Goal: Information Seeking & Learning: Find specific fact

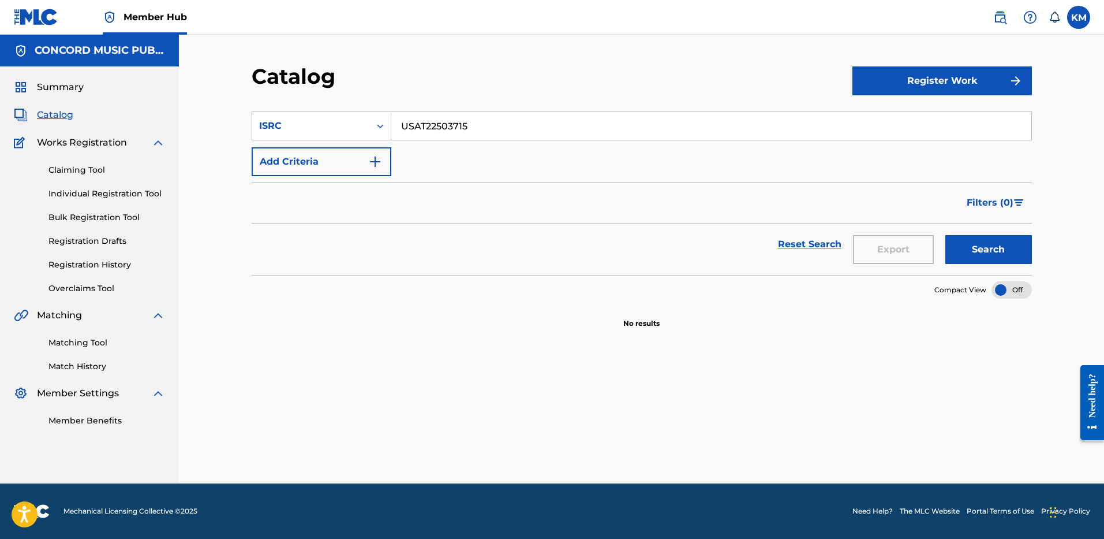
click at [413, 124] on input "USAT22503715" at bounding box center [711, 126] width 640 height 28
paste input "FR81J1600028"
type input "FR81J1600028"
click at [949, 245] on button "Search" at bounding box center [989, 249] width 87 height 29
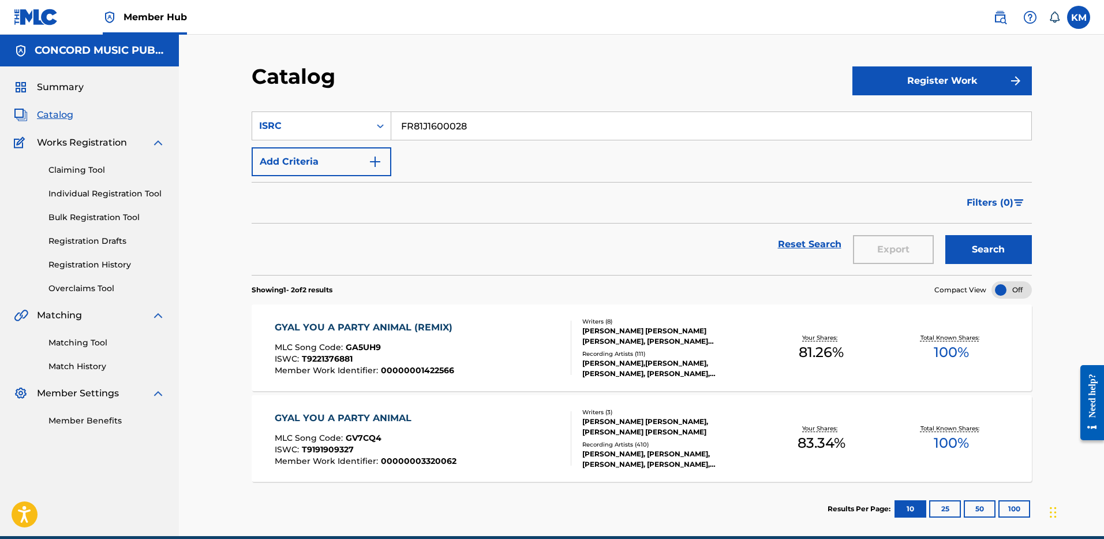
click at [475, 329] on div "GYAL YOU A PARTY ANIMAL (REMIX) MLC Song Code : GA5UH9 ISWC : T9221376881 Membe…" at bounding box center [423, 347] width 297 height 54
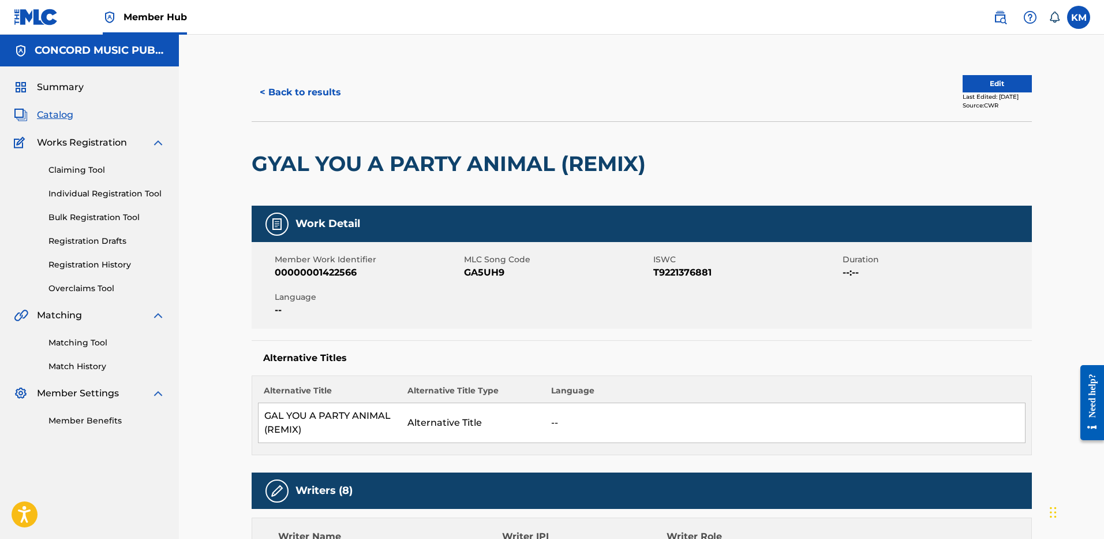
scroll to position [173, 0]
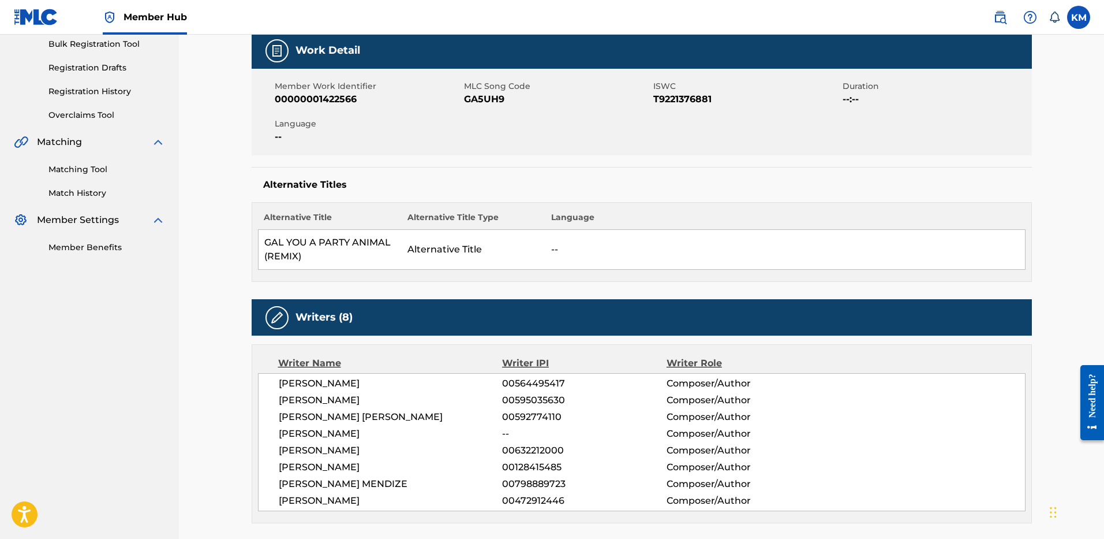
drag, startPoint x: 384, startPoint y: 394, endPoint x: 484, endPoint y: 395, distance: 99.9
click at [484, 395] on span "[PERSON_NAME]" at bounding box center [391, 400] width 224 height 14
copy span "[PERSON_NAME]"
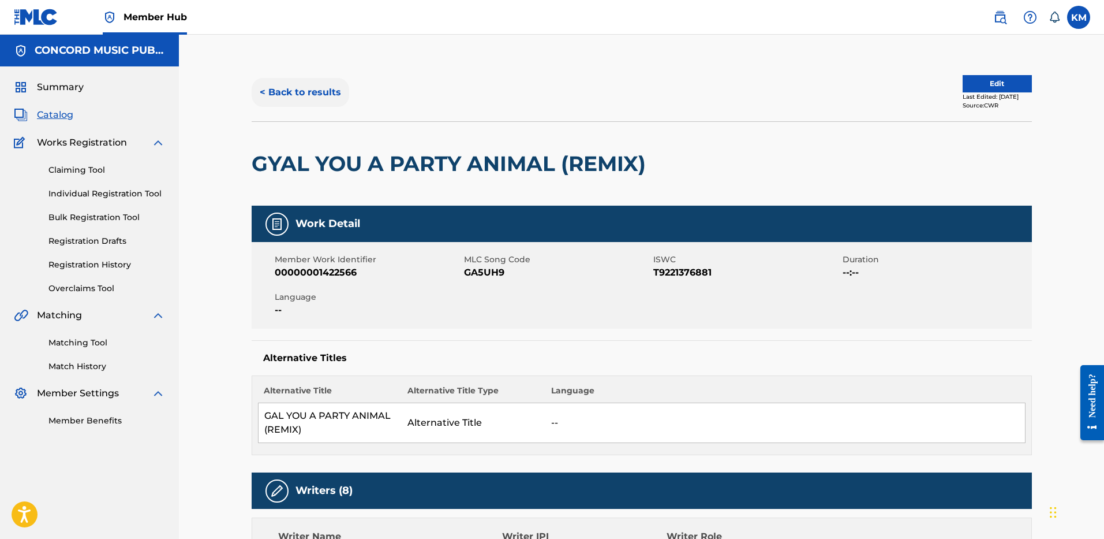
click at [315, 94] on button "< Back to results" at bounding box center [301, 92] width 98 height 29
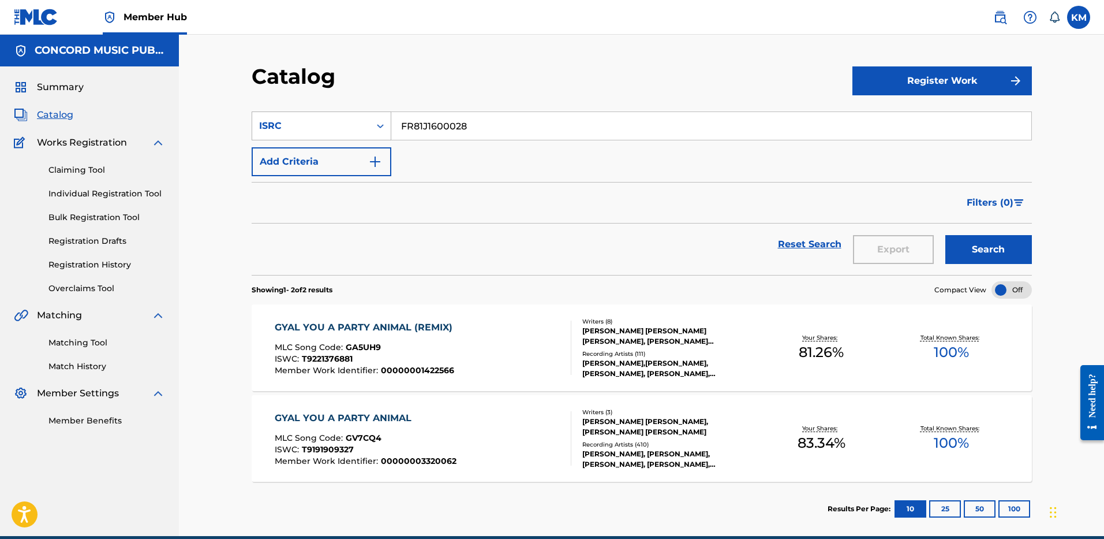
click at [383, 123] on icon "Search Form" at bounding box center [381, 126] width 12 height 12
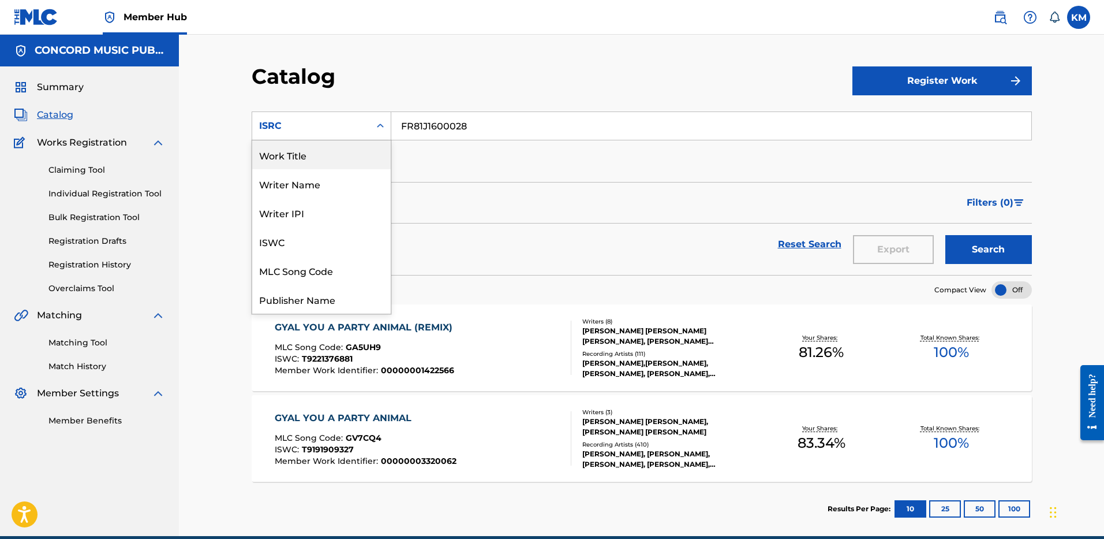
click at [361, 159] on div "Work Title" at bounding box center [321, 154] width 139 height 29
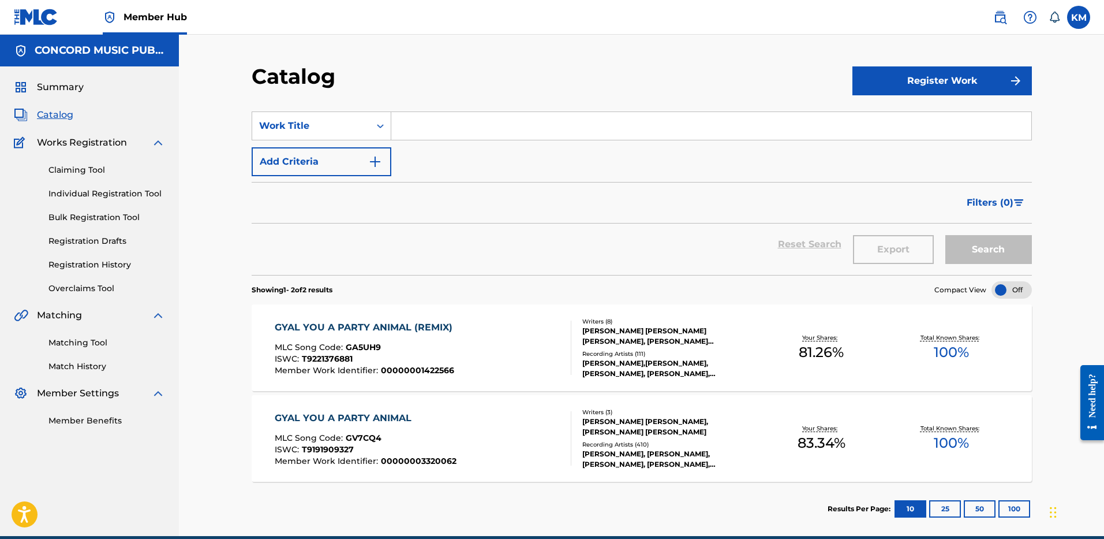
click at [413, 127] on input "Search Form" at bounding box center [711, 126] width 640 height 28
paste input "USUM70954397"
type input "USUM70954397"
click at [972, 237] on button "Search" at bounding box center [989, 249] width 87 height 29
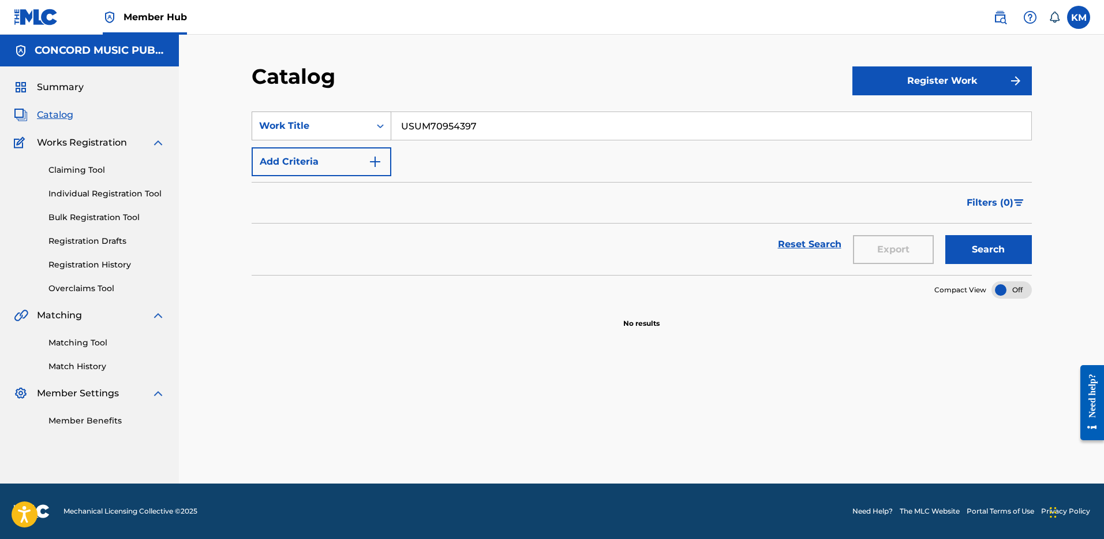
click at [376, 124] on icon "Search Form" at bounding box center [381, 126] width 12 height 12
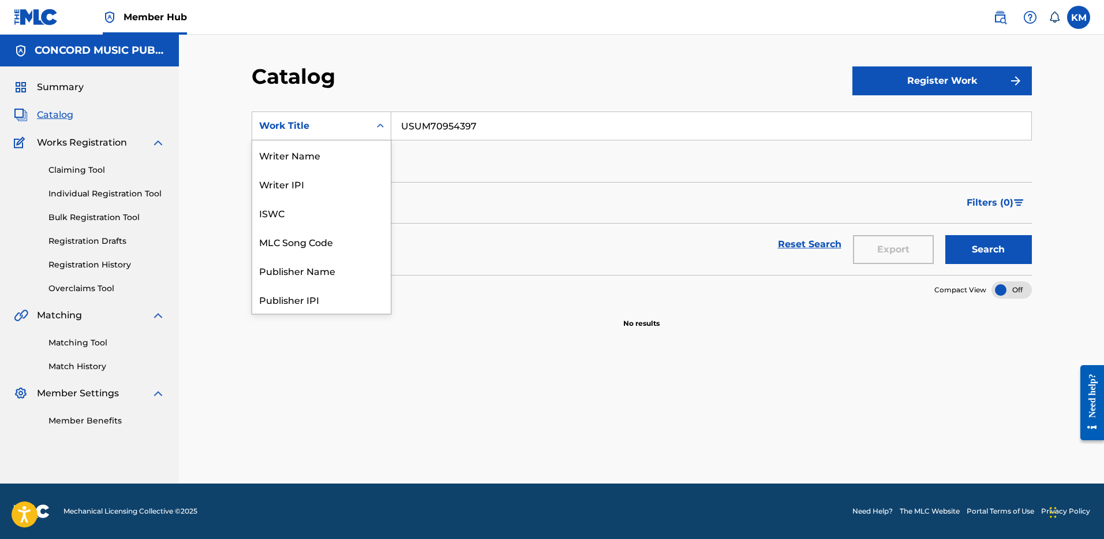
scroll to position [173, 0]
click at [327, 262] on div "ISRC" at bounding box center [321, 270] width 139 height 29
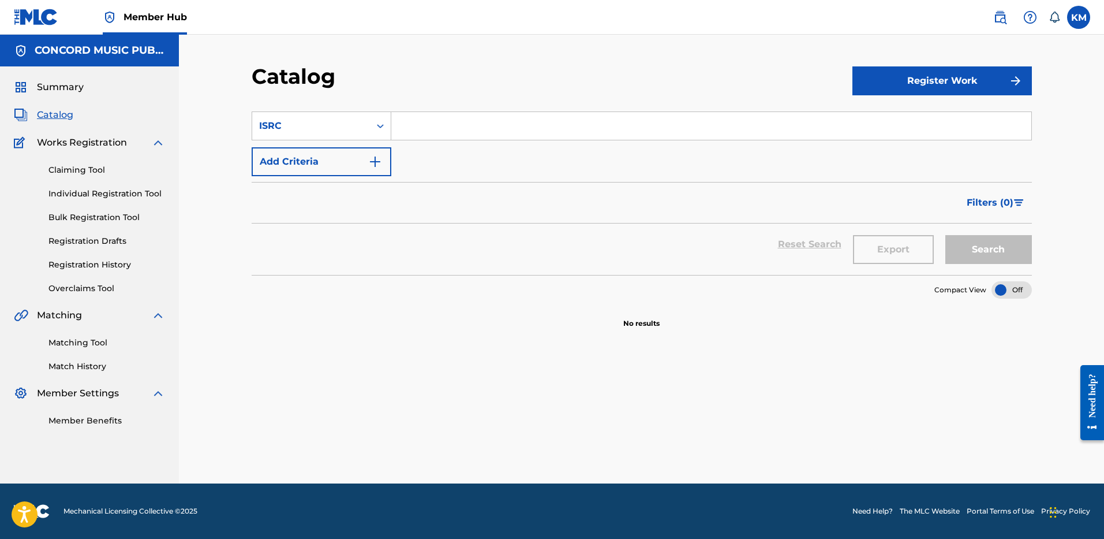
click at [438, 134] on input "Search Form" at bounding box center [711, 126] width 640 height 28
paste input "USUM70954397"
type input "USUM70954397"
click at [953, 249] on button "Search" at bounding box center [989, 249] width 87 height 29
click at [380, 124] on icon "Search Form" at bounding box center [381, 126] width 12 height 12
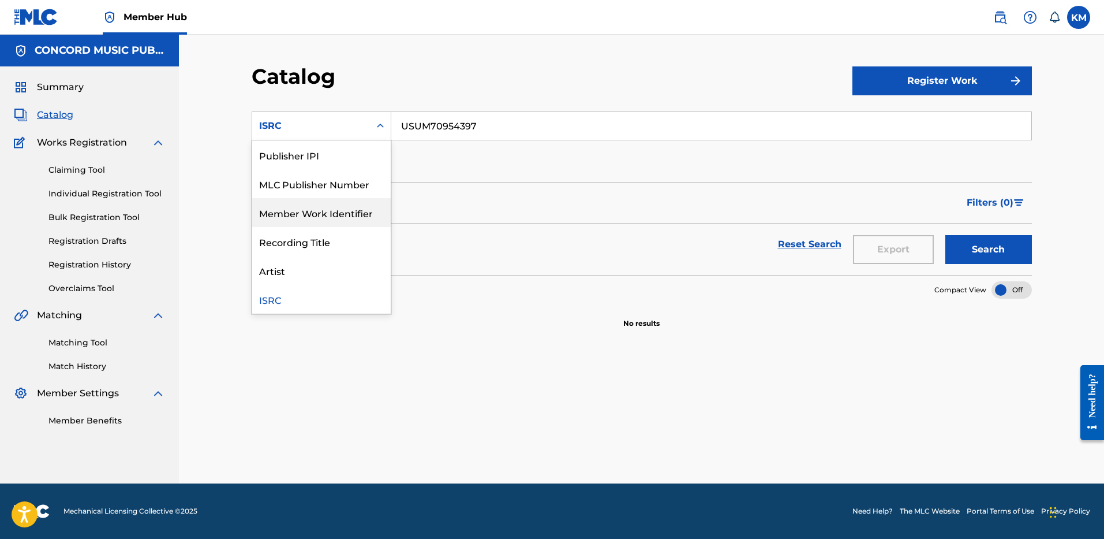
scroll to position [0, 0]
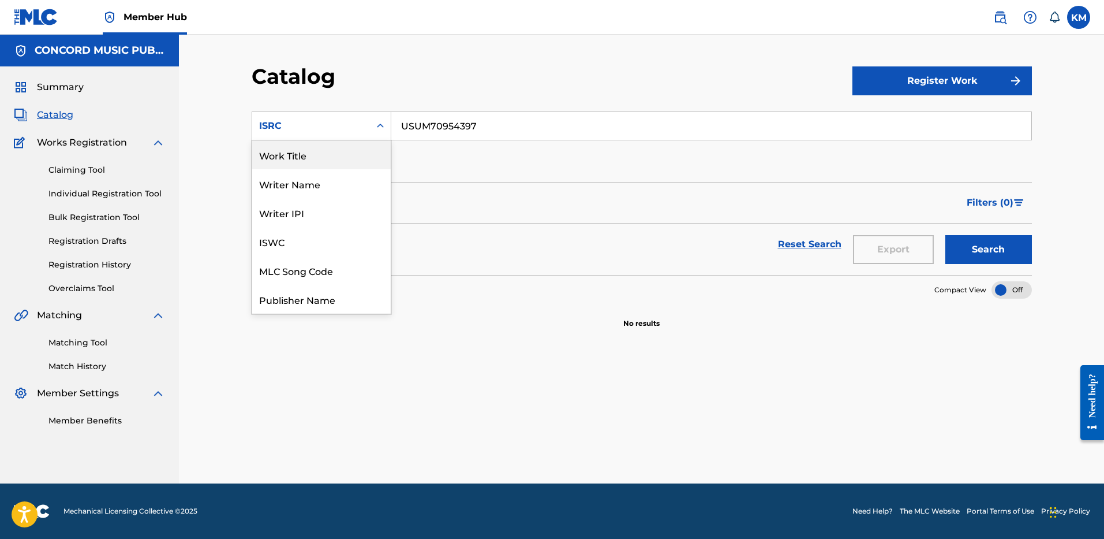
click at [332, 165] on div "Work Title" at bounding box center [321, 154] width 139 height 29
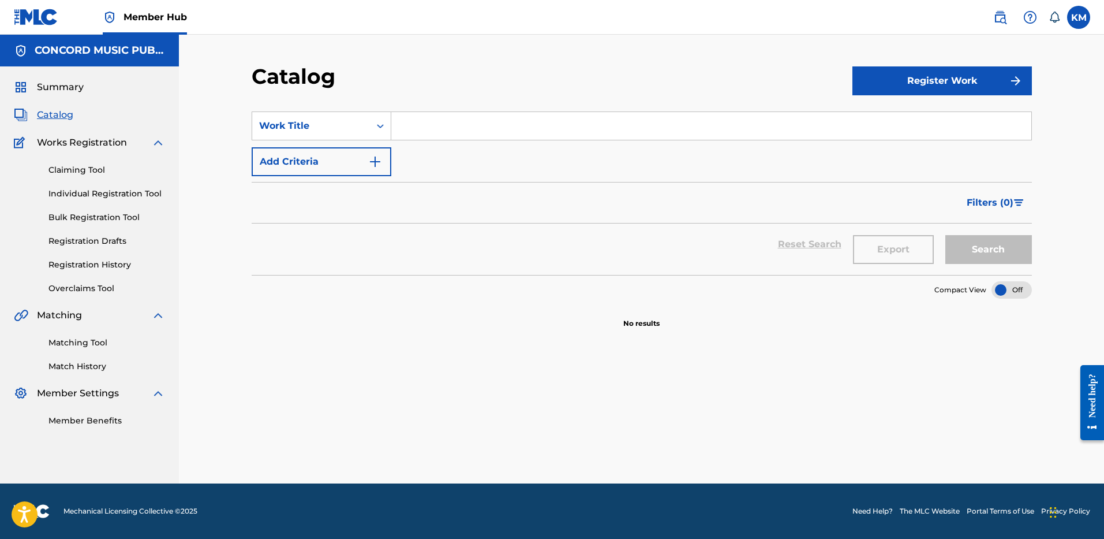
click at [414, 130] on input "Search Form" at bounding box center [711, 126] width 640 height 28
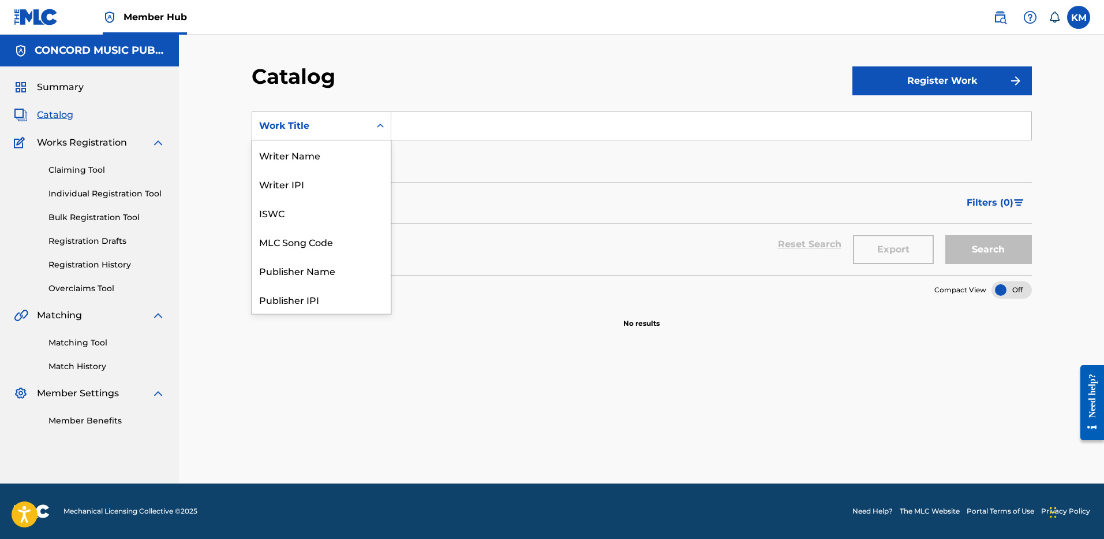
click at [377, 126] on icon "Search Form" at bounding box center [381, 126] width 12 height 12
click at [324, 236] on div "MLC Song Code" at bounding box center [321, 241] width 139 height 29
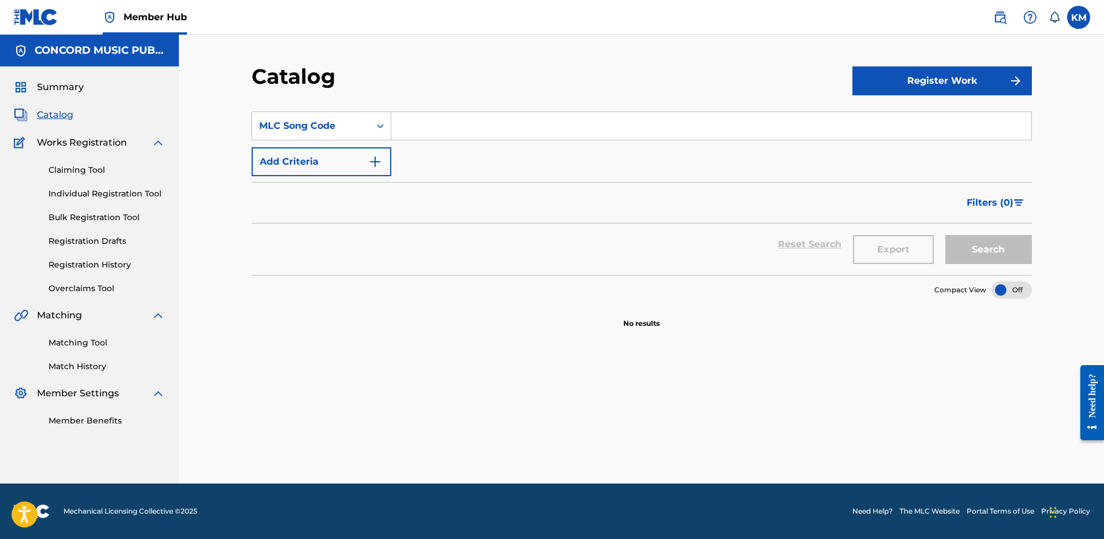
click at [420, 110] on section "SearchWithCriteria3e709703-74ac-43fa-af19-3128a2da5418 MLC Song Code Add Criter…" at bounding box center [642, 186] width 780 height 177
click at [424, 124] on input "Search Form" at bounding box center [711, 126] width 640 height 28
paste input "M4469B"
type input "M4469B"
click at [981, 238] on button "Search" at bounding box center [989, 249] width 87 height 29
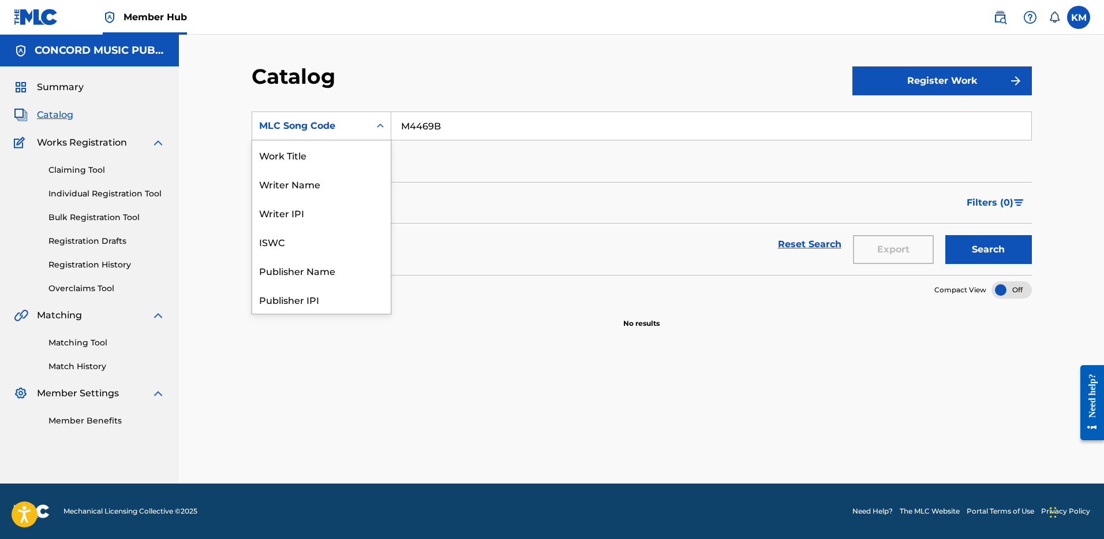
click at [379, 121] on icon "Search Form" at bounding box center [381, 126] width 12 height 12
click at [328, 259] on div "ISRC" at bounding box center [321, 270] width 139 height 29
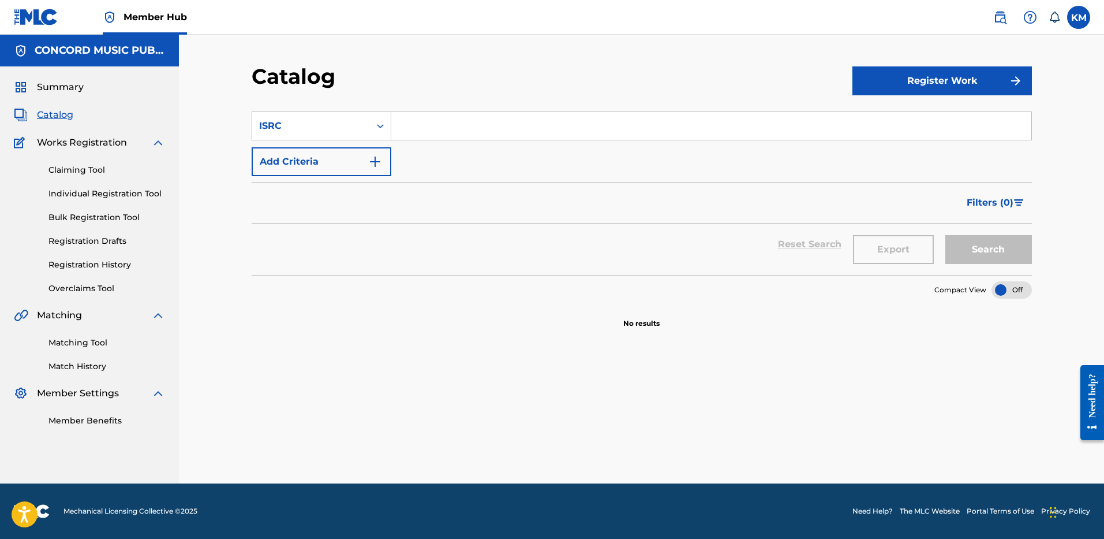
click at [431, 110] on section "SearchWithCriteria629617c6-3afc-4b63-84bb-555bb683a89f ISRC Add Criteria Filter…" at bounding box center [642, 186] width 780 height 177
click at [431, 115] on input "Search Form" at bounding box center [711, 126] width 640 height 28
paste input "USUM70954397"
type input "USUM70954397"
click at [991, 242] on button "Search" at bounding box center [989, 249] width 87 height 29
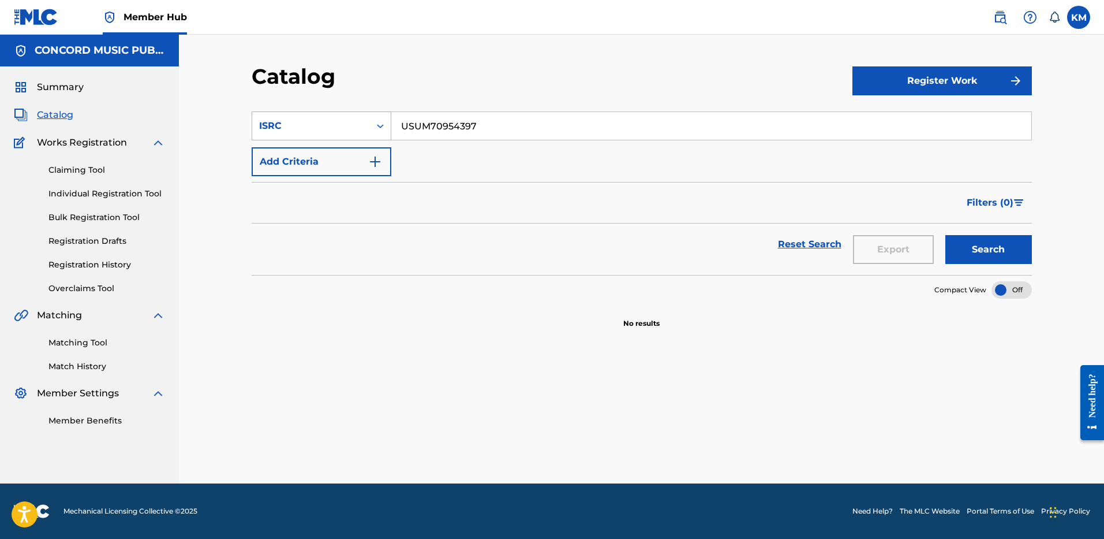
click at [377, 126] on icon "Search Form" at bounding box center [381, 126] width 12 height 12
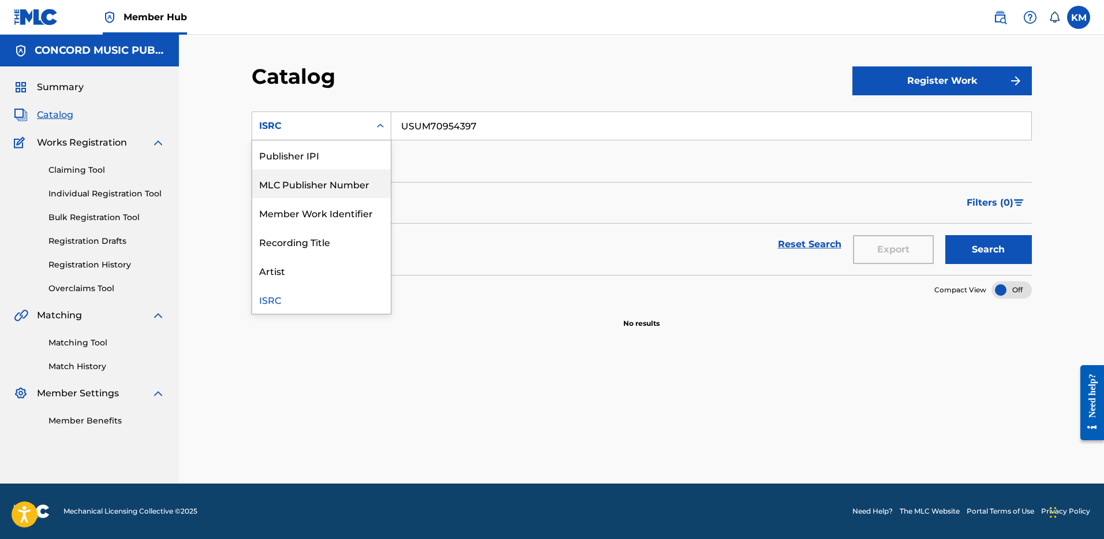
scroll to position [0, 0]
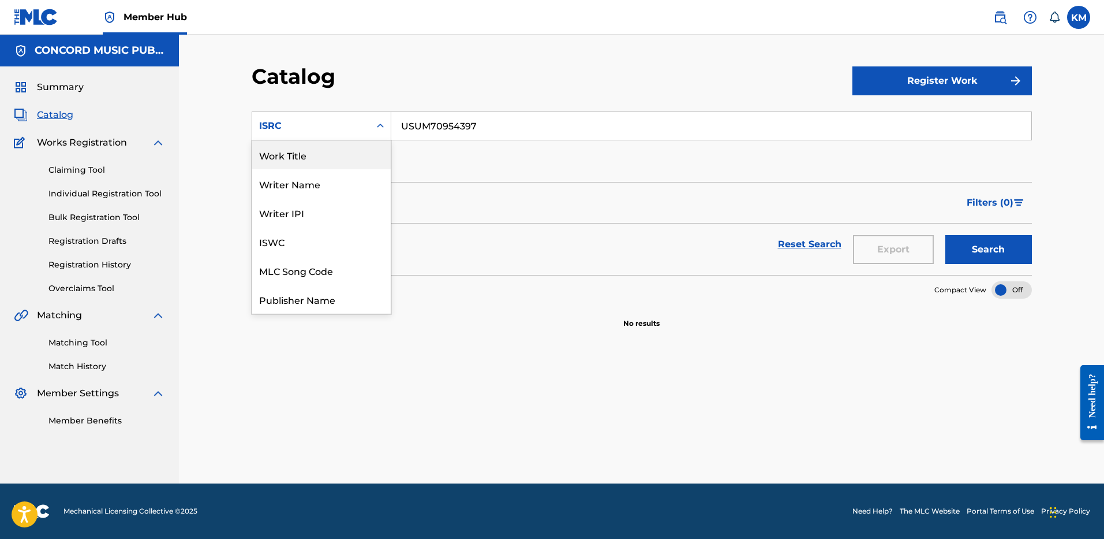
click at [363, 153] on div "Work Title" at bounding box center [321, 154] width 139 height 29
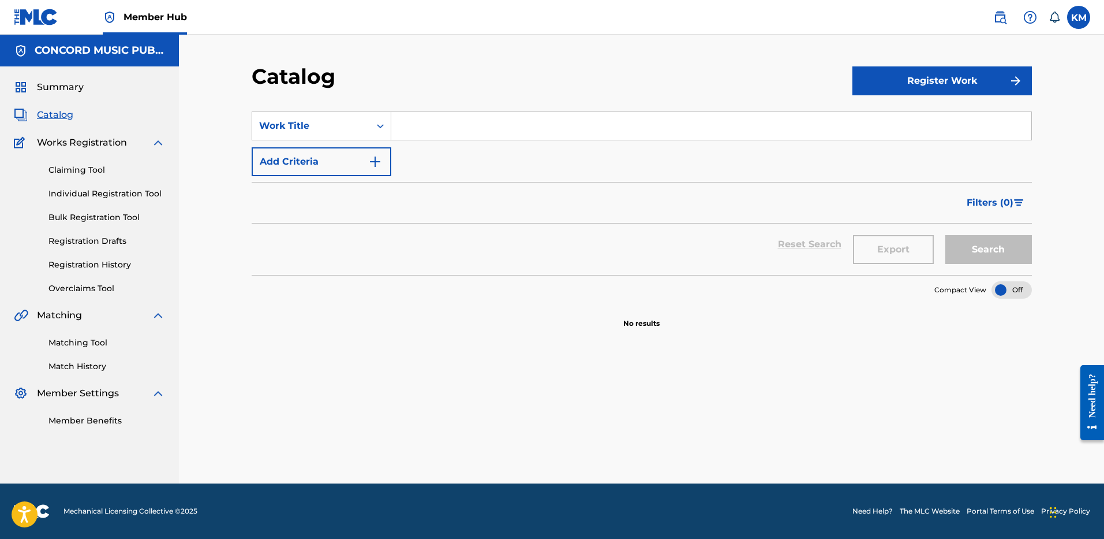
click at [406, 126] on input "Search Form" at bounding box center [711, 126] width 640 height 28
paste input "Magnificent"
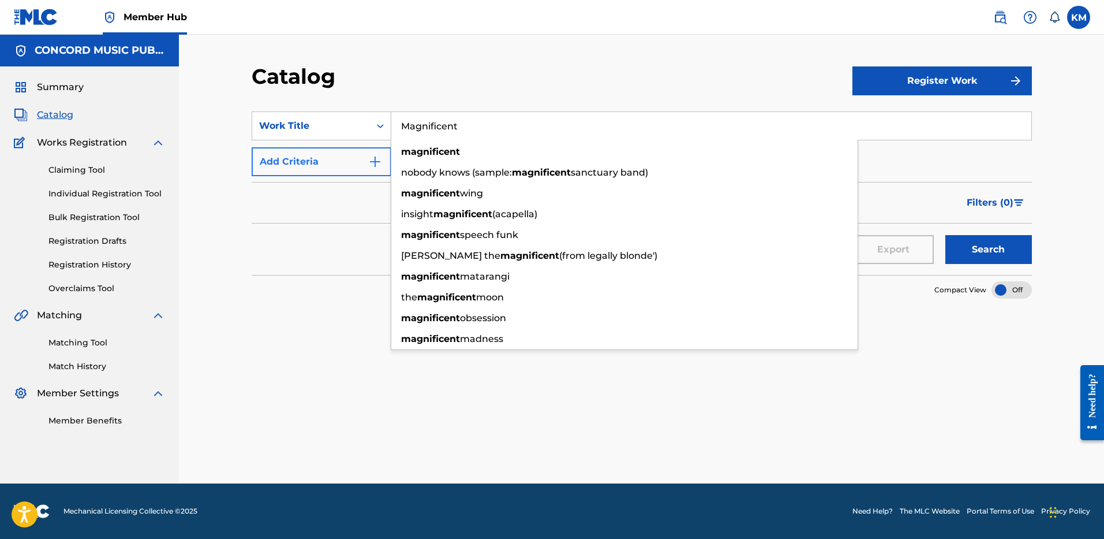
type input "Magnificent"
click at [373, 158] on img "Search Form" at bounding box center [375, 162] width 14 height 14
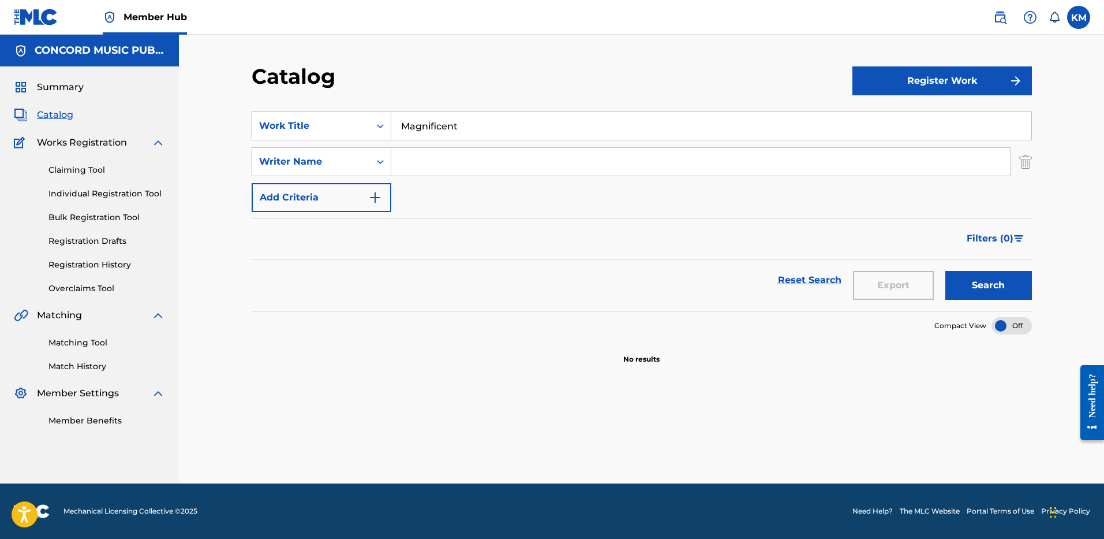
click at [435, 155] on input "Search Form" at bounding box center [700, 162] width 619 height 28
paste input "[PERSON_NAME]"
type input "[PERSON_NAME]"
click at [978, 283] on button "Search" at bounding box center [989, 285] width 87 height 29
click at [379, 123] on icon "Search Form" at bounding box center [381, 126] width 12 height 12
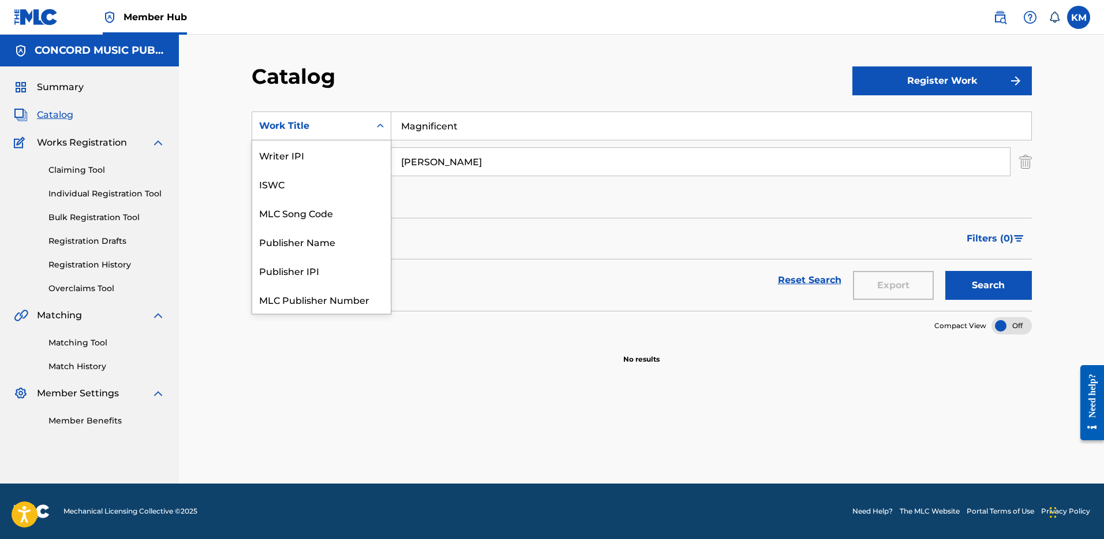
scroll to position [144, 0]
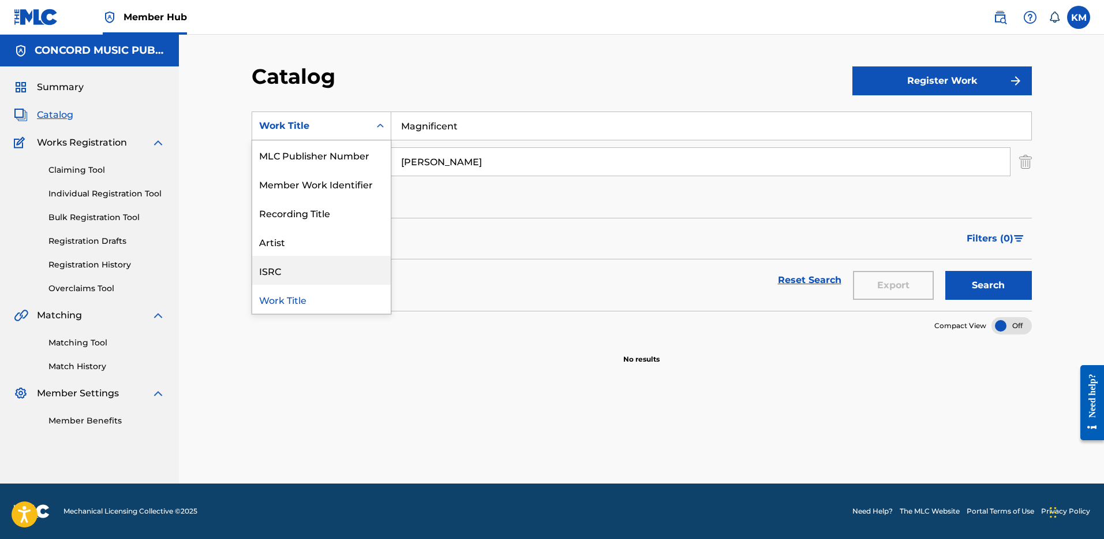
click at [326, 263] on div "ISRC" at bounding box center [321, 270] width 139 height 29
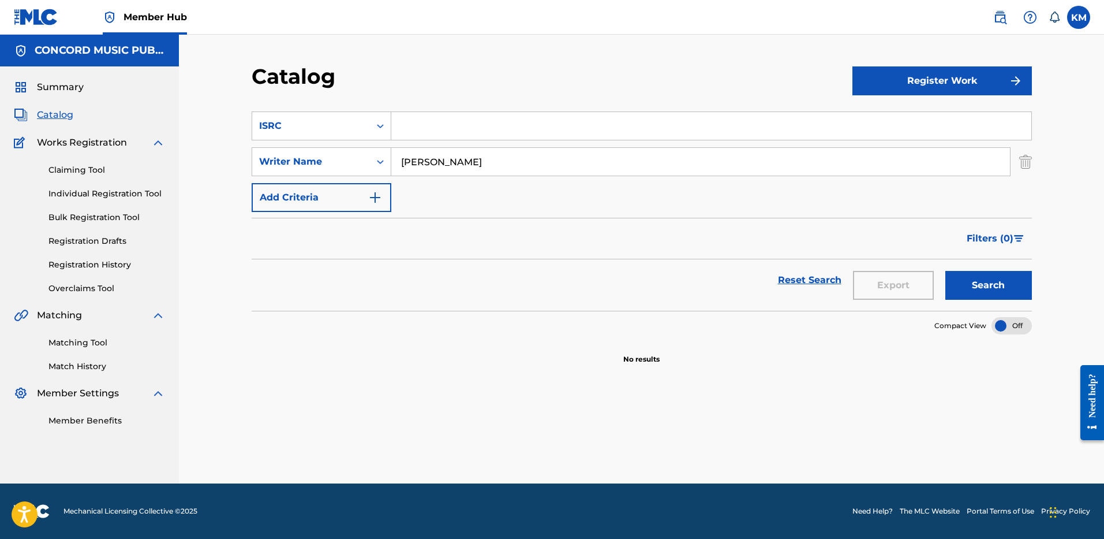
click at [414, 122] on input "Search Form" at bounding box center [711, 126] width 640 height 28
paste input "USAT22404406"
type input "USAT22404406"
click at [1028, 159] on img "Search Form" at bounding box center [1025, 161] width 13 height 29
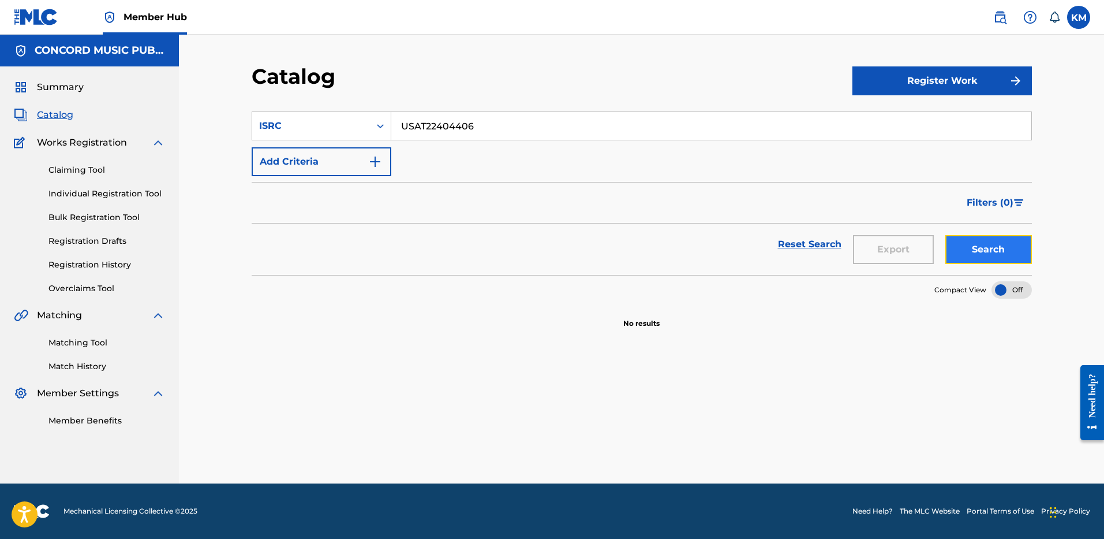
click at [974, 245] on button "Search" at bounding box center [989, 249] width 87 height 29
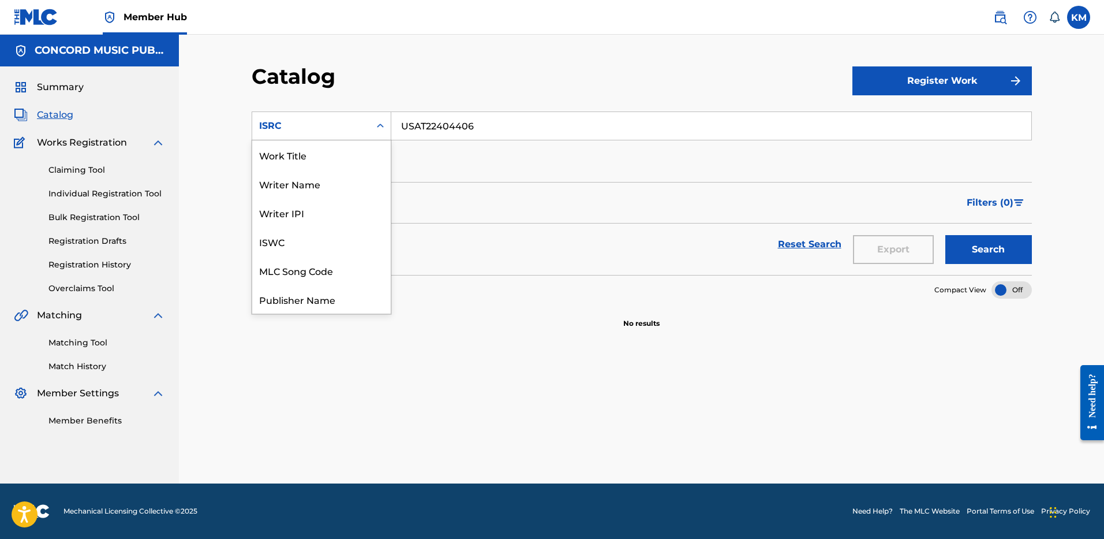
click at [379, 124] on icon "Search Form" at bounding box center [381, 126] width 12 height 12
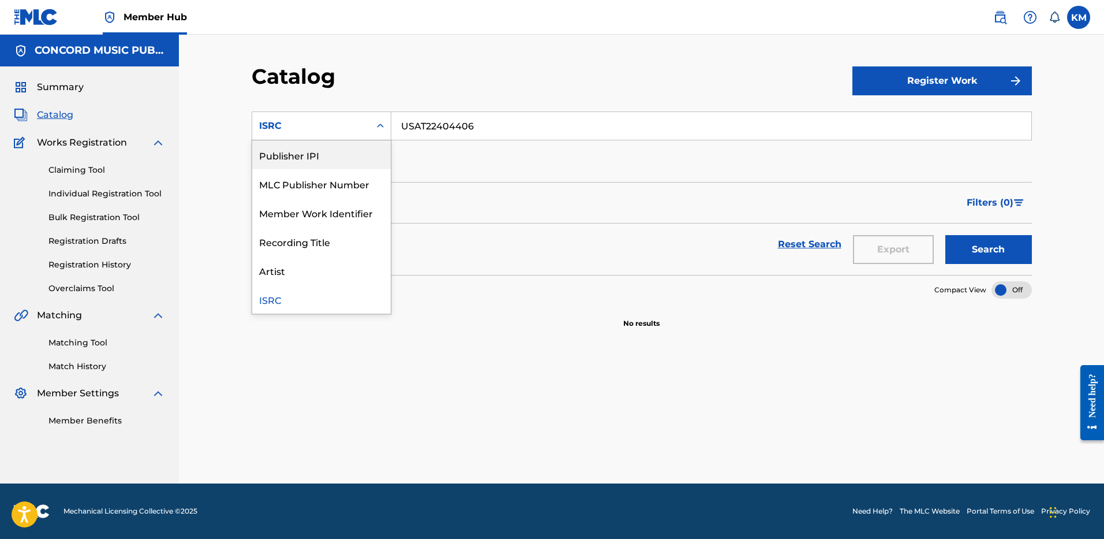
scroll to position [0, 0]
click at [368, 152] on div "Work Title" at bounding box center [321, 154] width 139 height 29
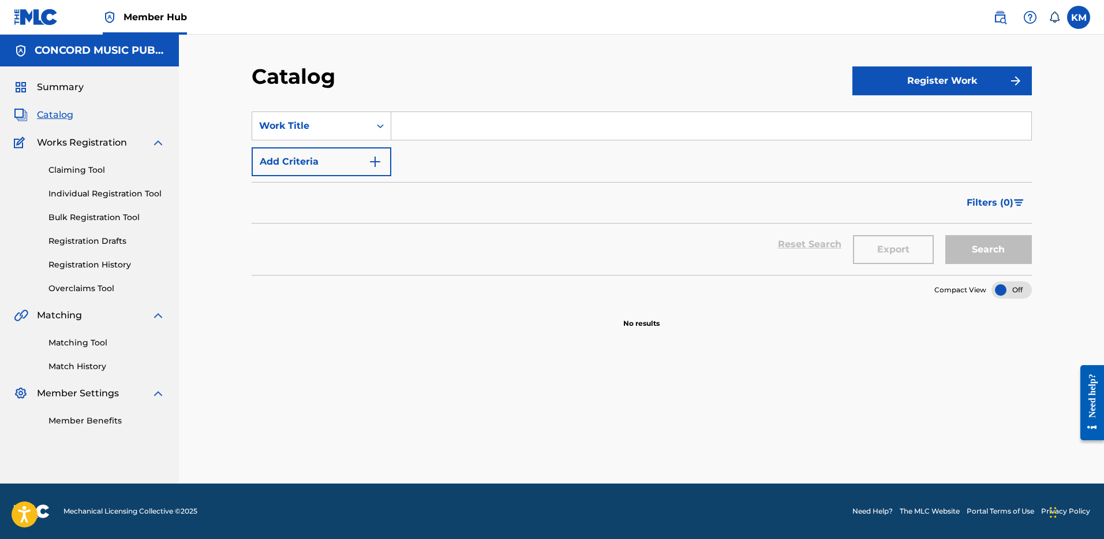
click at [421, 124] on input "Search Form" at bounding box center [711, 126] width 640 height 28
paste input "Yacht Party"
type input "Yacht Party"
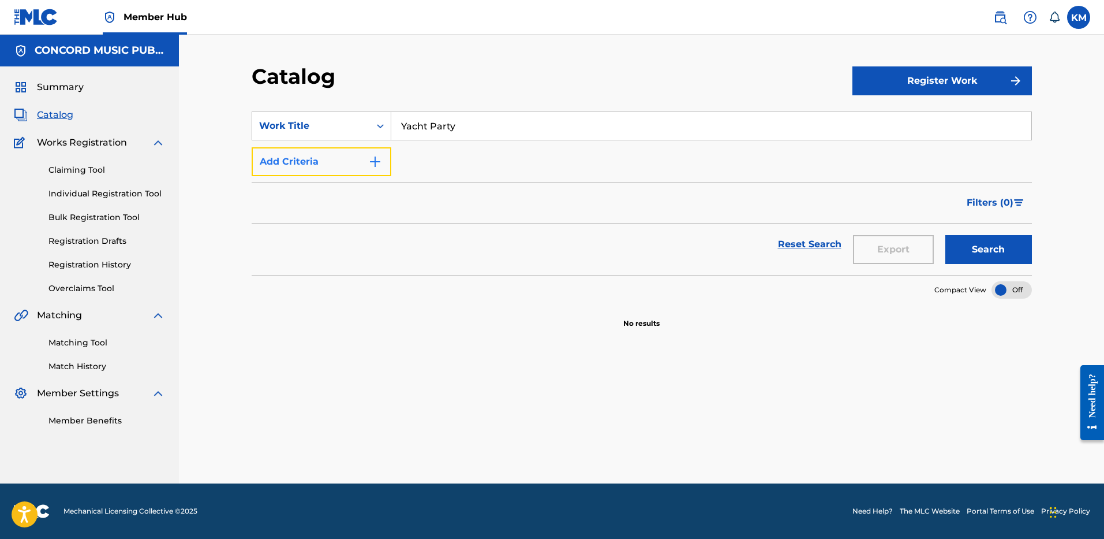
click at [373, 160] on img "Search Form" at bounding box center [375, 162] width 14 height 14
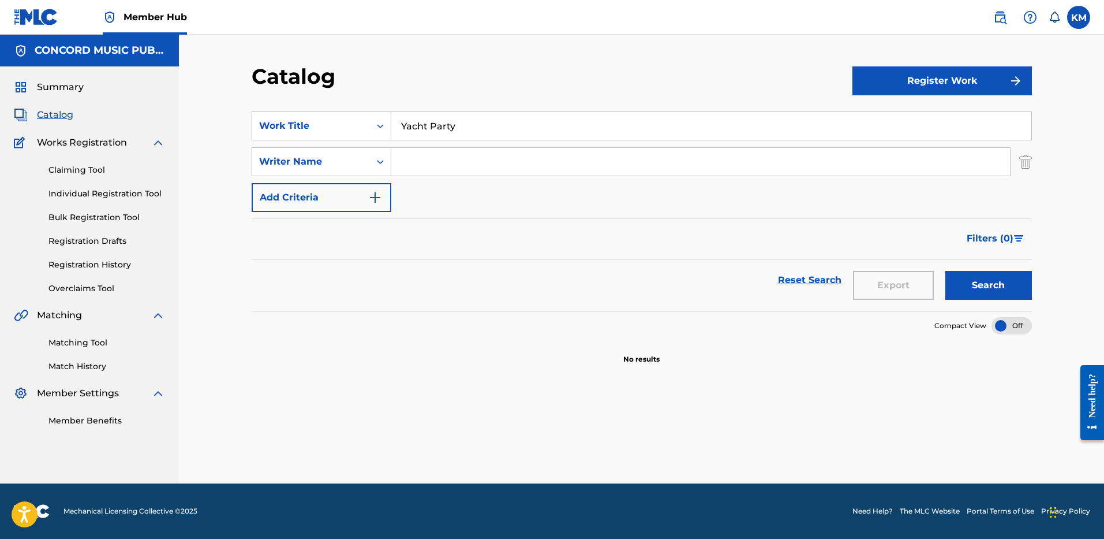
click at [419, 159] on input "Search Form" at bounding box center [700, 162] width 619 height 28
paste input "[PERSON_NAME]"
type input "[PERSON_NAME]"
click at [977, 275] on button "Search" at bounding box center [989, 285] width 87 height 29
click at [376, 127] on icon "Search Form" at bounding box center [381, 126] width 12 height 12
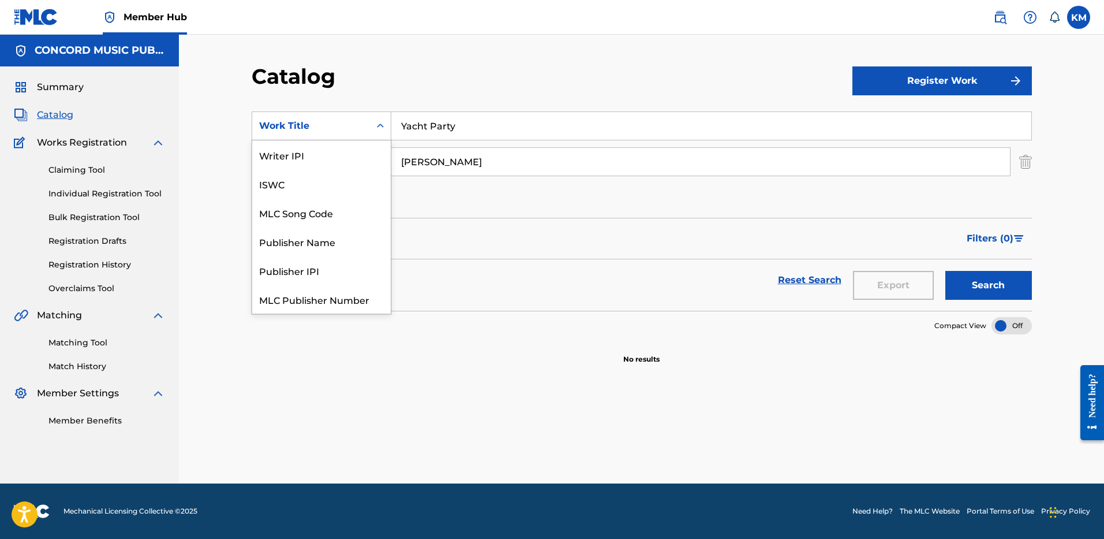
scroll to position [144, 0]
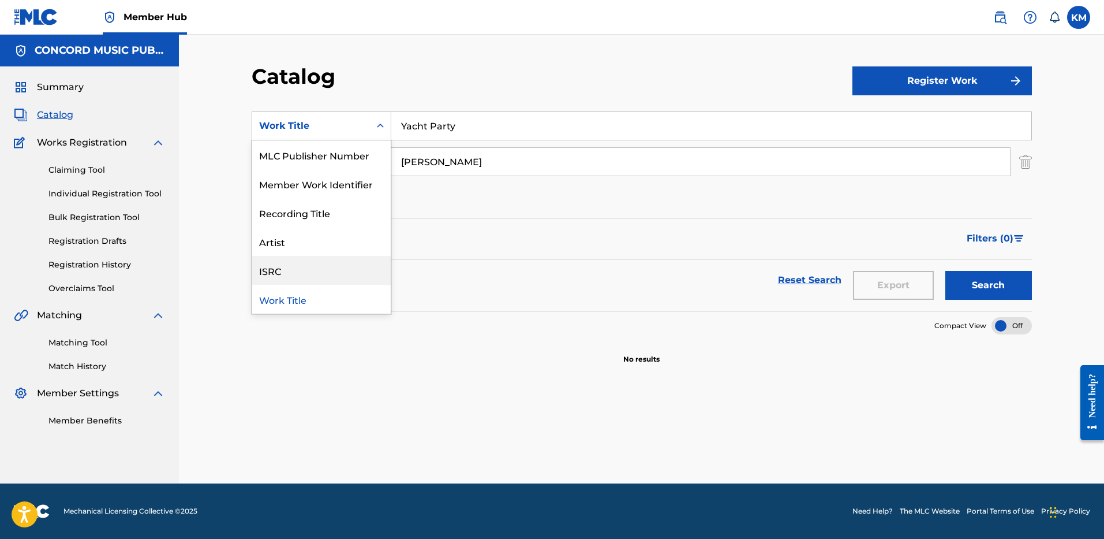
click at [333, 267] on div "ISRC" at bounding box center [321, 270] width 139 height 29
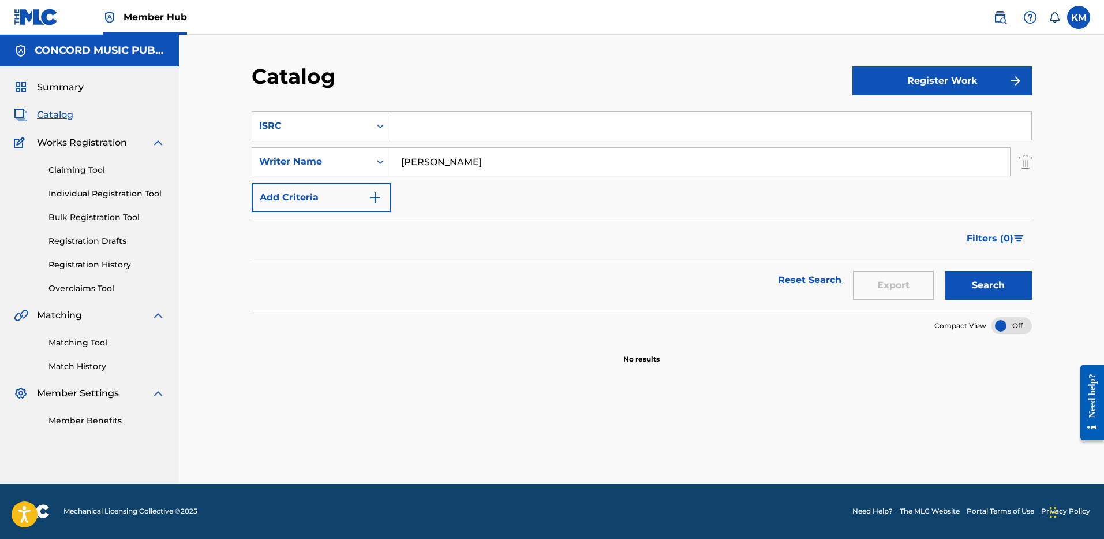
click at [402, 133] on input "Search Form" at bounding box center [711, 126] width 640 height 28
paste input "YP75RK"
type input "YP75RK"
click at [1023, 163] on img "Search Form" at bounding box center [1025, 161] width 13 height 29
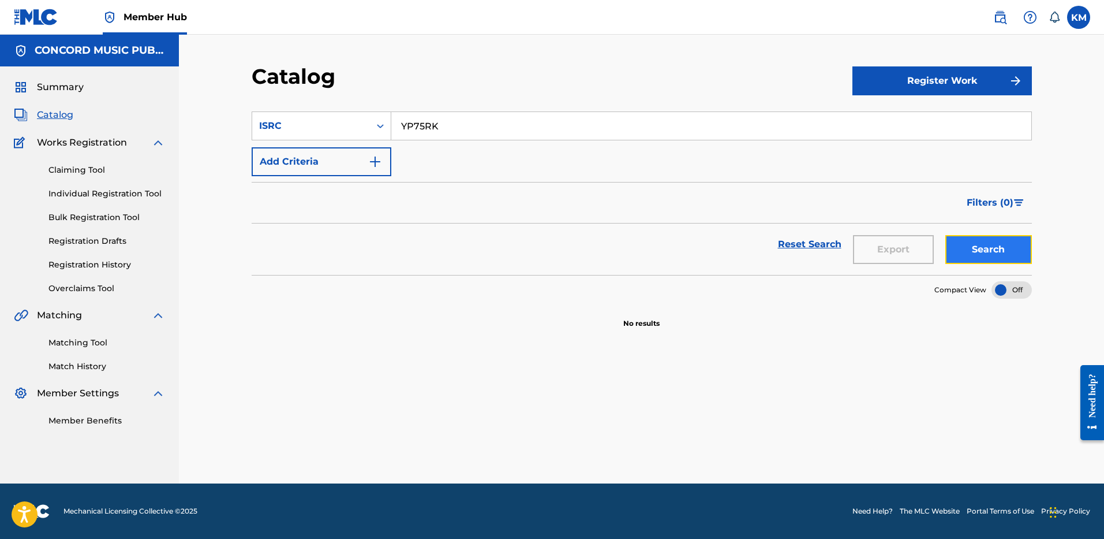
click at [961, 248] on button "Search" at bounding box center [989, 249] width 87 height 29
click at [380, 125] on icon "Search Form" at bounding box center [381, 126] width 12 height 12
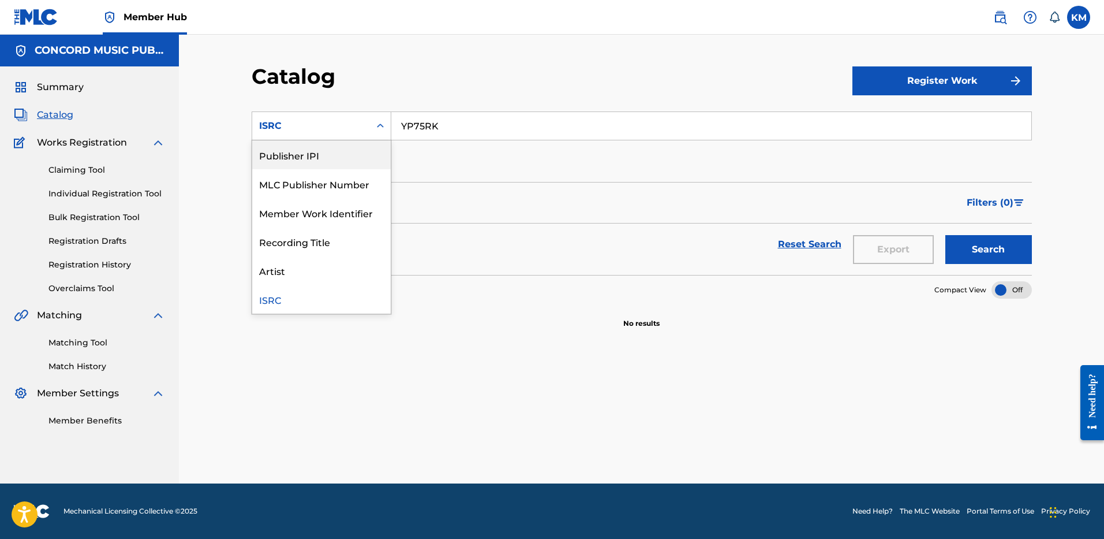
scroll to position [0, 0]
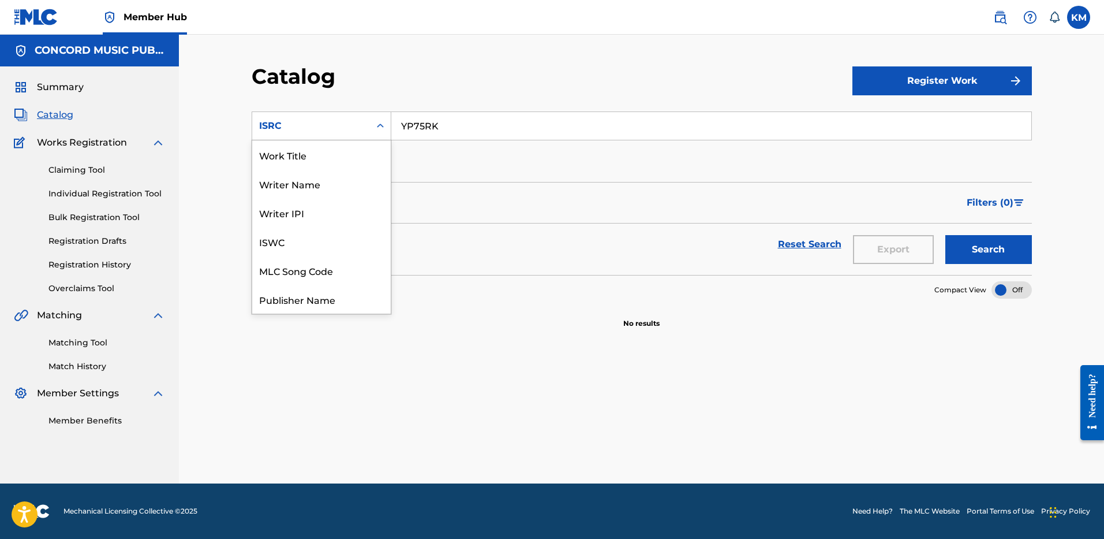
click at [365, 160] on div "Work Title" at bounding box center [321, 154] width 139 height 29
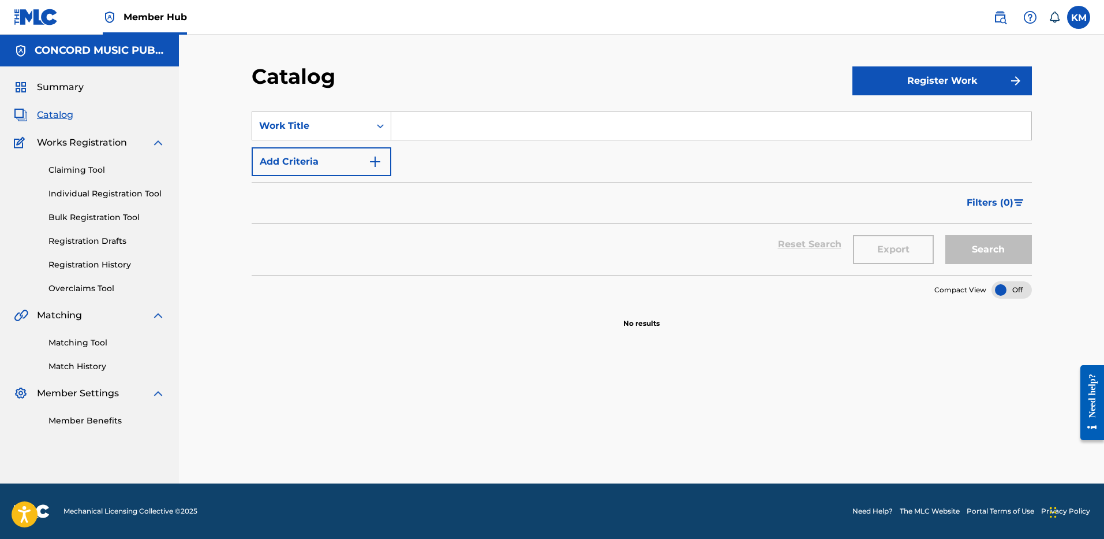
click at [421, 133] on input "Search Form" at bounding box center [711, 126] width 640 height 28
paste input "YACHT PARTY"
type input "YACHT PARTY"
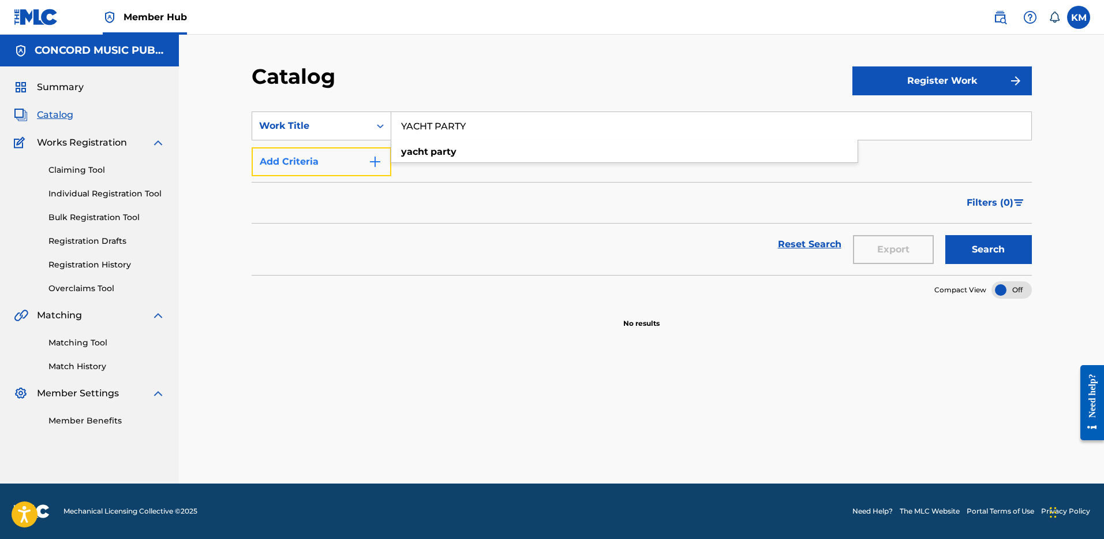
click at [375, 162] on img "Search Form" at bounding box center [375, 162] width 14 height 14
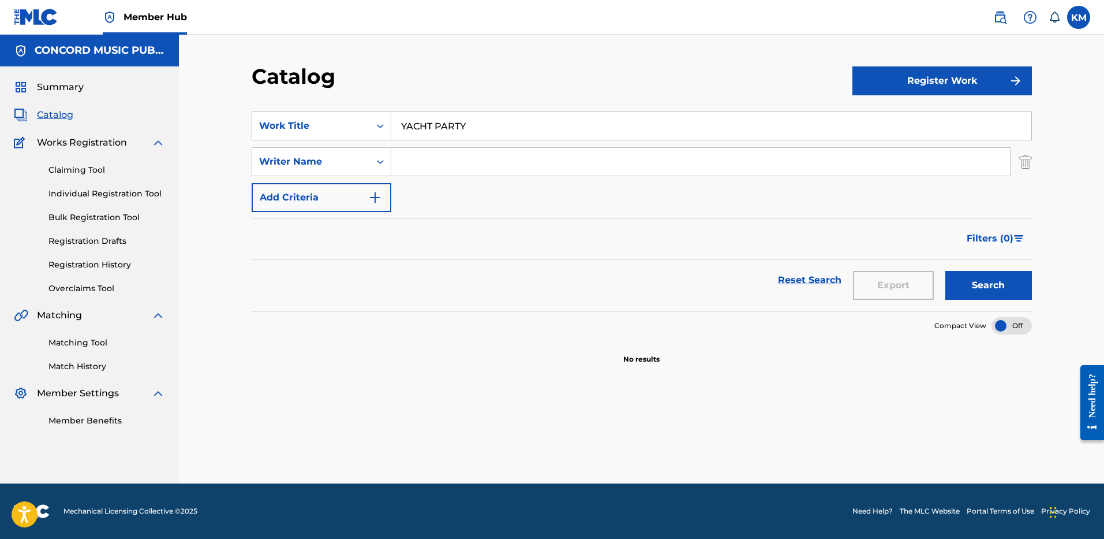
click at [400, 162] on input "Search Form" at bounding box center [700, 162] width 619 height 28
type input "BAK"
click at [995, 292] on button "Search" at bounding box center [989, 285] width 87 height 29
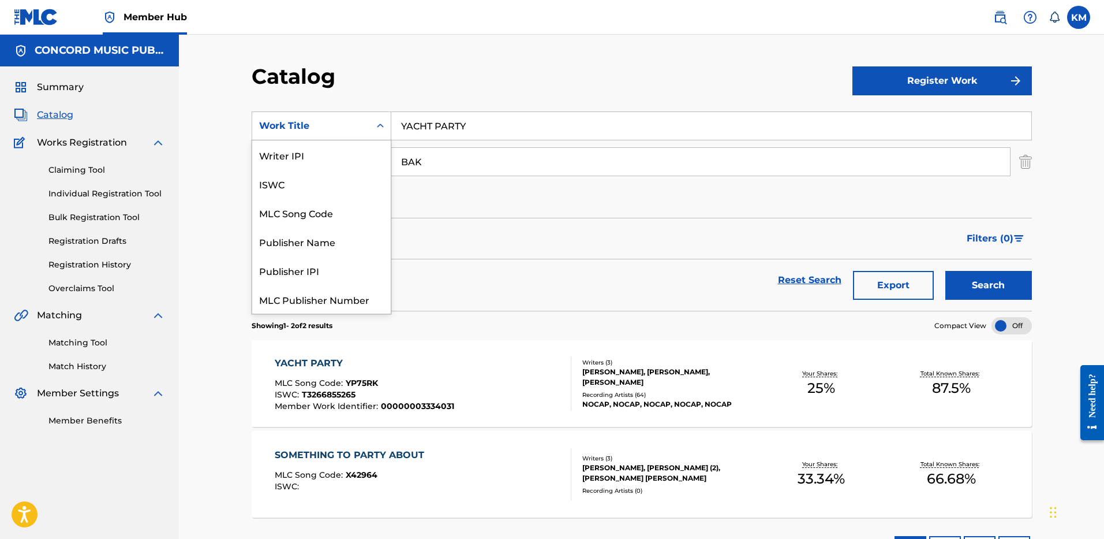
click at [384, 126] on icon "Search Form" at bounding box center [381, 126] width 12 height 12
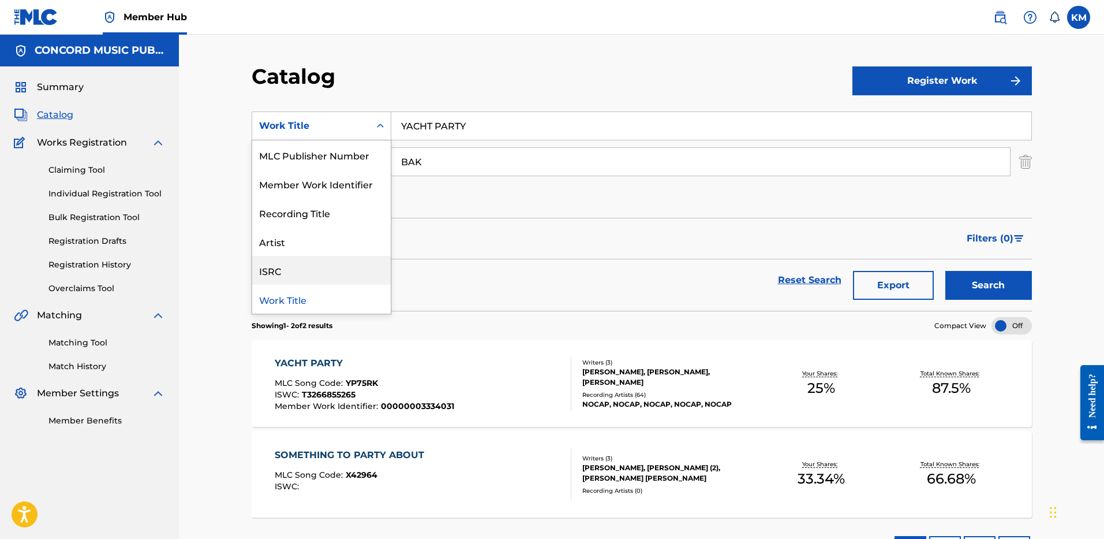
click at [338, 278] on div "ISRC" at bounding box center [321, 270] width 139 height 29
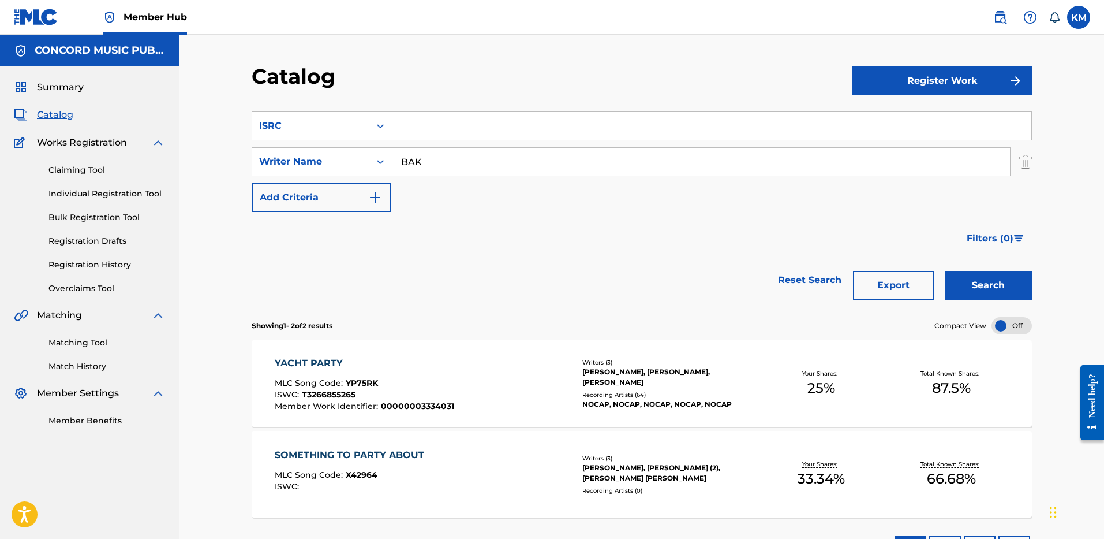
click at [420, 127] on input "Search Form" at bounding box center [711, 126] width 640 height 28
paste input "CA5KR2505011"
type input "CA5KR2505011"
click at [1021, 163] on img "Search Form" at bounding box center [1025, 161] width 13 height 29
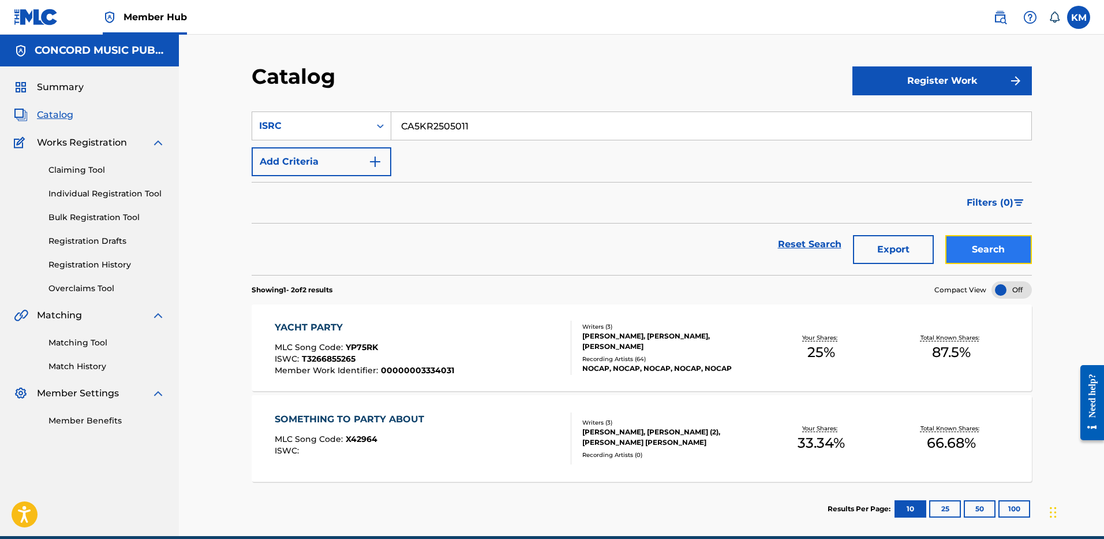
click at [985, 244] on button "Search" at bounding box center [989, 249] width 87 height 29
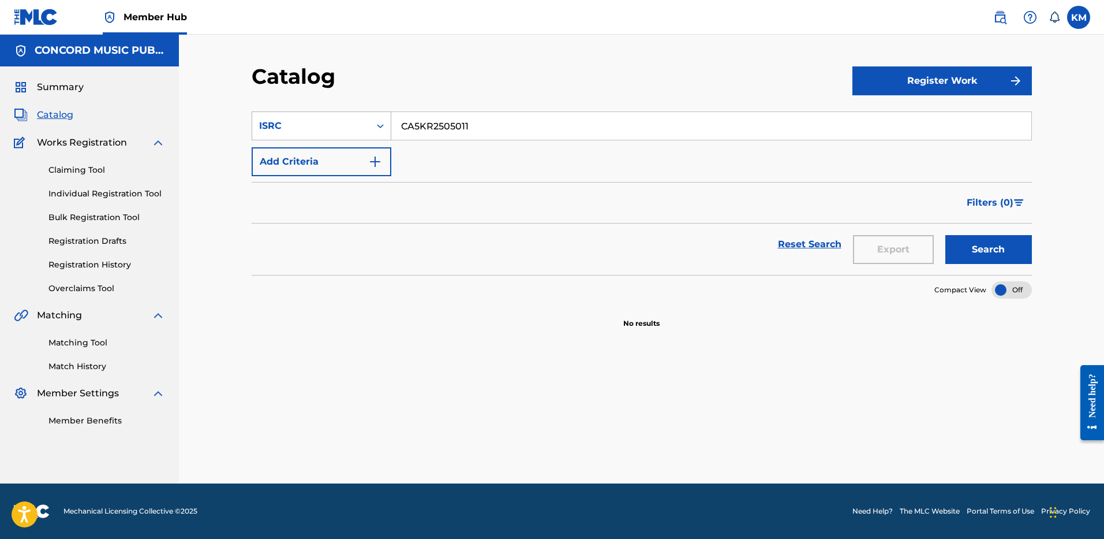
click at [380, 127] on icon "Search Form" at bounding box center [381, 126] width 12 height 12
click at [354, 151] on div "Work Title" at bounding box center [321, 154] width 139 height 29
click at [419, 126] on input "Search Form" at bounding box center [711, 126] width 640 height 28
paste input "Embrace It (feat. Sexyy Red, [PERSON_NAME] [PERSON_NAME], [PERSON_NAME]) - Remix"
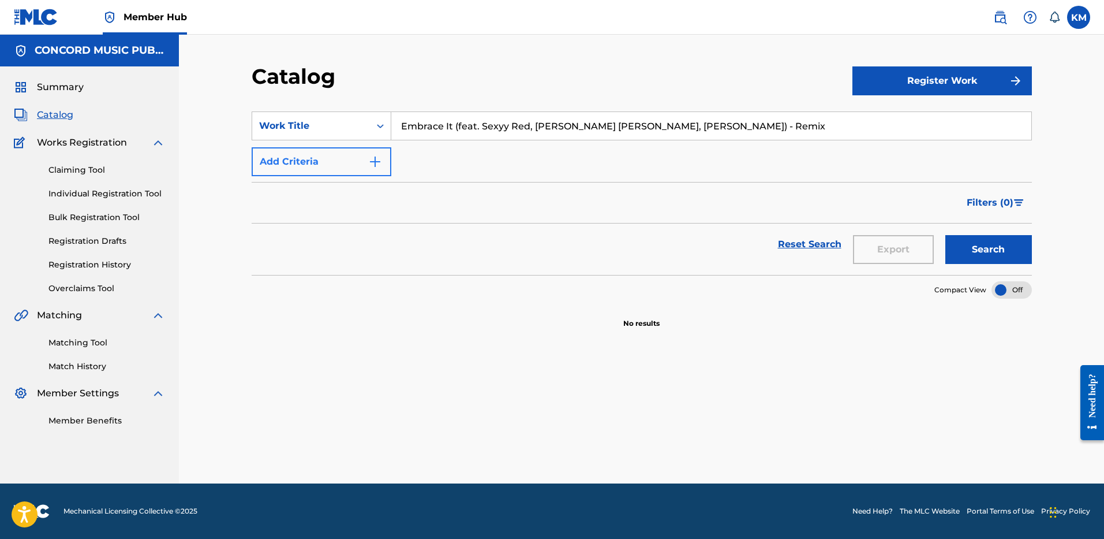
type input "Embrace It (feat. Sexyy Red, [PERSON_NAME] [PERSON_NAME], [PERSON_NAME]) - Remix"
click at [378, 159] on img "Search Form" at bounding box center [375, 162] width 14 height 14
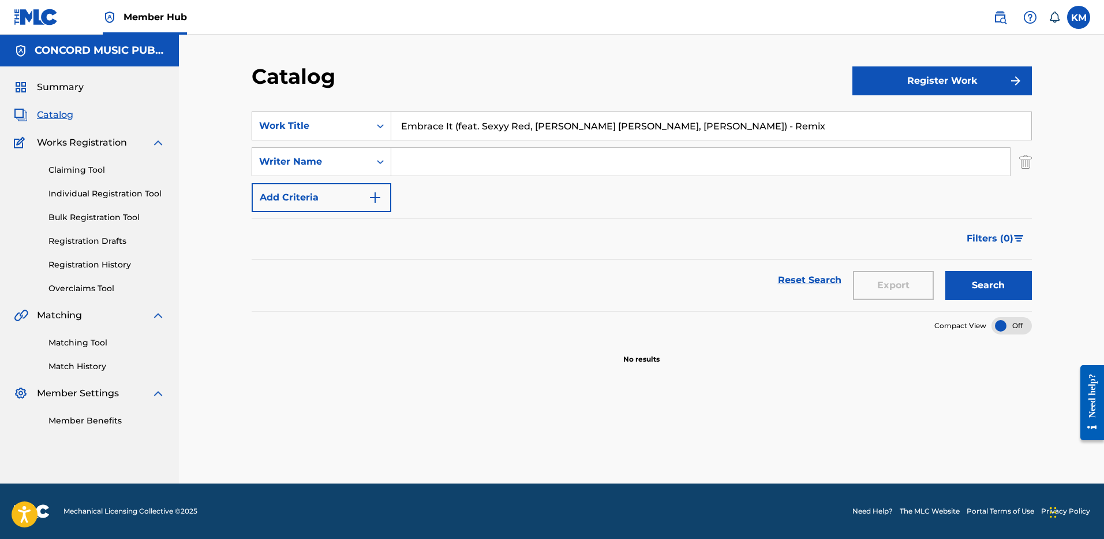
click at [466, 163] on input "Search Form" at bounding box center [700, 162] width 619 height 28
paste input "[PERSON_NAME]"
type input "[PERSON_NAME]"
click at [973, 279] on button "Search" at bounding box center [989, 285] width 87 height 29
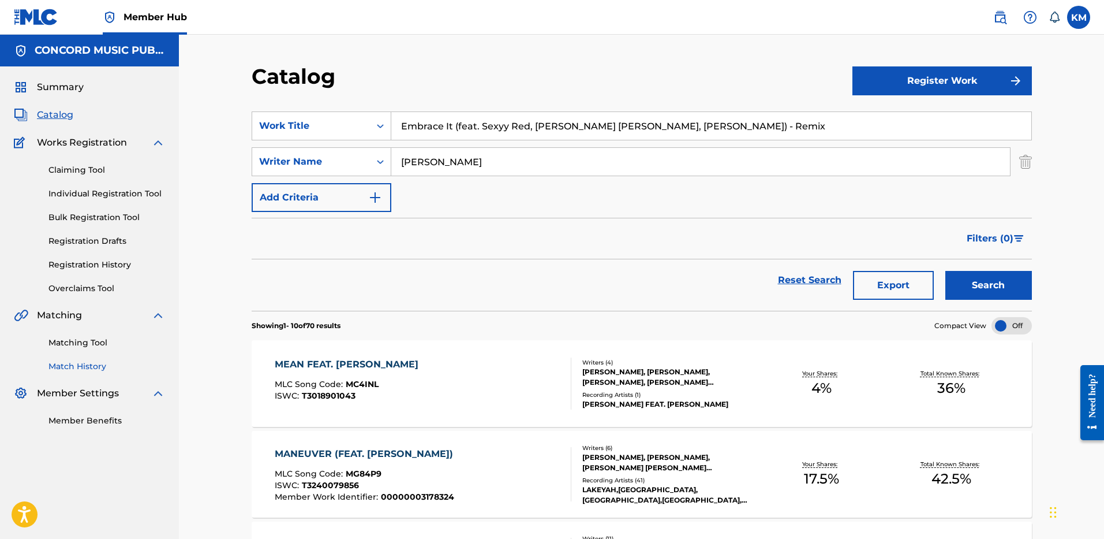
click at [89, 368] on link "Match History" at bounding box center [106, 366] width 117 height 12
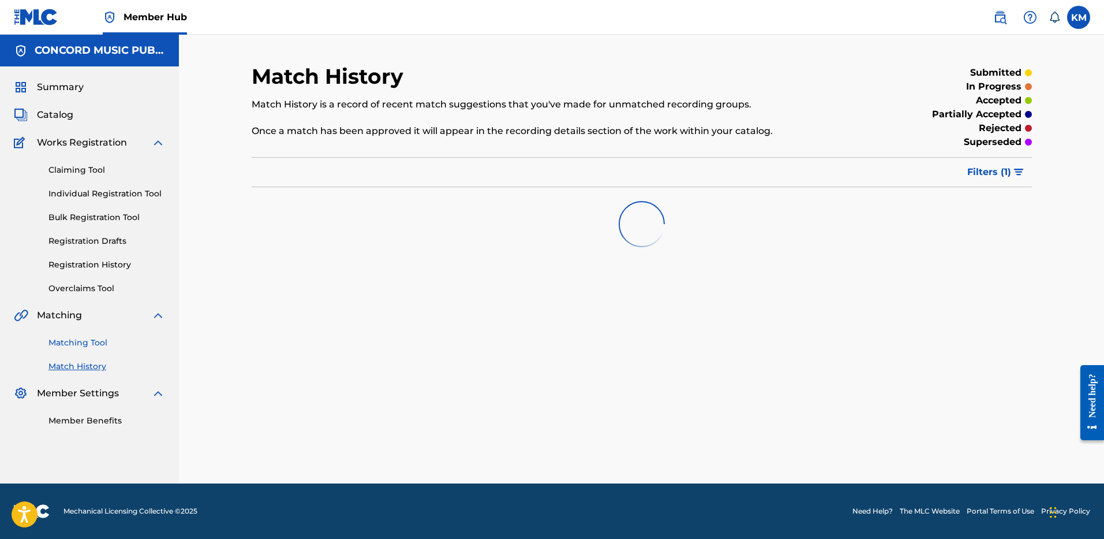
click at [95, 346] on link "Matching Tool" at bounding box center [106, 343] width 117 height 12
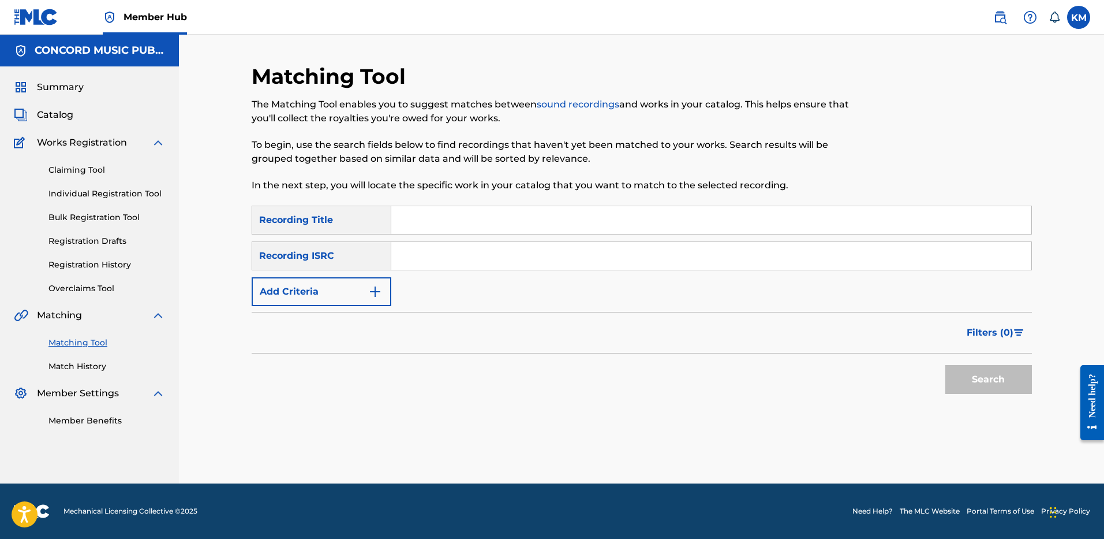
click at [445, 253] on input "Search Form" at bounding box center [711, 256] width 640 height 28
paste input "USA2P2509907"
type input "USA2P2509907"
click at [63, 113] on span "Catalog" at bounding box center [55, 115] width 36 height 14
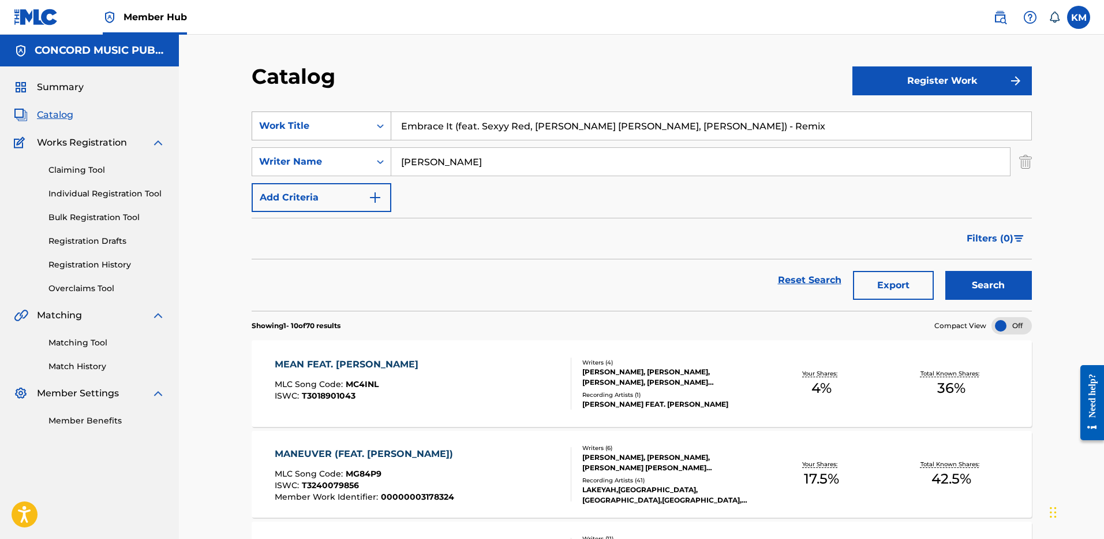
click at [380, 124] on icon "Search Form" at bounding box center [381, 126] width 12 height 12
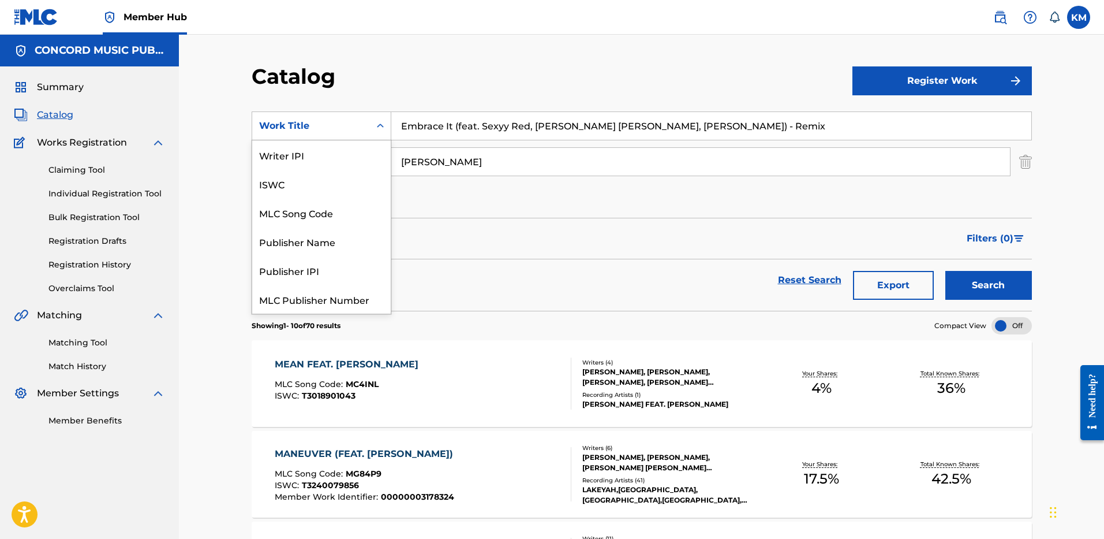
scroll to position [144, 0]
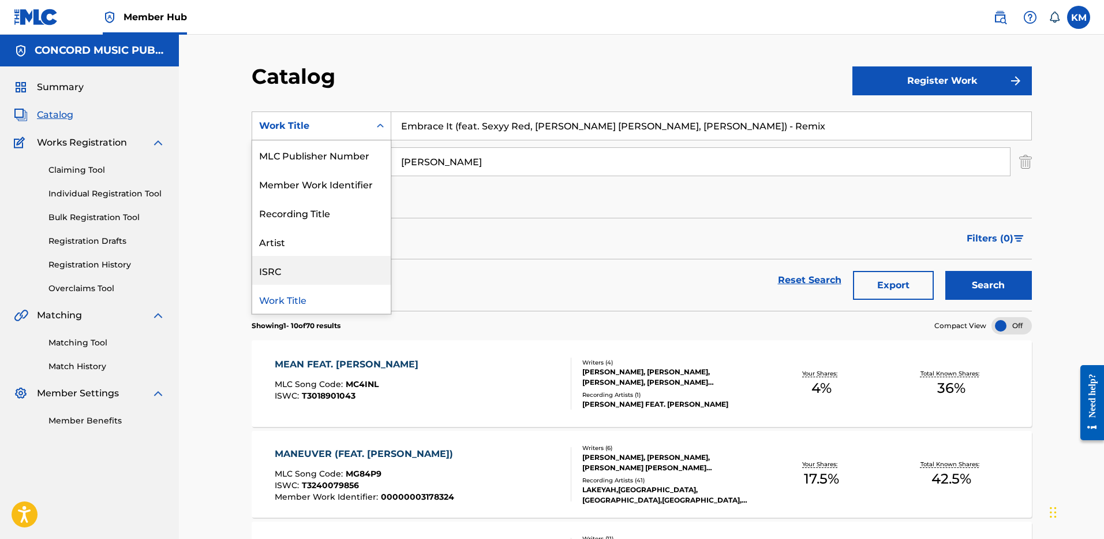
click at [338, 268] on div "ISRC" at bounding box center [321, 270] width 139 height 29
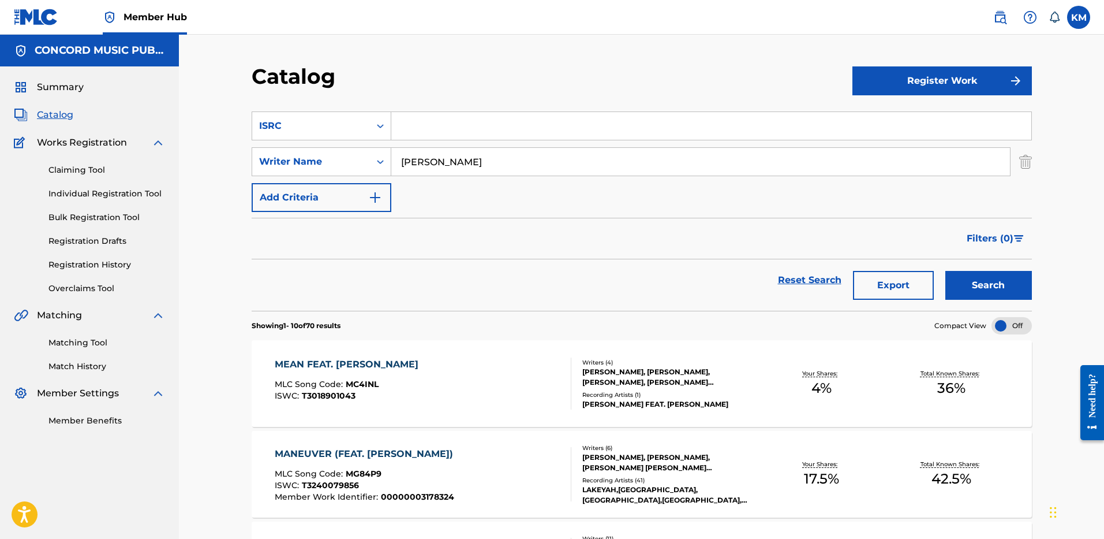
click at [431, 128] on input "Search Form" at bounding box center [711, 126] width 640 height 28
paste input "USA2P2509907"
type input "USA2P2509907"
click at [1024, 165] on img "Search Form" at bounding box center [1025, 161] width 13 height 29
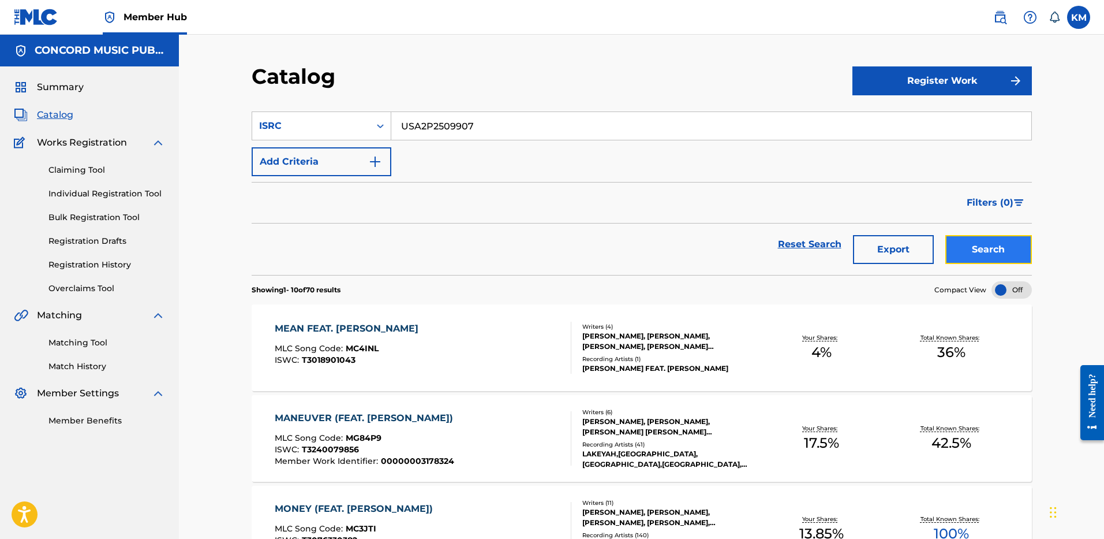
click at [975, 243] on button "Search" at bounding box center [989, 249] width 87 height 29
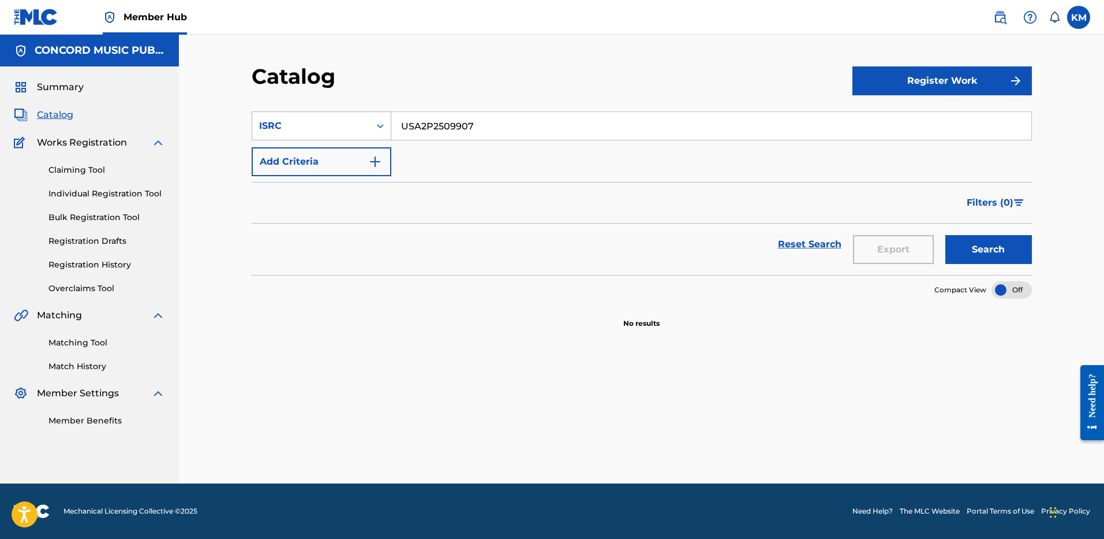
click at [378, 126] on icon "Search Form" at bounding box center [380, 126] width 7 height 4
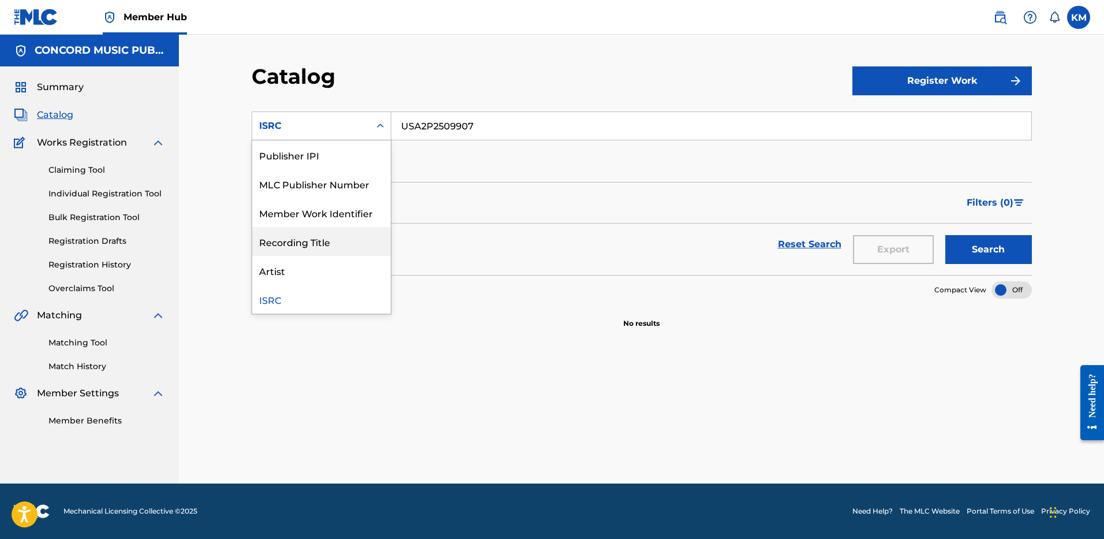
scroll to position [0, 0]
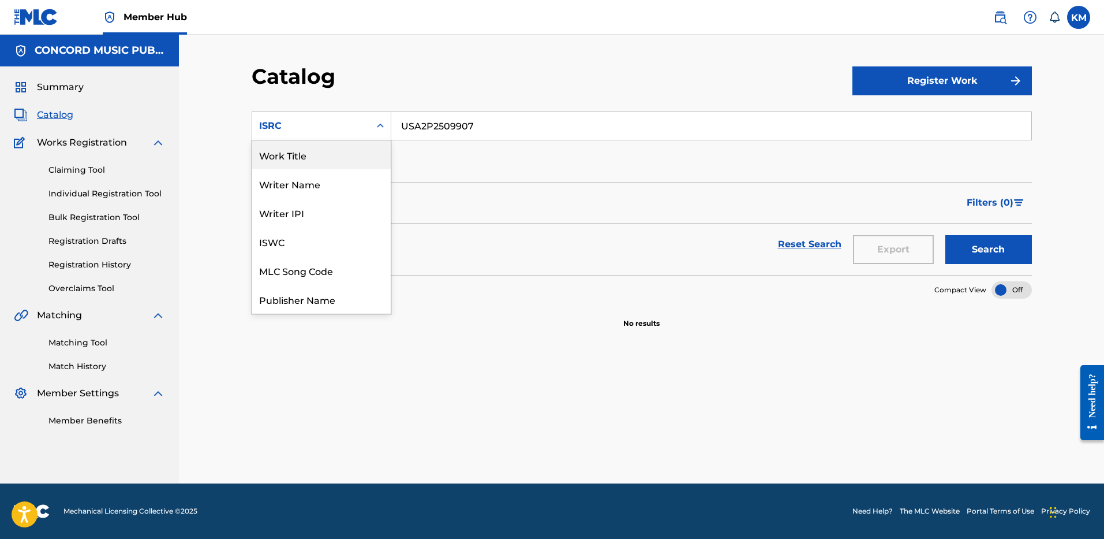
click at [327, 151] on div "Work Title" at bounding box center [321, 154] width 139 height 29
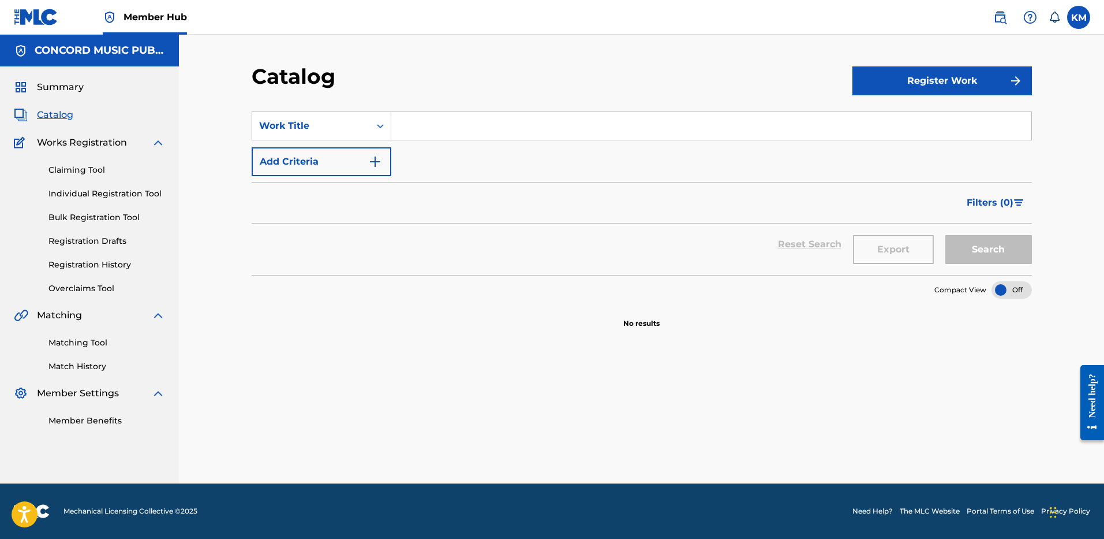
click at [468, 125] on input "Search Form" at bounding box center [711, 126] width 640 height 28
paste input "Falsas Promesas"
type input "Falsas Promesas"
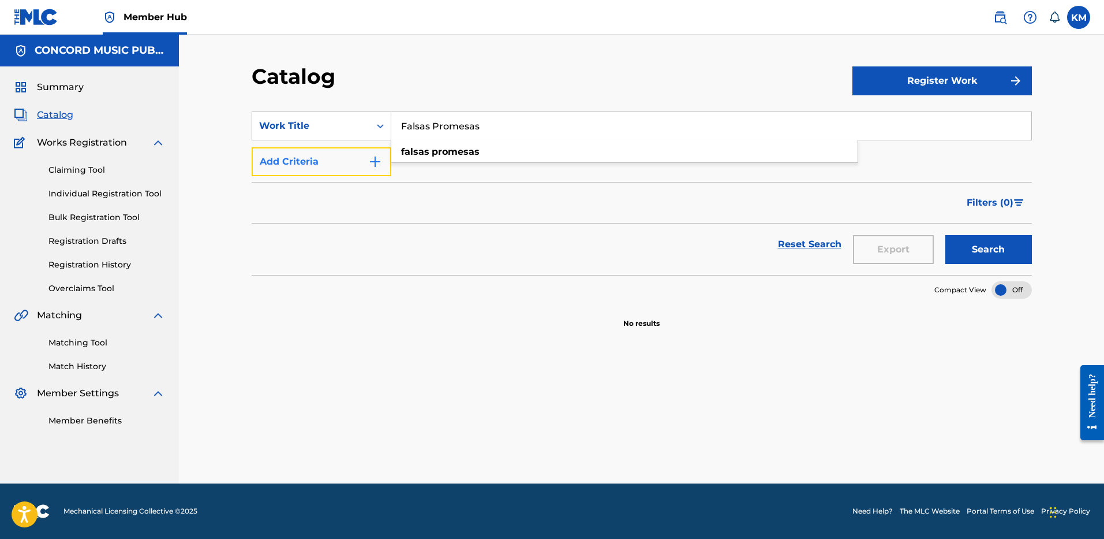
click at [379, 158] on img "Search Form" at bounding box center [375, 162] width 14 height 14
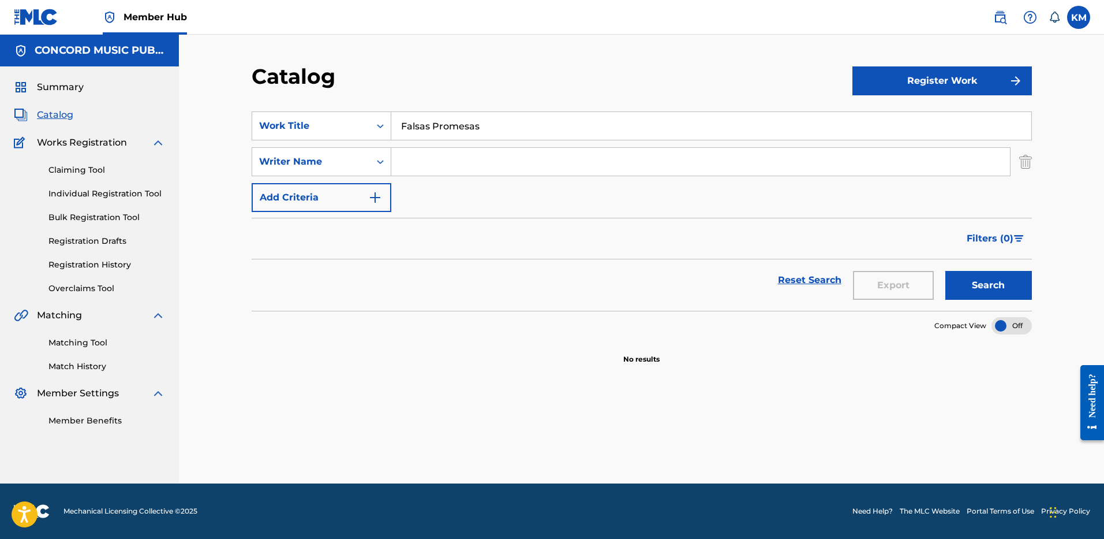
click at [413, 159] on input "Search Form" at bounding box center [700, 162] width 619 height 28
paste input "[PERSON_NAME]"
type input "[PERSON_NAME]"
click at [972, 286] on button "Search" at bounding box center [989, 285] width 87 height 29
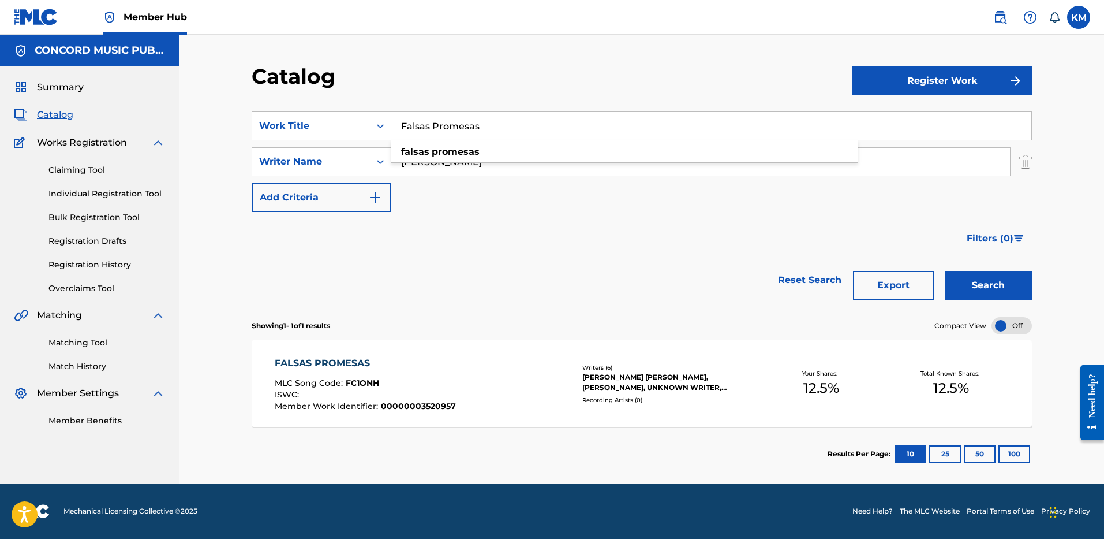
drag, startPoint x: 402, startPoint y: 122, endPoint x: 480, endPoint y: 123, distance: 78.5
click at [480, 123] on input "Falsas Promesas" at bounding box center [711, 126] width 640 height 28
click at [376, 128] on icon "Search Form" at bounding box center [381, 126] width 12 height 12
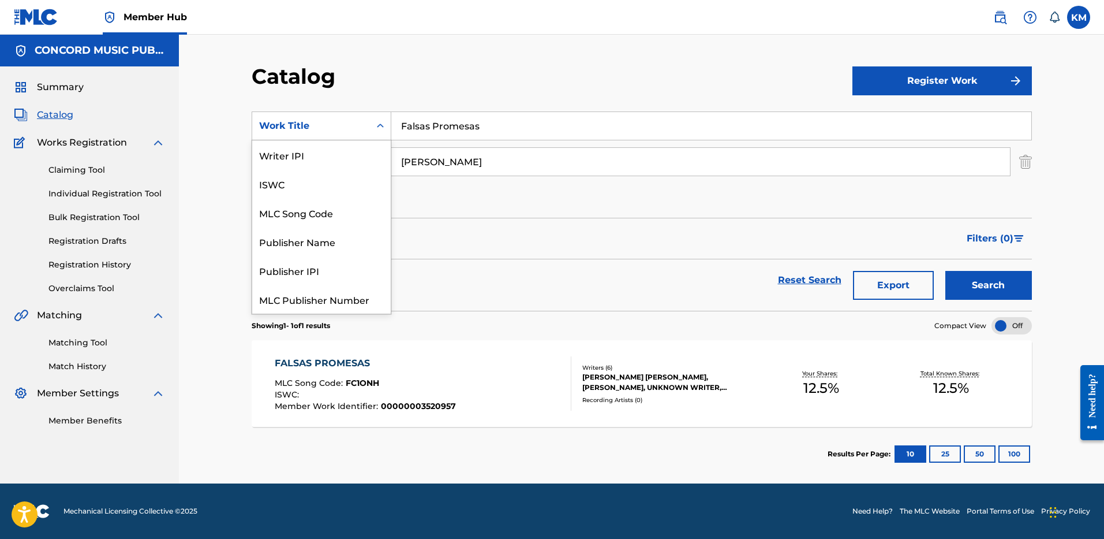
scroll to position [144, 0]
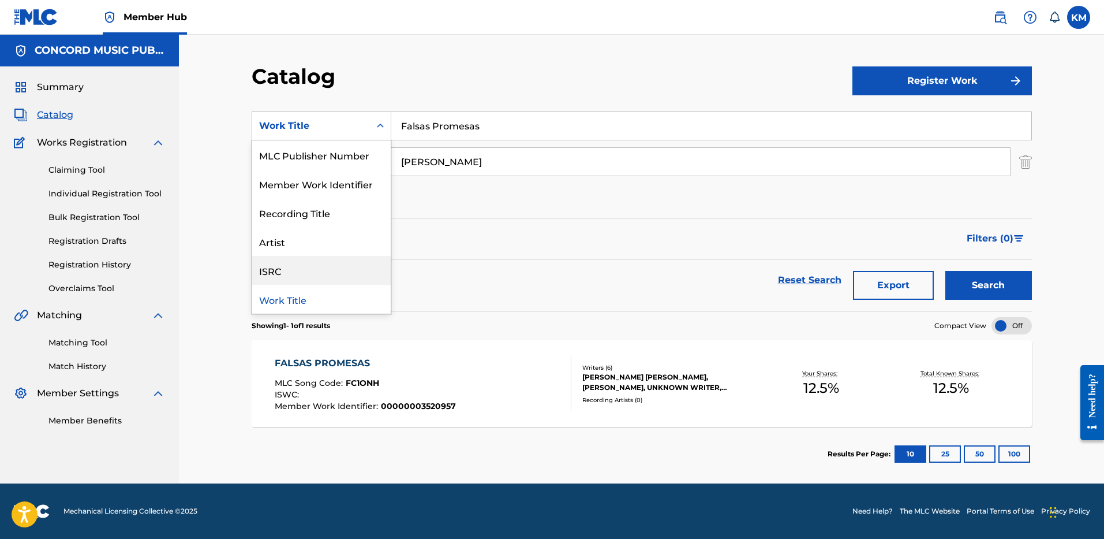
click at [315, 267] on div "ISRC" at bounding box center [321, 270] width 139 height 29
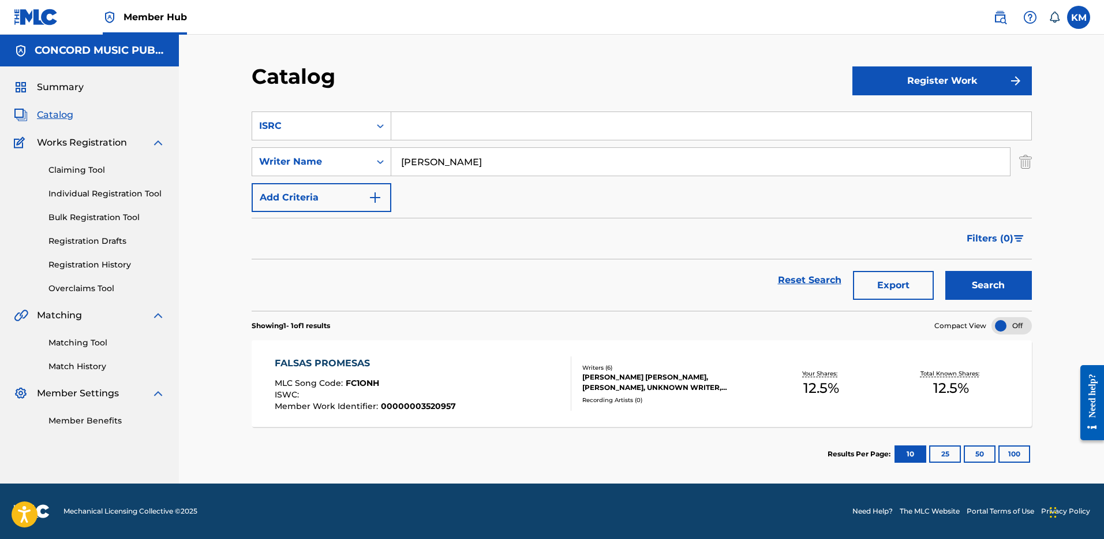
click at [414, 130] on input "Search Form" at bounding box center [711, 126] width 640 height 28
paste input "QZNMU2508774"
type input "QZNMU2508774"
click at [1028, 163] on img "Search Form" at bounding box center [1025, 161] width 13 height 29
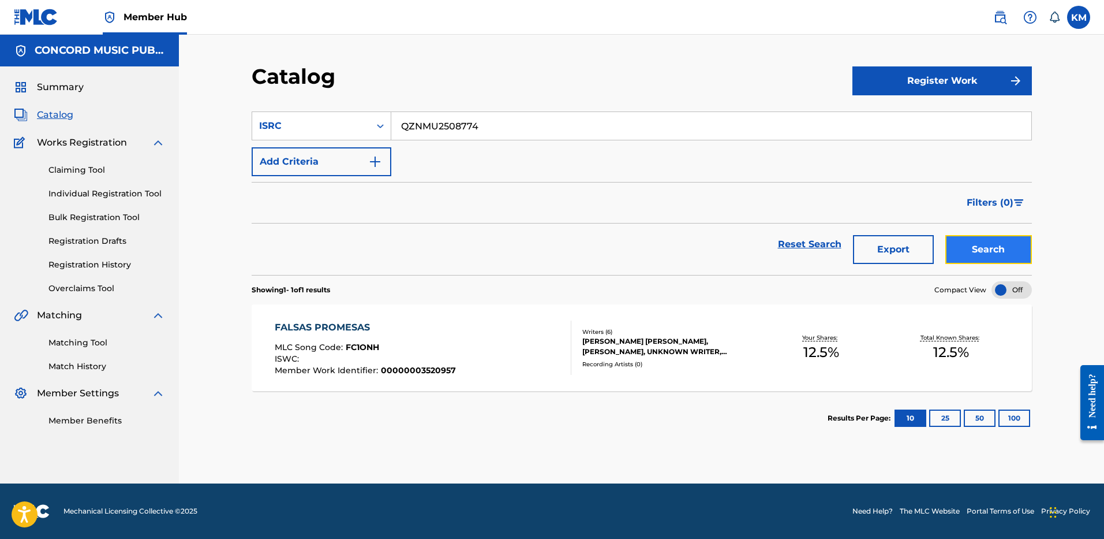
click at [976, 255] on button "Search" at bounding box center [989, 249] width 87 height 29
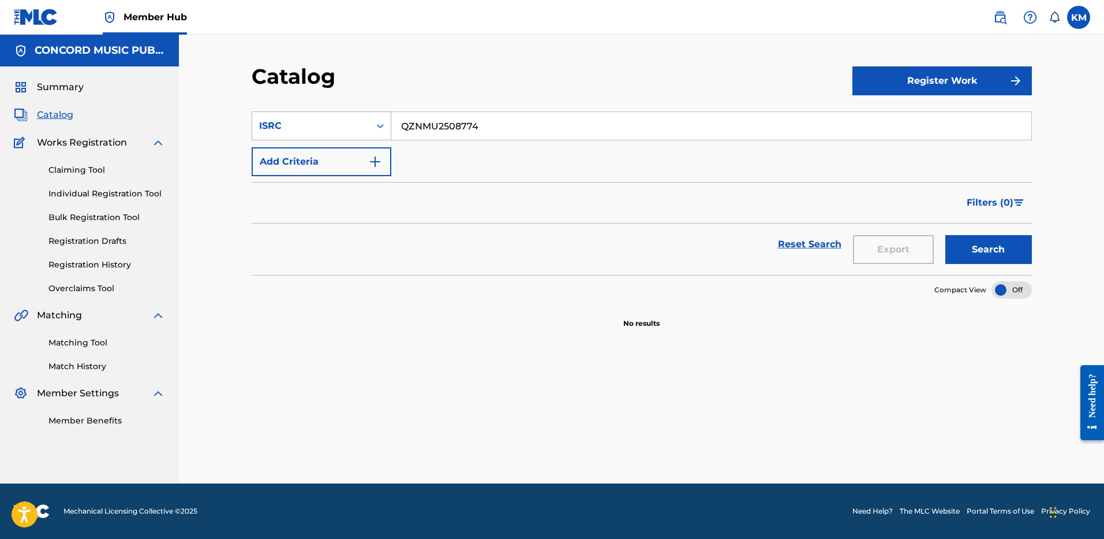
click at [380, 121] on icon "Search Form" at bounding box center [381, 126] width 12 height 12
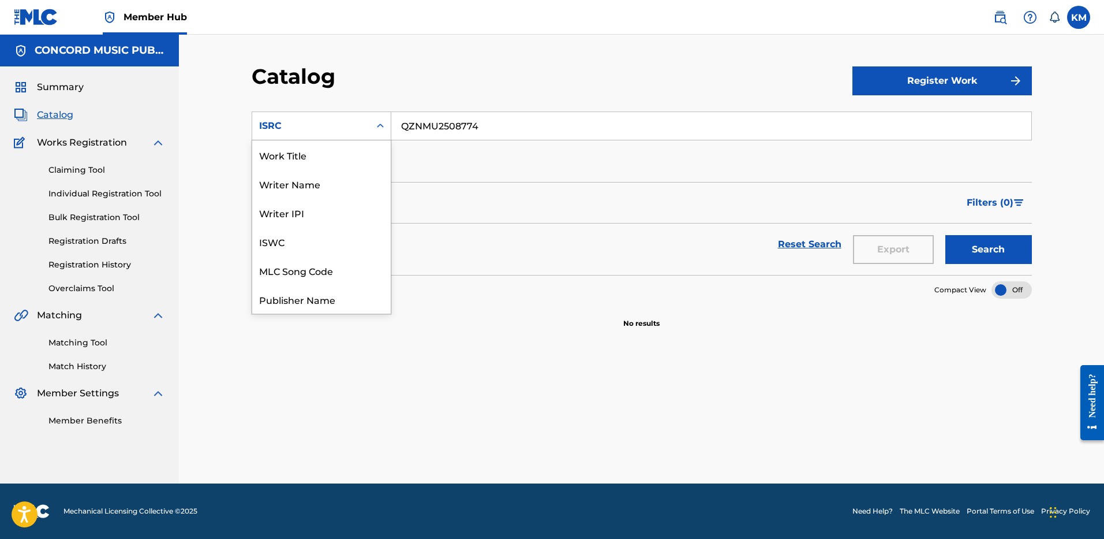
scroll to position [173, 0]
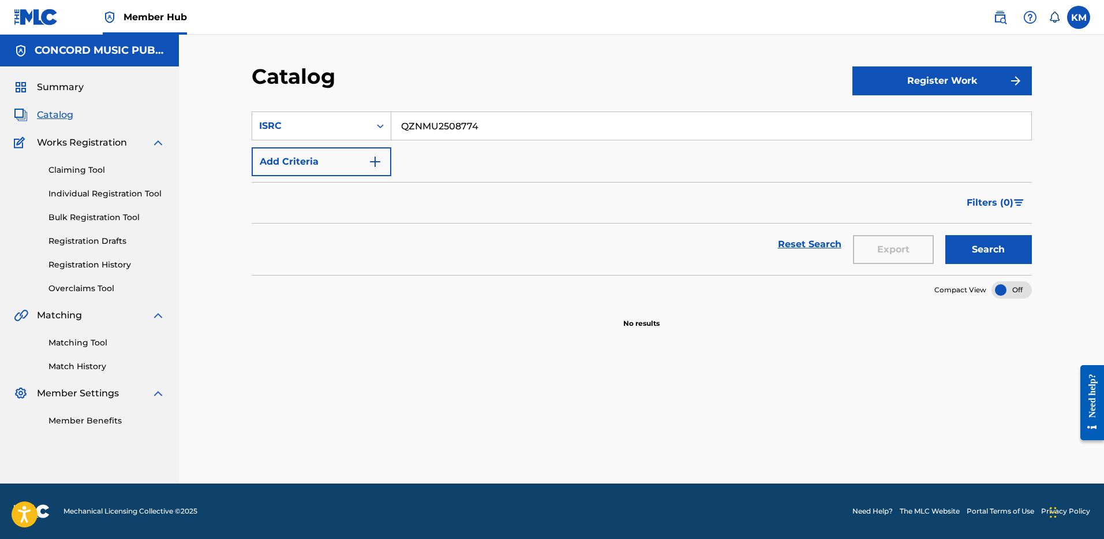
click at [380, 125] on icon "Search Form" at bounding box center [381, 126] width 12 height 12
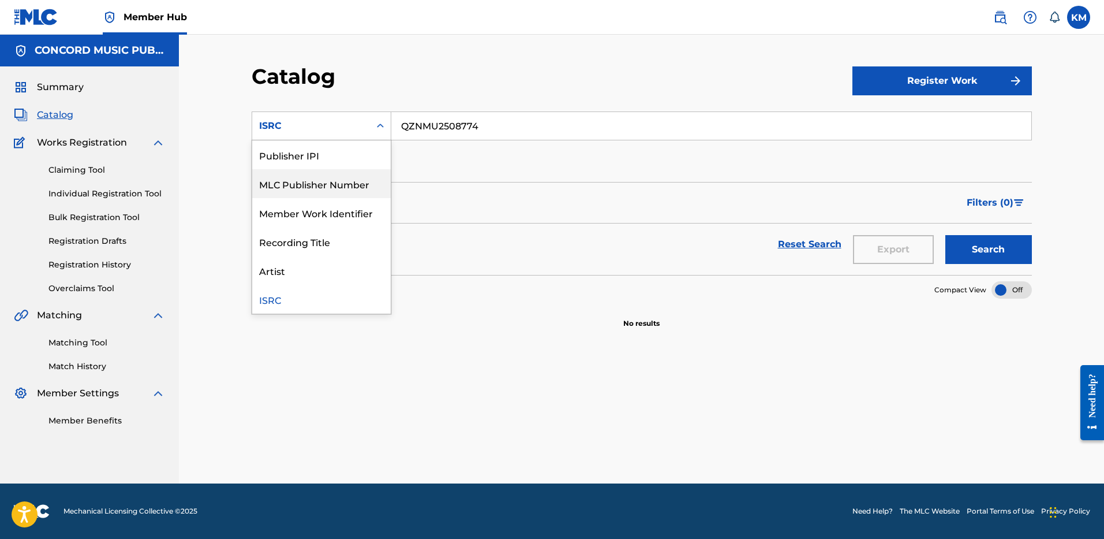
scroll to position [0, 0]
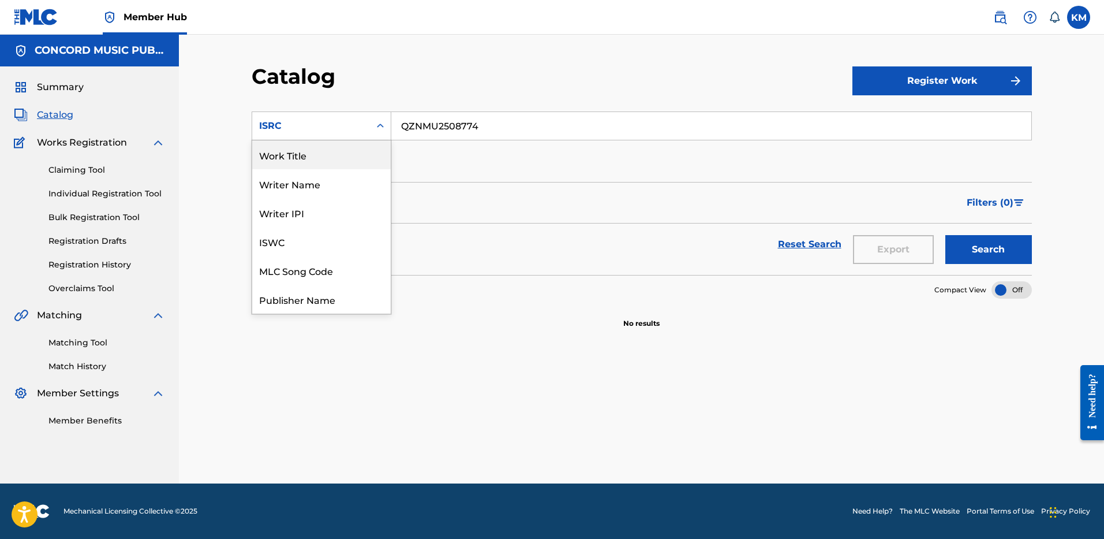
click at [366, 151] on div "Work Title" at bounding box center [321, 154] width 139 height 29
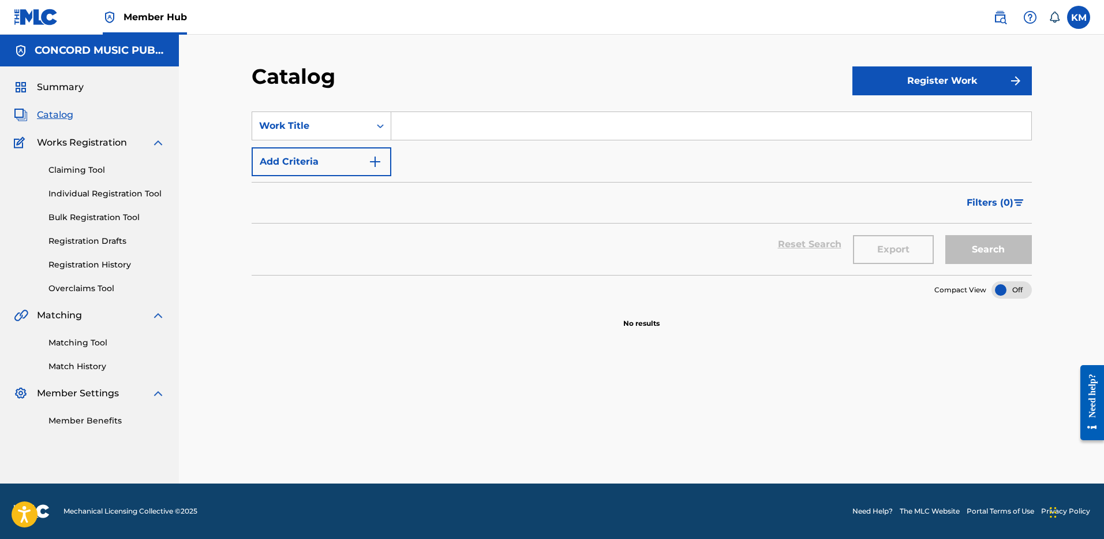
click at [424, 119] on input "Search Form" at bounding box center [711, 126] width 640 height 28
paste input "Don't Care No More"
type input "Don't Care No More"
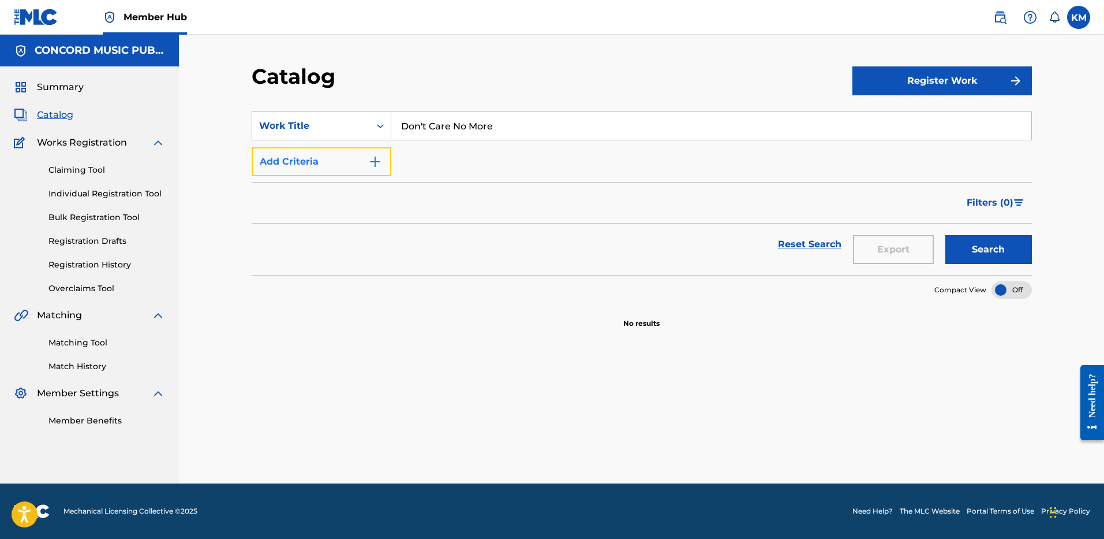
click at [374, 162] on img "Search Form" at bounding box center [375, 162] width 14 height 14
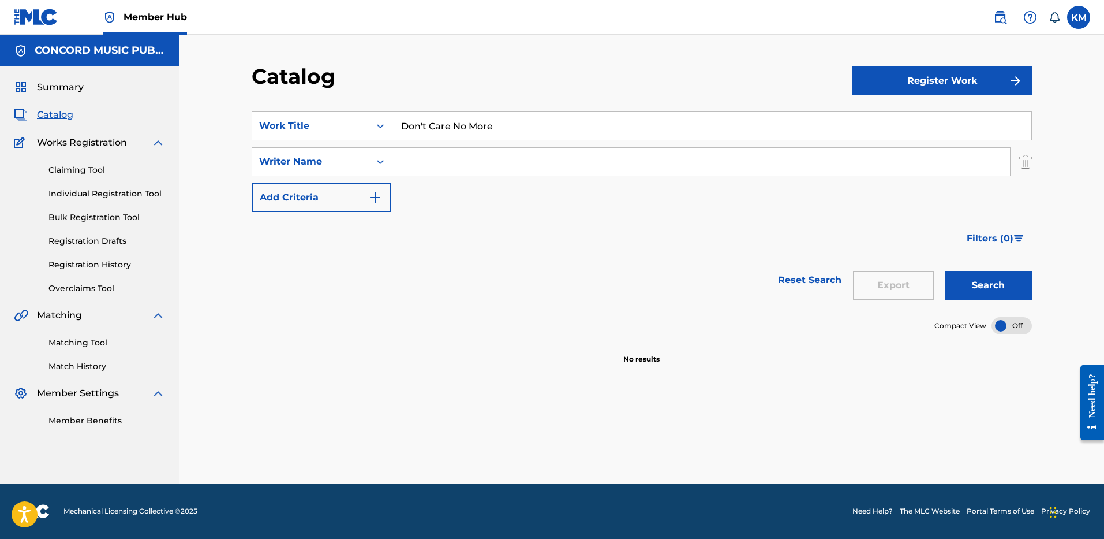
click at [414, 162] on input "Search Form" at bounding box center [700, 162] width 619 height 28
paste input "[PERSON_NAME]"
type input "[PERSON_NAME]"
click at [978, 277] on button "Search" at bounding box center [989, 285] width 87 height 29
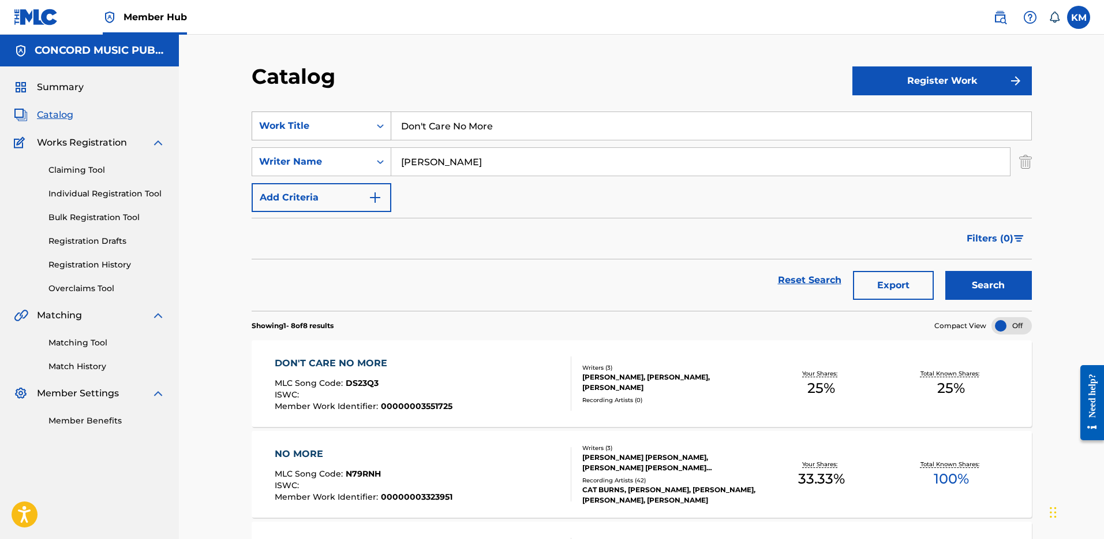
click at [379, 122] on icon "Search Form" at bounding box center [381, 126] width 12 height 12
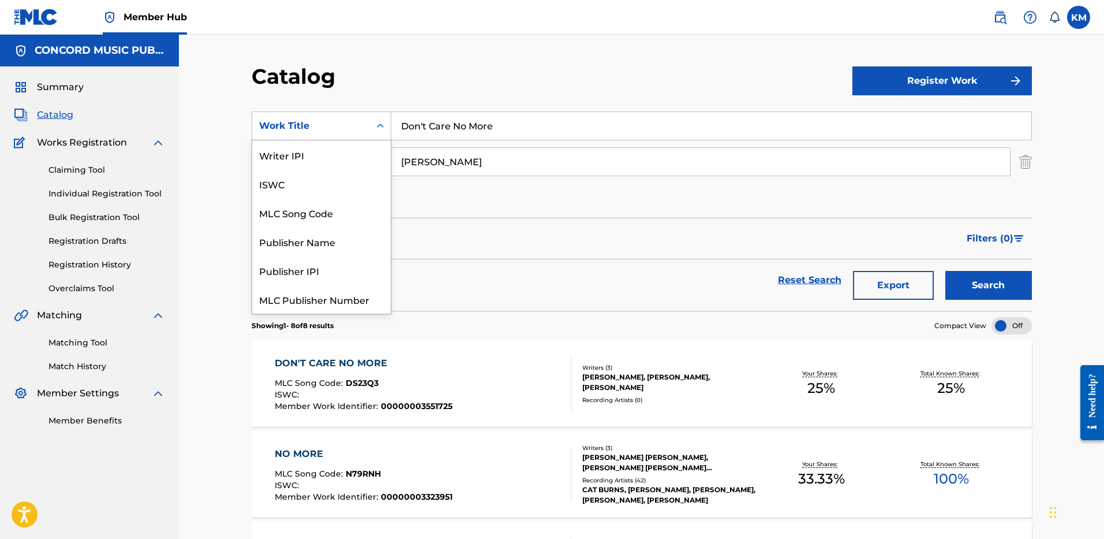
scroll to position [144, 0]
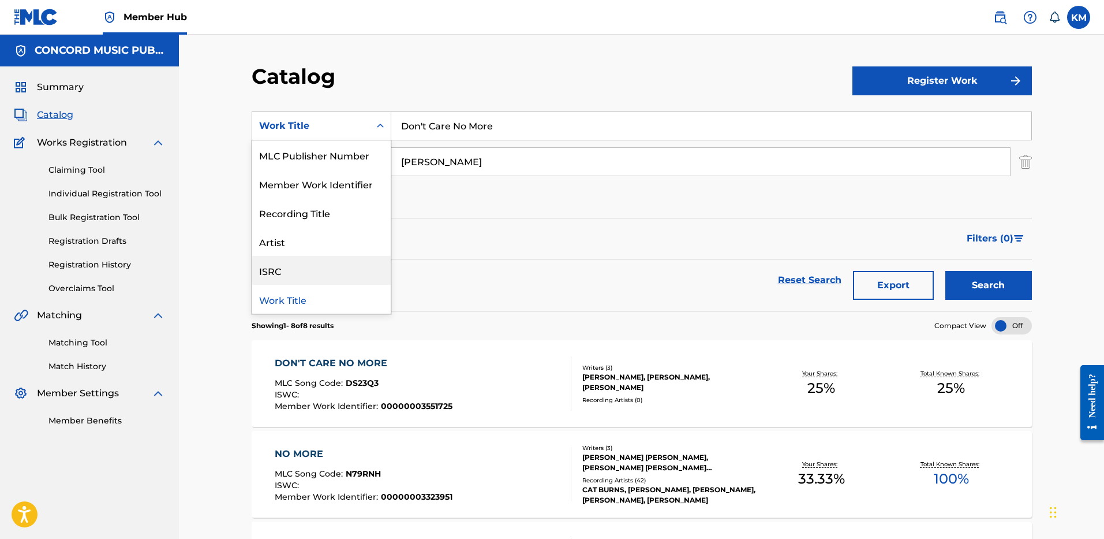
click at [340, 270] on div "ISRC" at bounding box center [321, 270] width 139 height 29
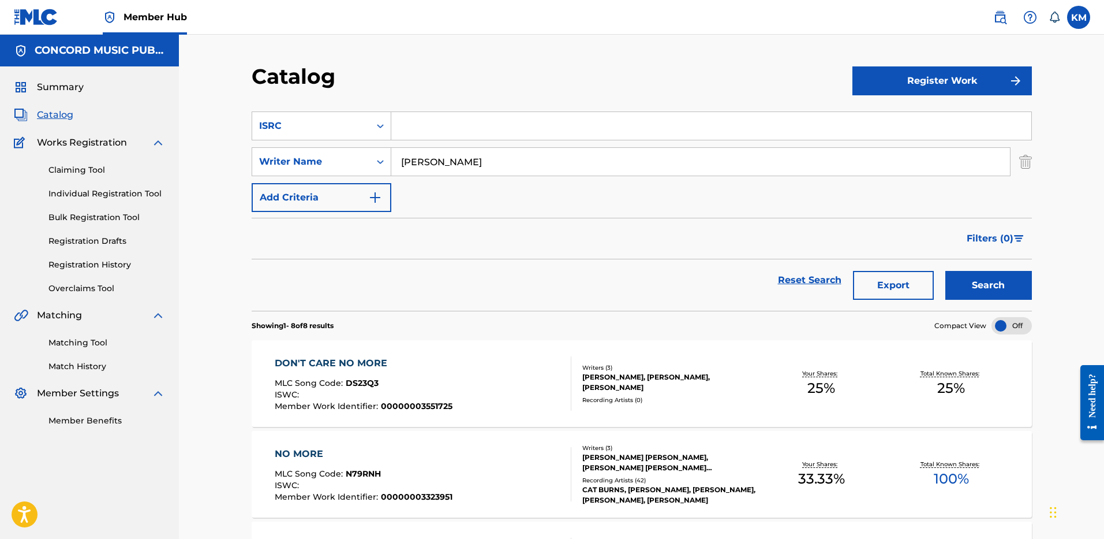
click at [423, 115] on input "Search Form" at bounding box center [711, 126] width 640 height 28
paste input "QMDA62556776"
type input "QMDA62556776"
click at [1030, 160] on img "Search Form" at bounding box center [1025, 161] width 13 height 29
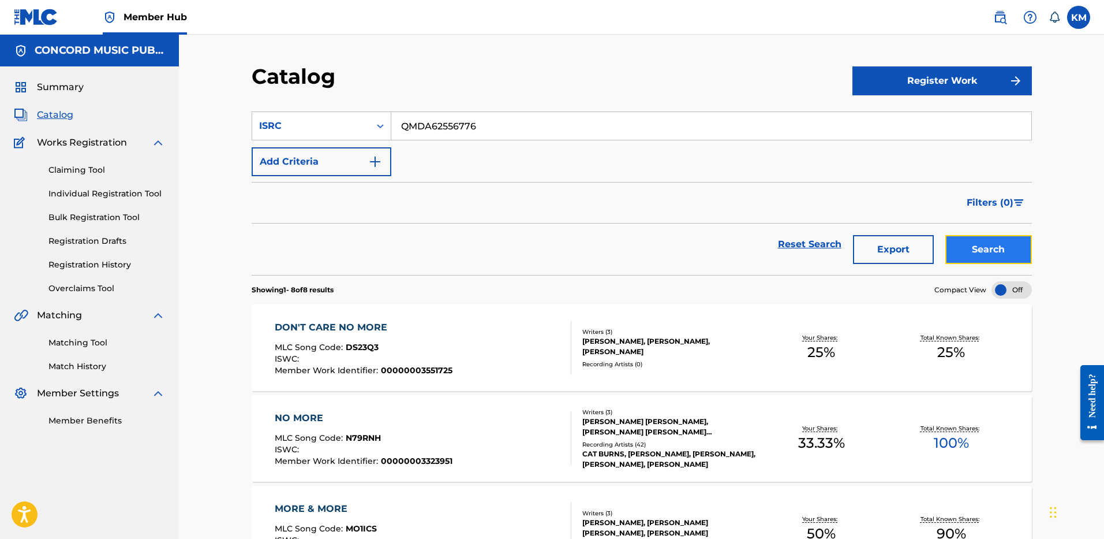
click at [965, 256] on button "Search" at bounding box center [989, 249] width 87 height 29
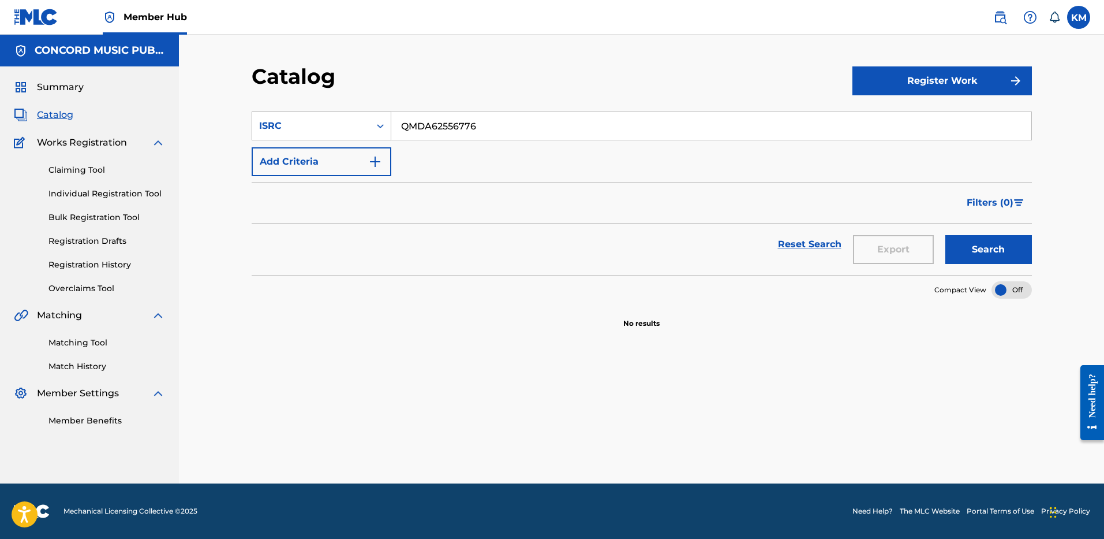
click at [383, 128] on icon "Search Form" at bounding box center [381, 126] width 12 height 12
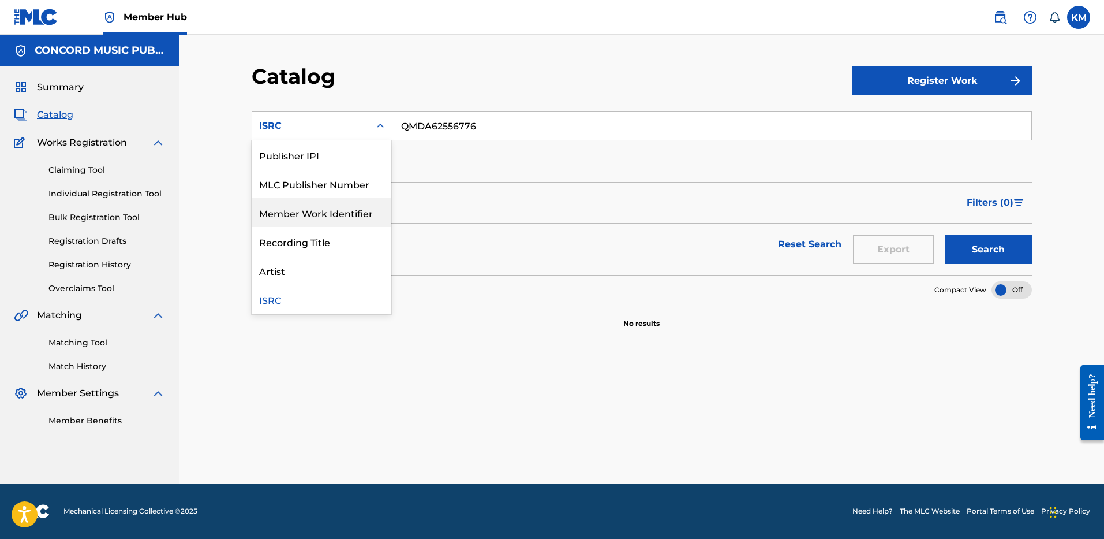
scroll to position [0, 0]
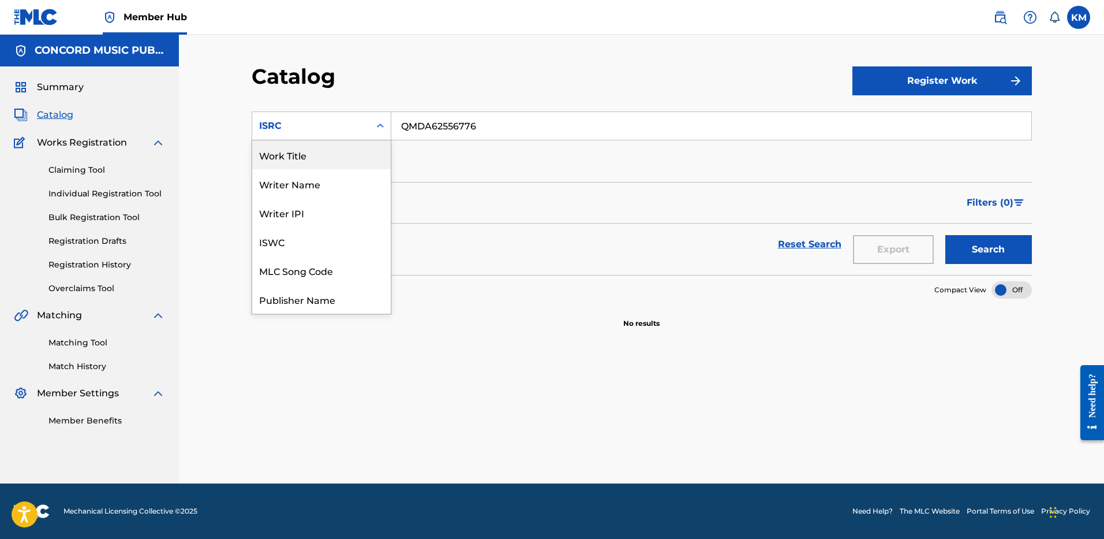
click at [346, 156] on div "Work Title" at bounding box center [321, 154] width 139 height 29
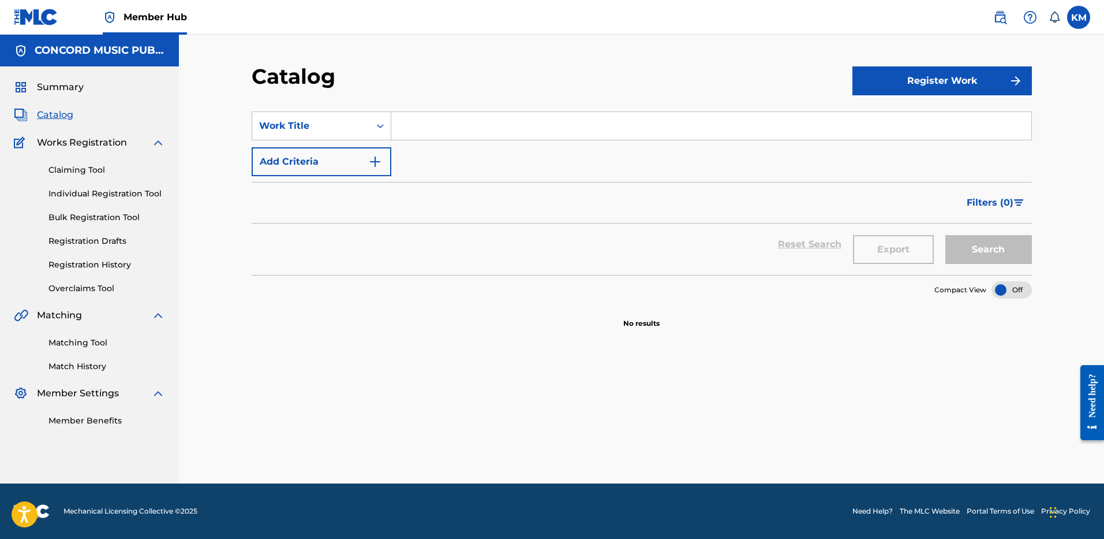
click at [506, 121] on input "Search Form" at bounding box center [711, 126] width 640 height 28
paste input "See The World (feat. BossMan Dlow)"
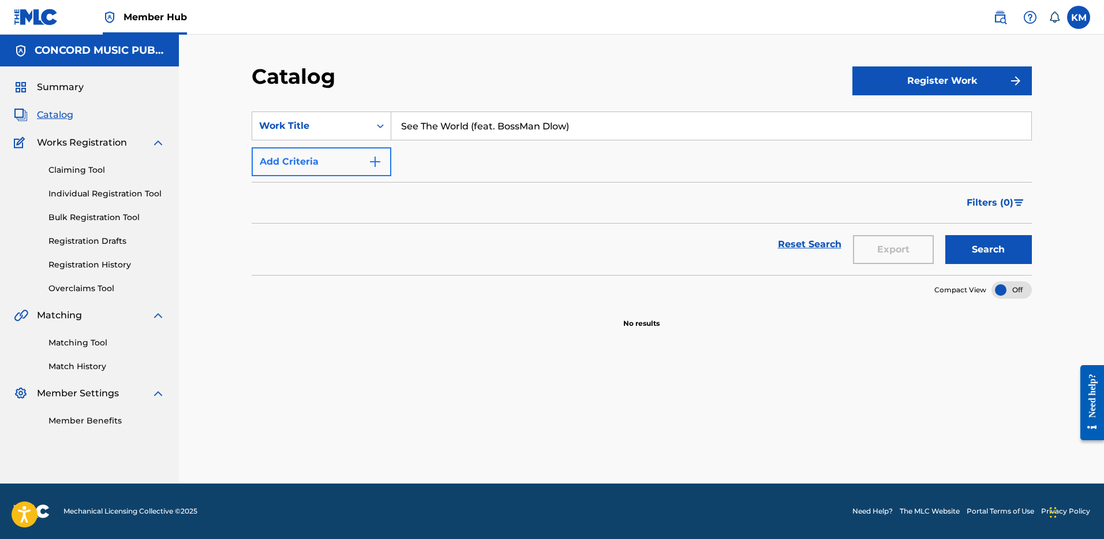
type input "See The World (feat. BossMan Dlow)"
click at [374, 160] on img "Search Form" at bounding box center [375, 162] width 14 height 14
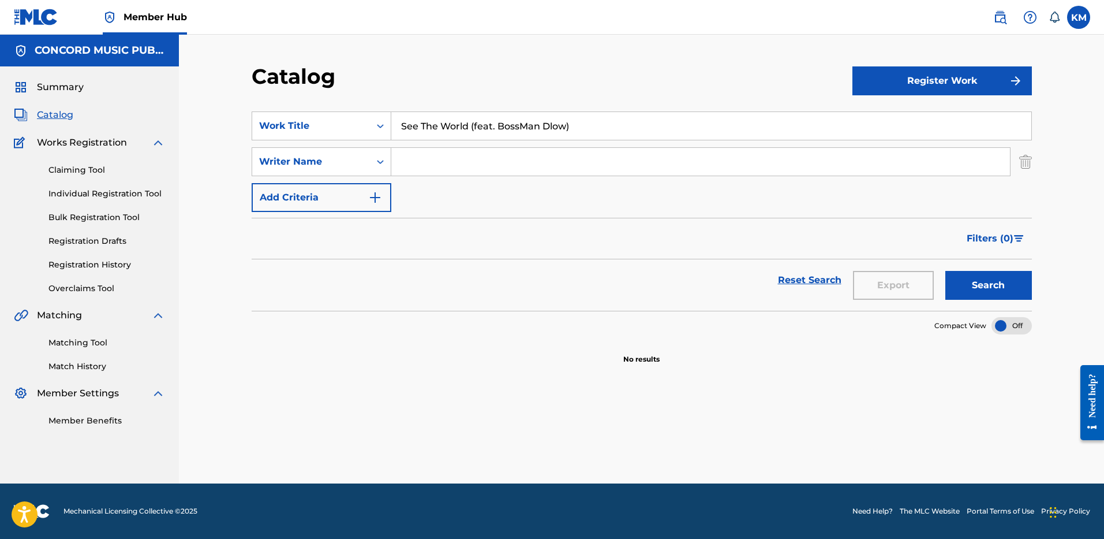
click at [424, 152] on input "Search Form" at bounding box center [700, 162] width 619 height 28
paste input "[PERSON_NAME]"
type input "[PERSON_NAME]"
click at [968, 283] on button "Search" at bounding box center [989, 285] width 87 height 29
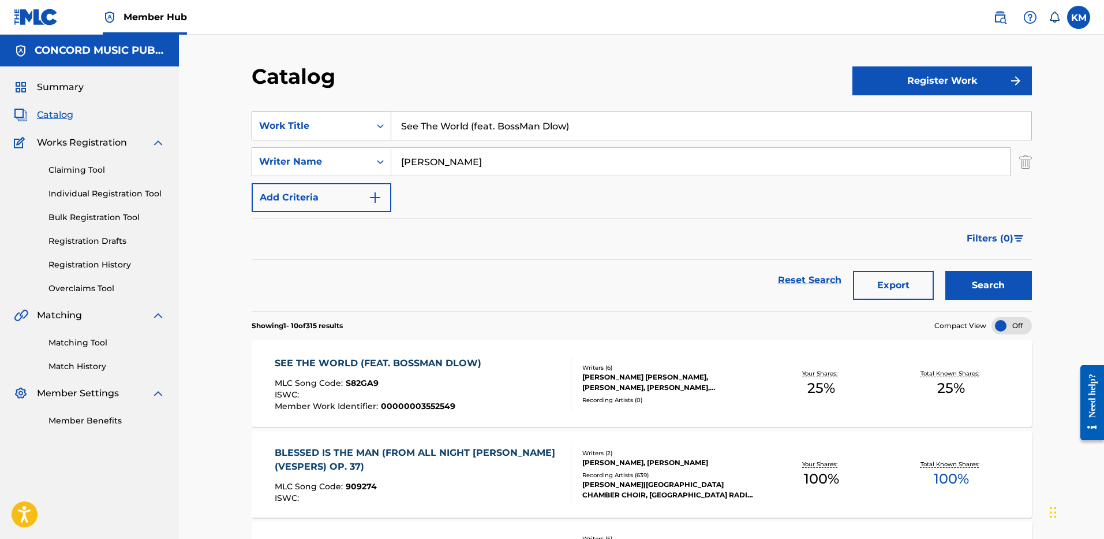
click at [378, 128] on icon "Search Form" at bounding box center [381, 126] width 12 height 12
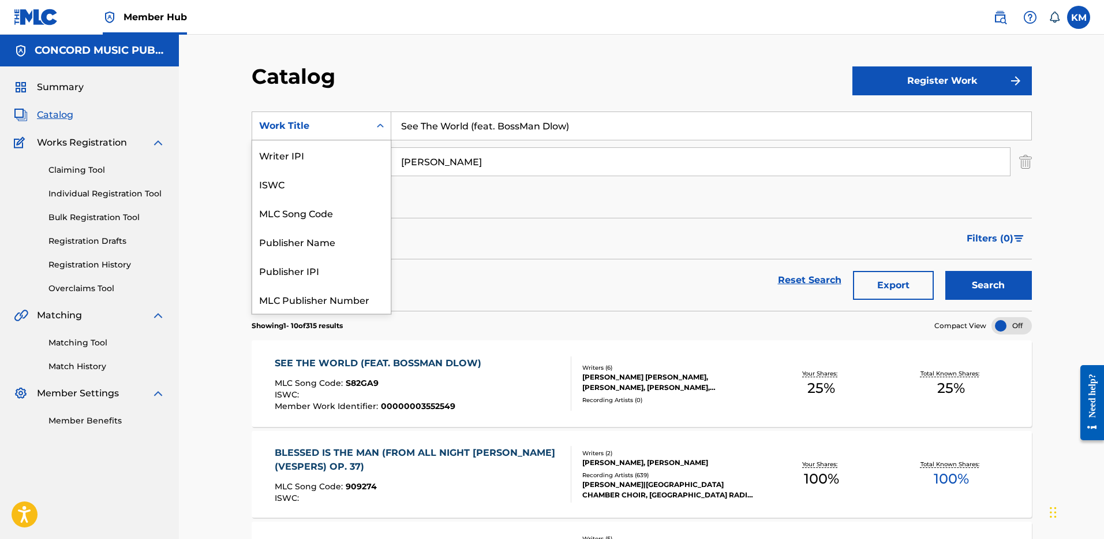
scroll to position [144, 0]
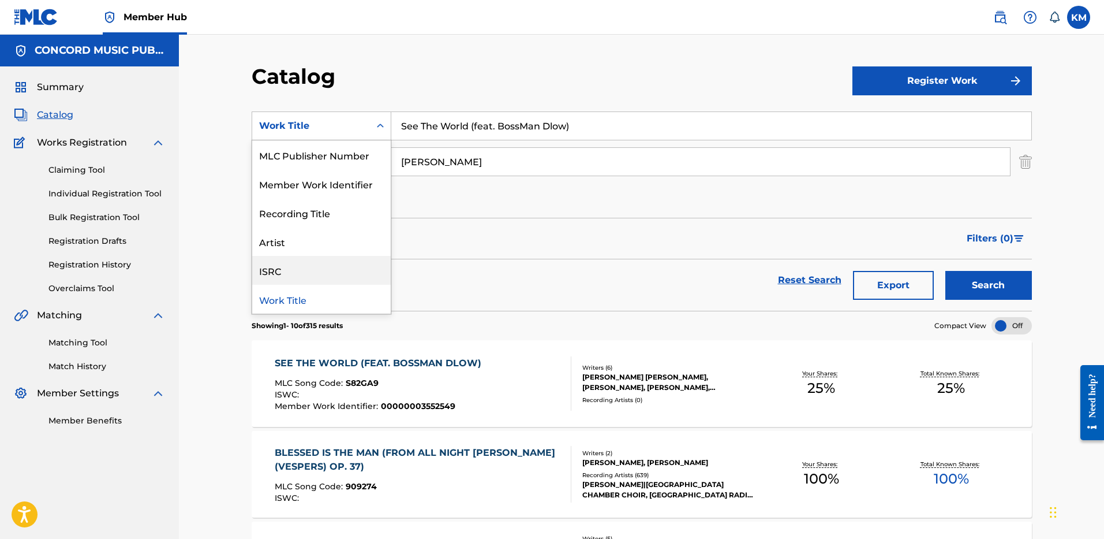
click at [339, 272] on div "ISRC" at bounding box center [321, 270] width 139 height 29
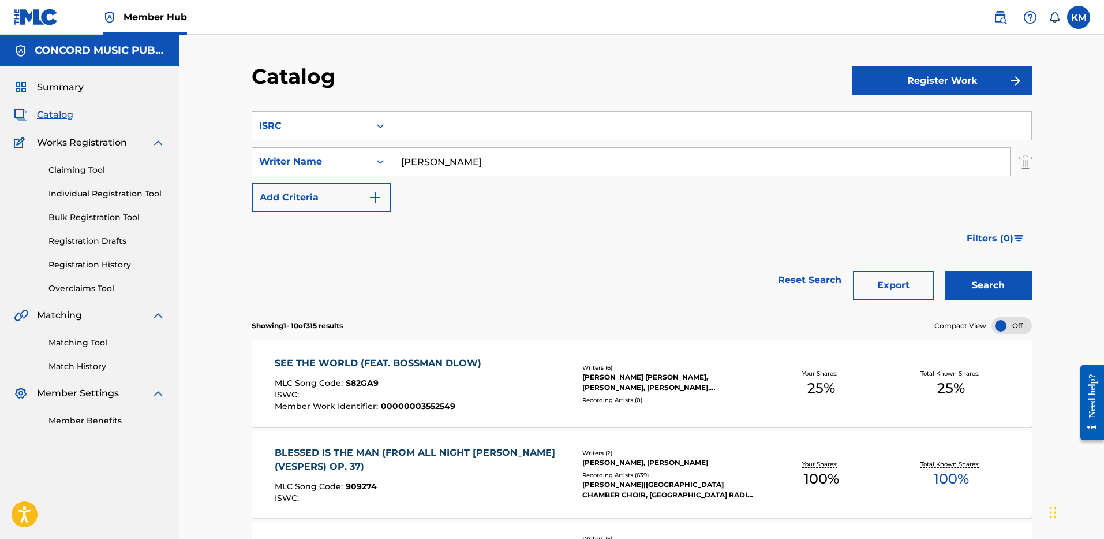
click at [417, 129] on input "Search Form" at bounding box center [711, 126] width 640 height 28
paste input "FRX452199691"
type input "FRX452199691"
click at [1025, 158] on img "Search Form" at bounding box center [1025, 161] width 13 height 29
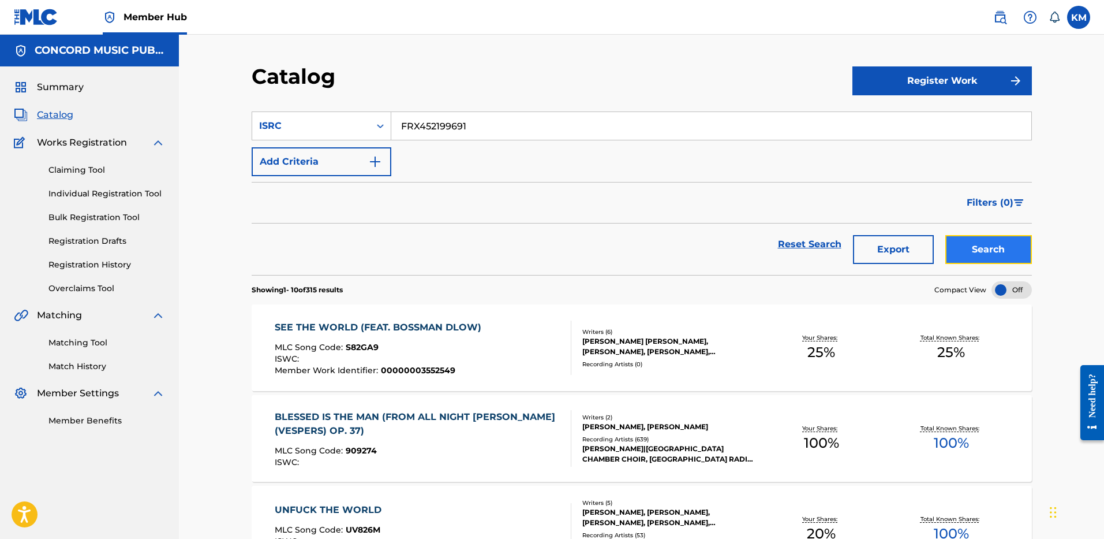
click at [1004, 247] on button "Search" at bounding box center [989, 249] width 87 height 29
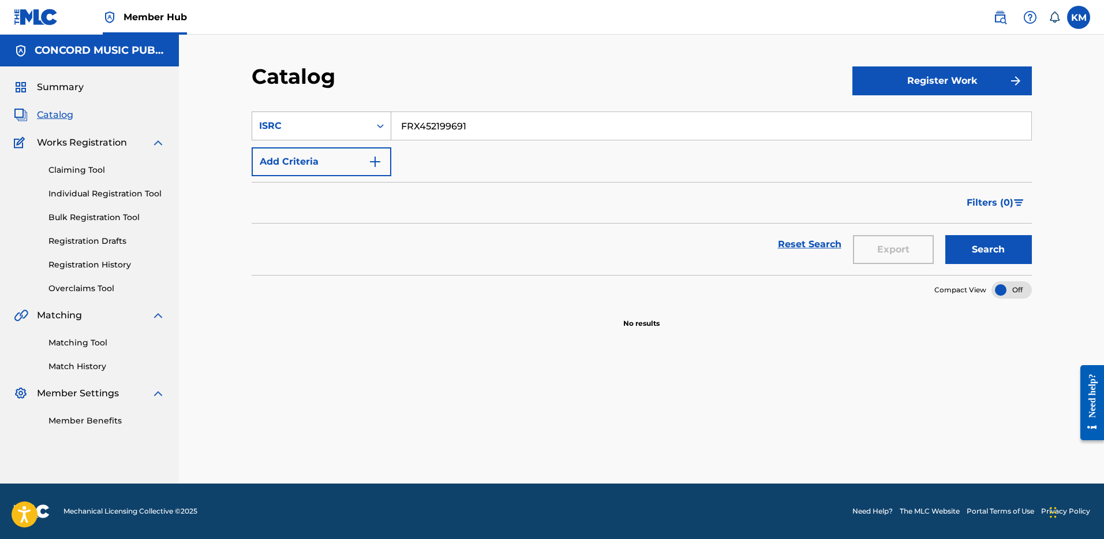
click at [385, 132] on div "Search Form" at bounding box center [380, 125] width 21 height 21
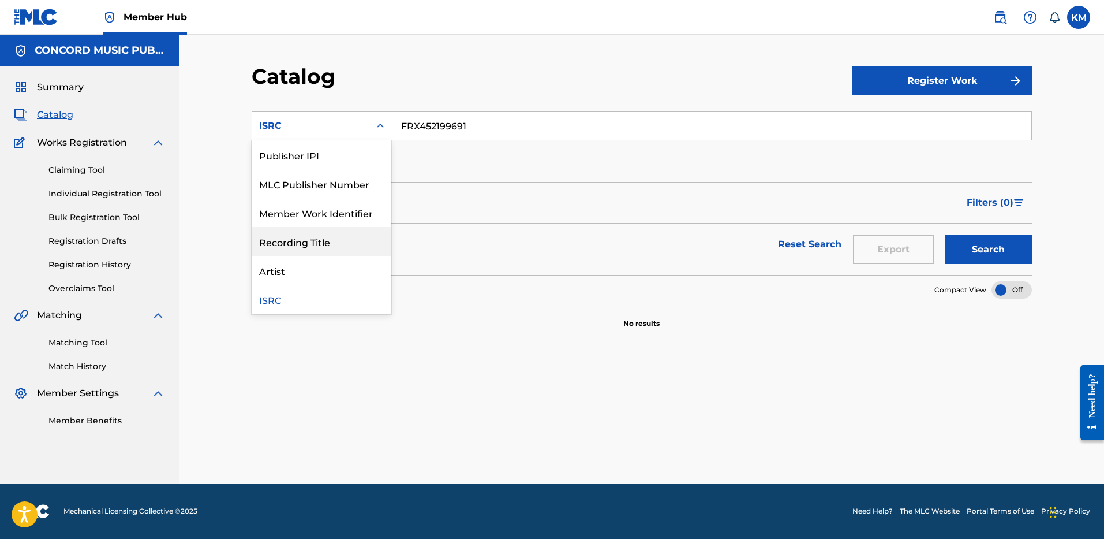
scroll to position [0, 0]
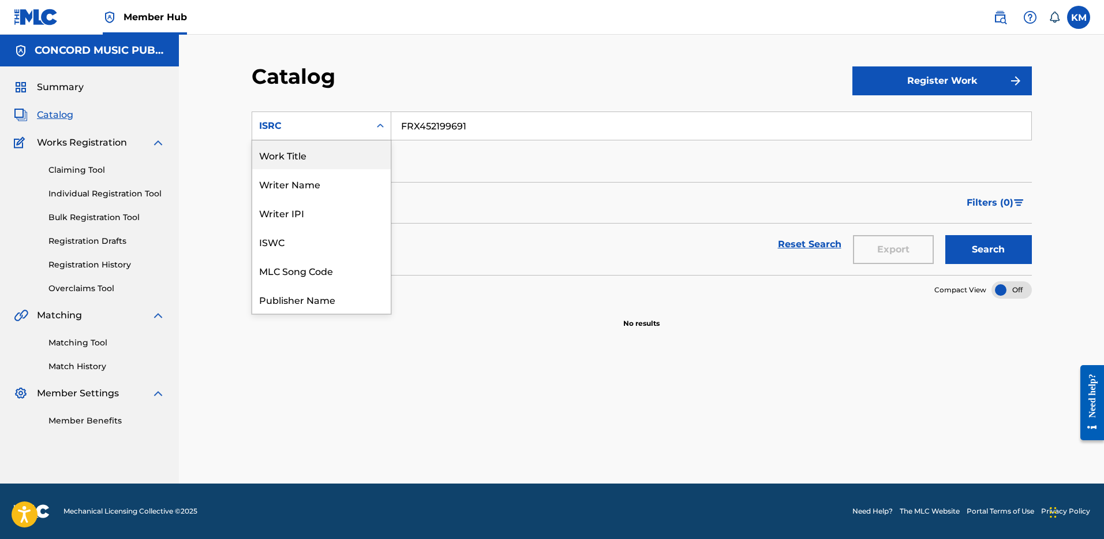
click at [338, 159] on div "Work Title" at bounding box center [321, 154] width 139 height 29
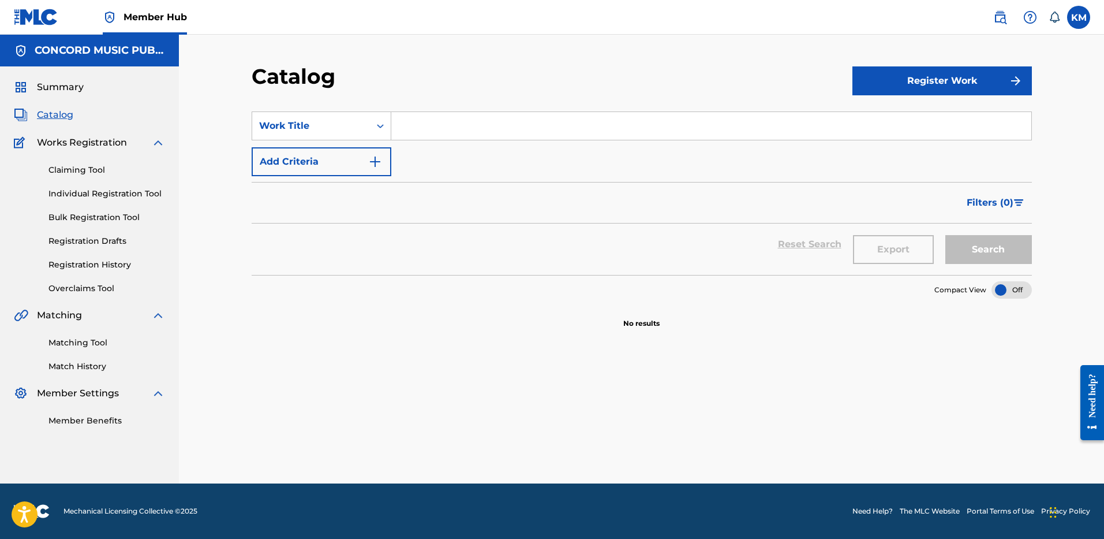
click at [440, 126] on input "Search Form" at bounding box center [711, 126] width 640 height 28
paste input "Ride"
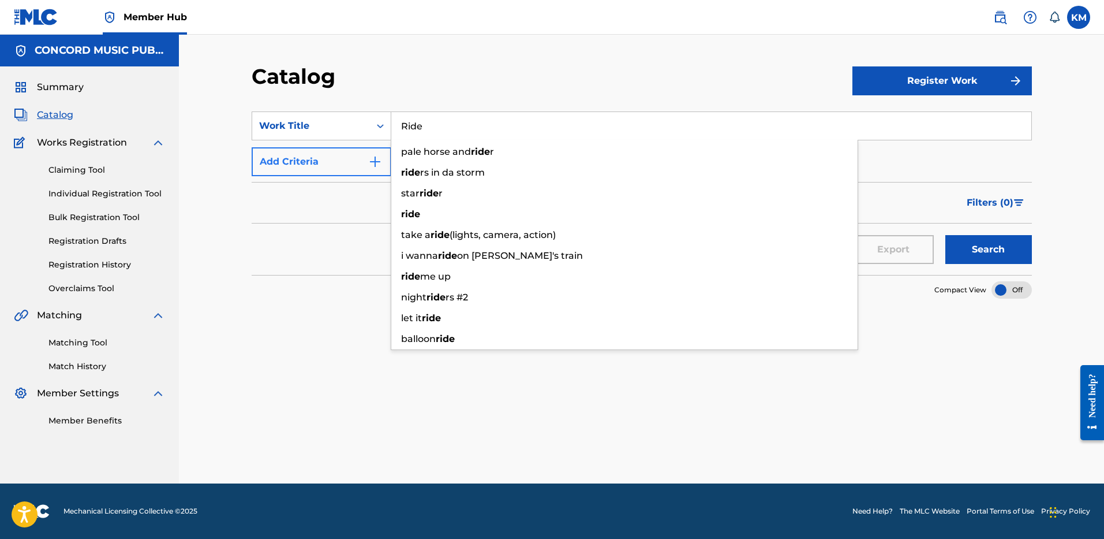
type input "Ride"
click at [374, 162] on img "Search Form" at bounding box center [375, 162] width 14 height 14
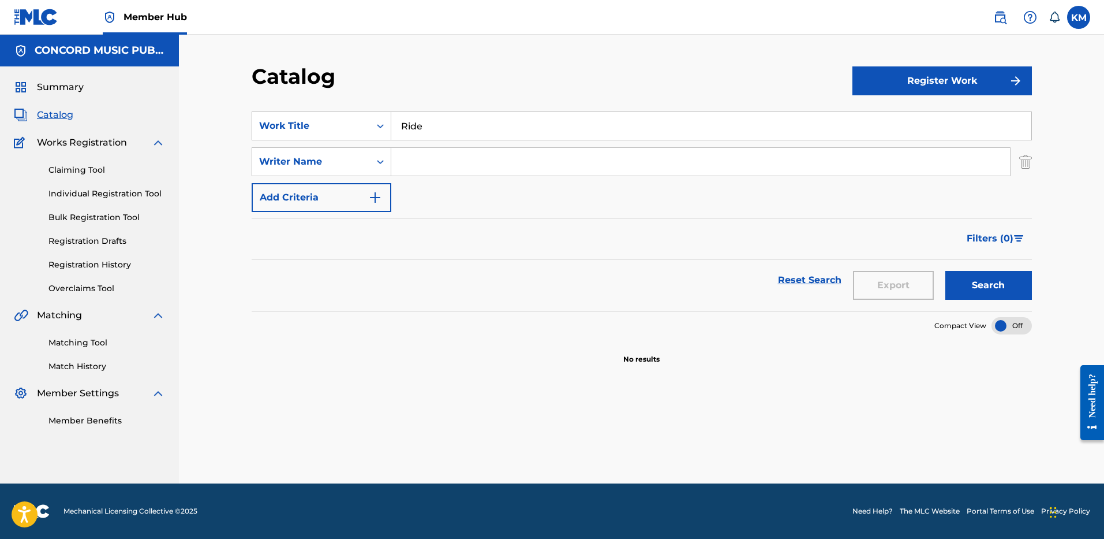
click at [420, 167] on input "Search Form" at bounding box center [700, 162] width 619 height 28
paste input "Hongladaromp"
type input "Hongladaromp"
click at [965, 292] on button "Search" at bounding box center [989, 285] width 87 height 29
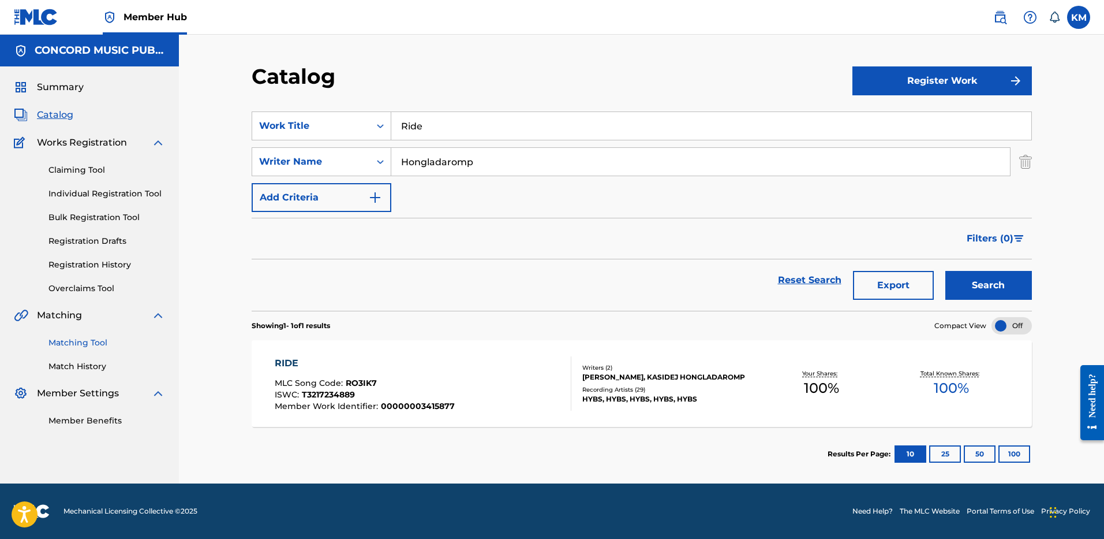
click at [84, 342] on link "Matching Tool" at bounding box center [106, 343] width 117 height 12
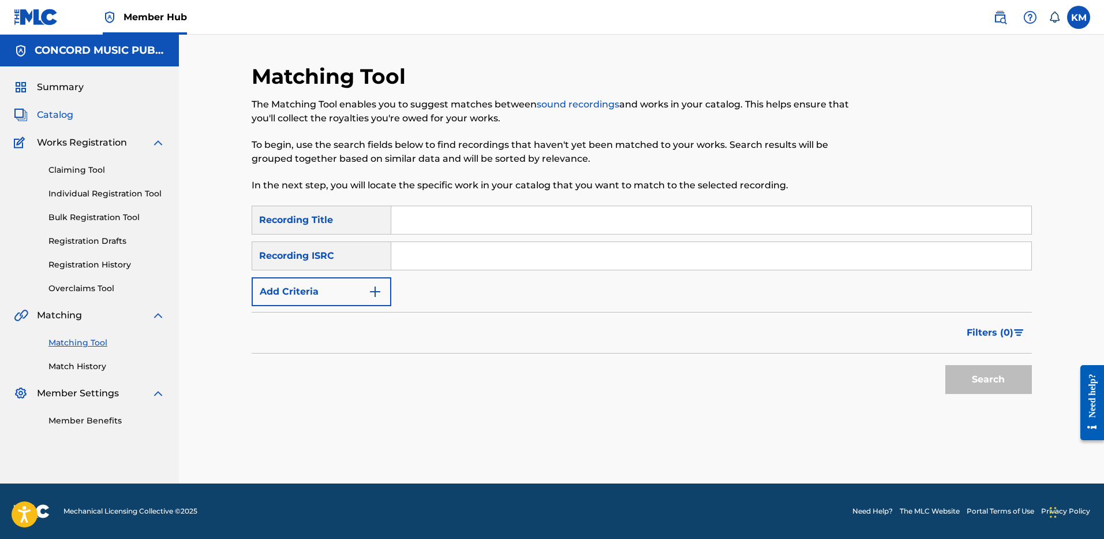
click at [71, 115] on span "Catalog" at bounding box center [55, 115] width 36 height 14
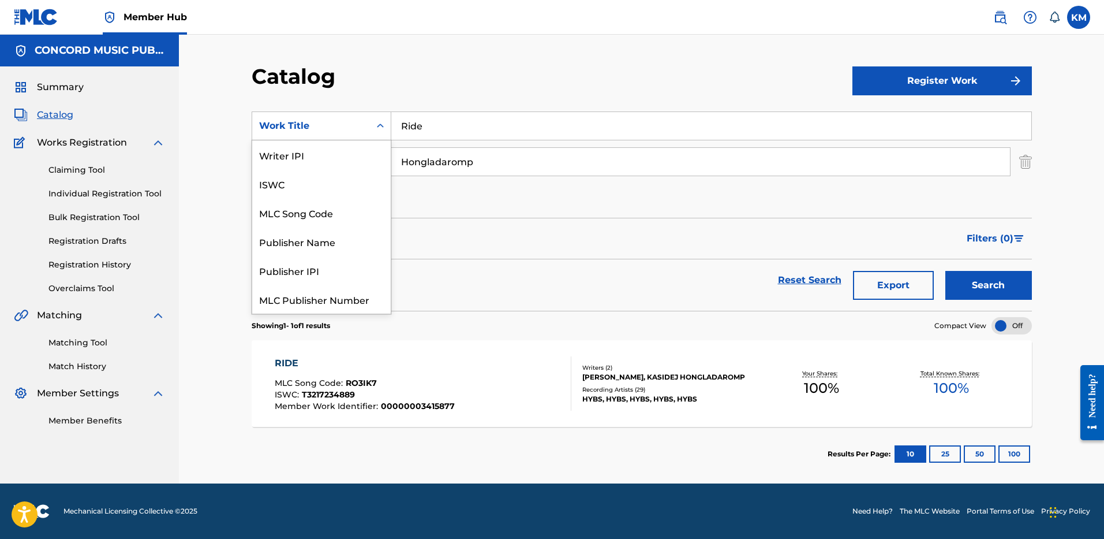
click at [381, 125] on icon "Search Form" at bounding box center [381, 126] width 12 height 12
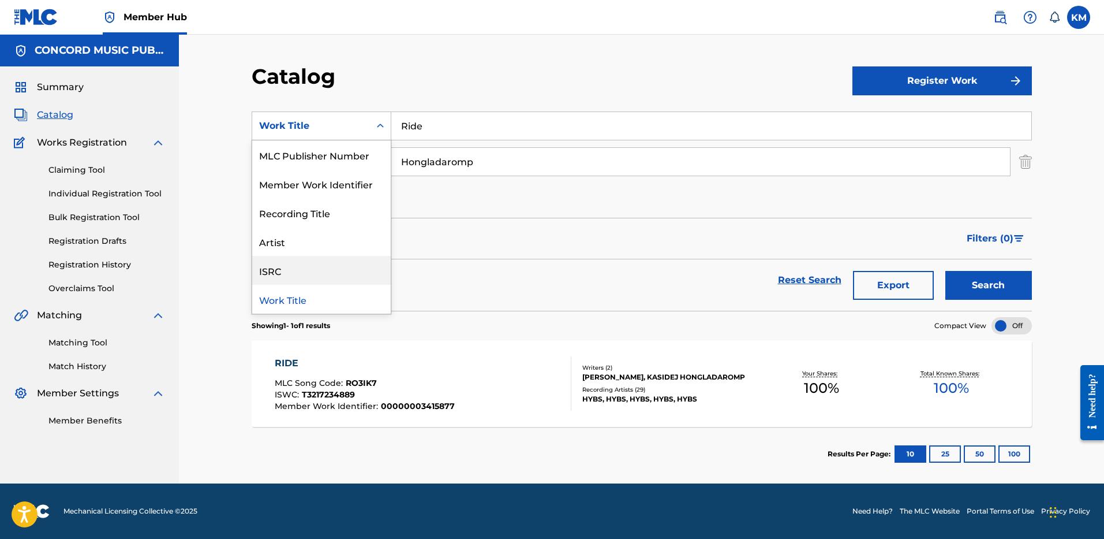
click at [331, 268] on div "ISRC" at bounding box center [321, 270] width 139 height 29
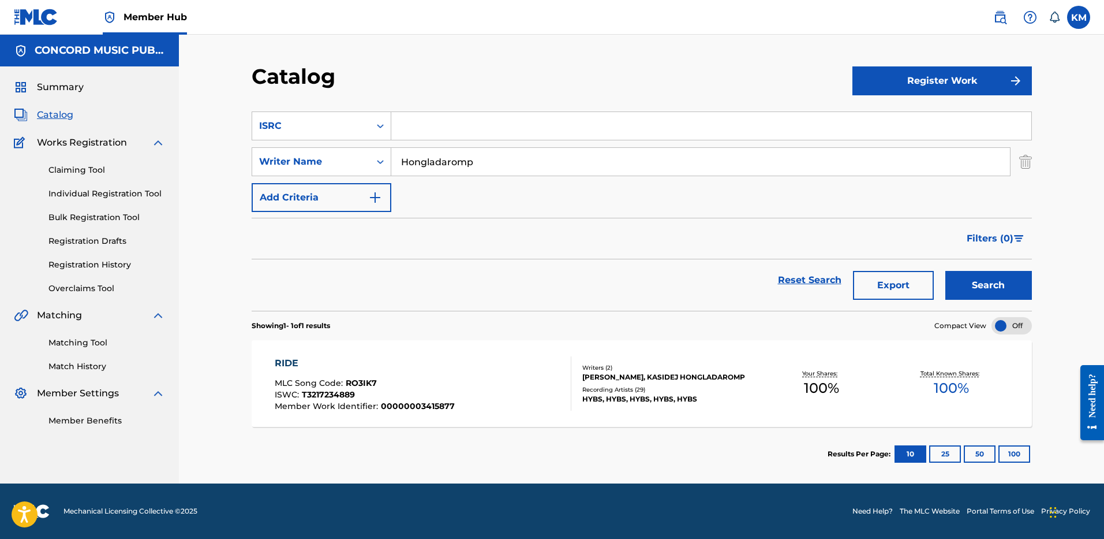
paste input "QZRD92405224"
type input "QZRD92405224"
click at [1022, 164] on img "Search Form" at bounding box center [1025, 161] width 13 height 29
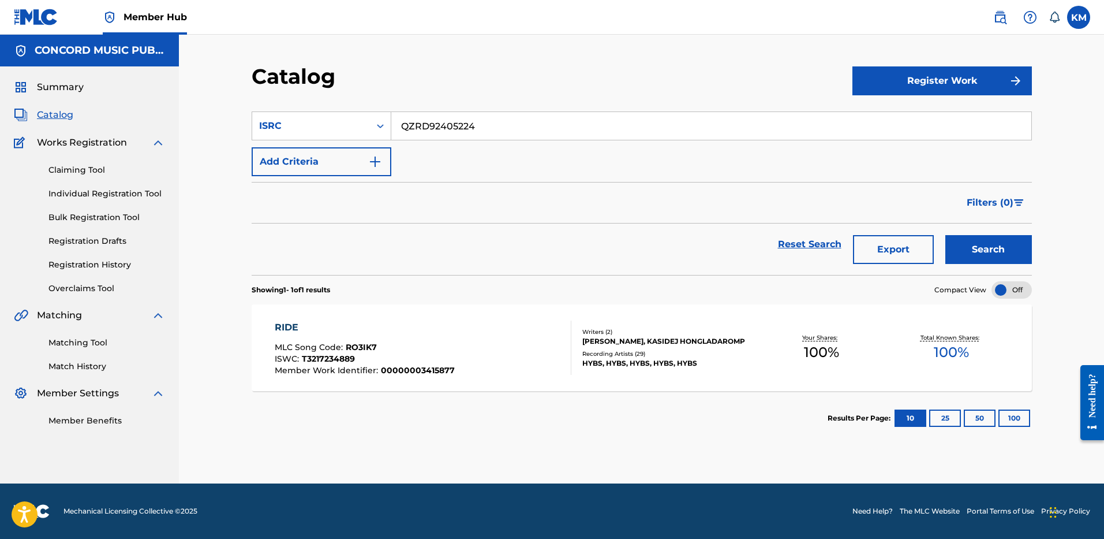
click at [446, 117] on input "QZRD92405224" at bounding box center [711, 126] width 640 height 28
click at [994, 250] on button "Search" at bounding box center [989, 249] width 87 height 29
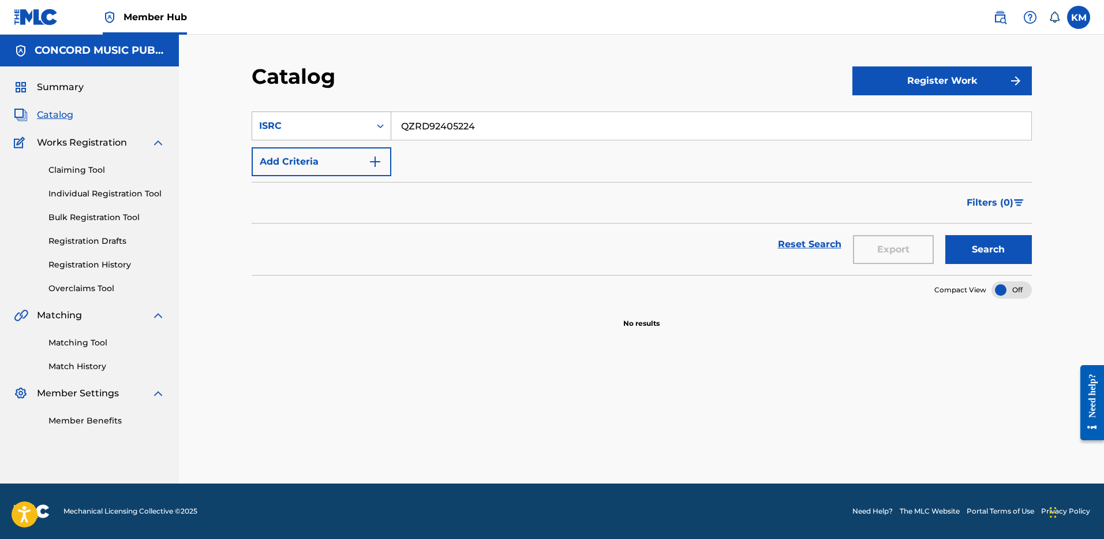
click at [383, 127] on icon "Search Form" at bounding box center [381, 126] width 12 height 12
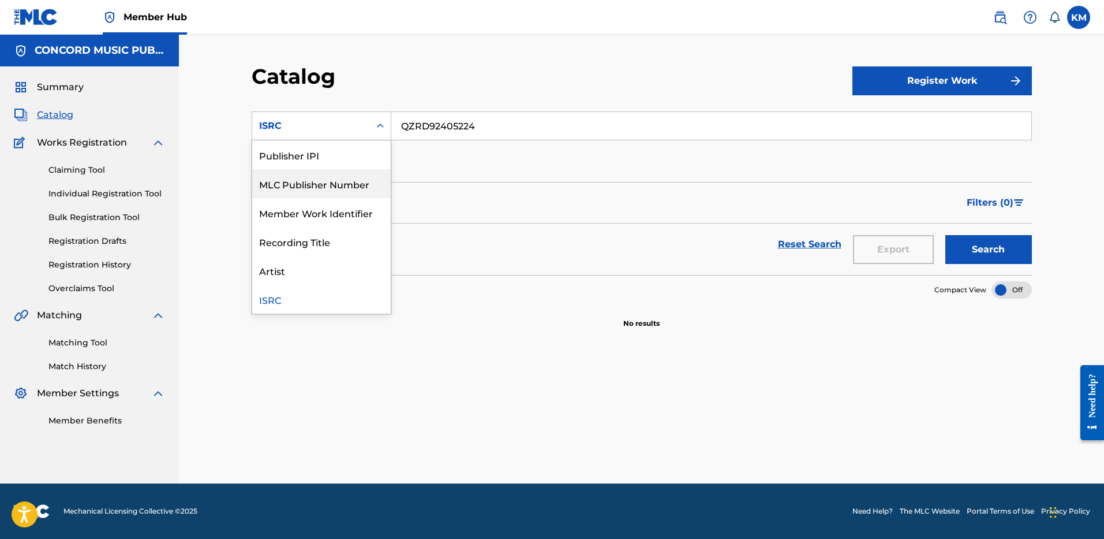
scroll to position [0, 0]
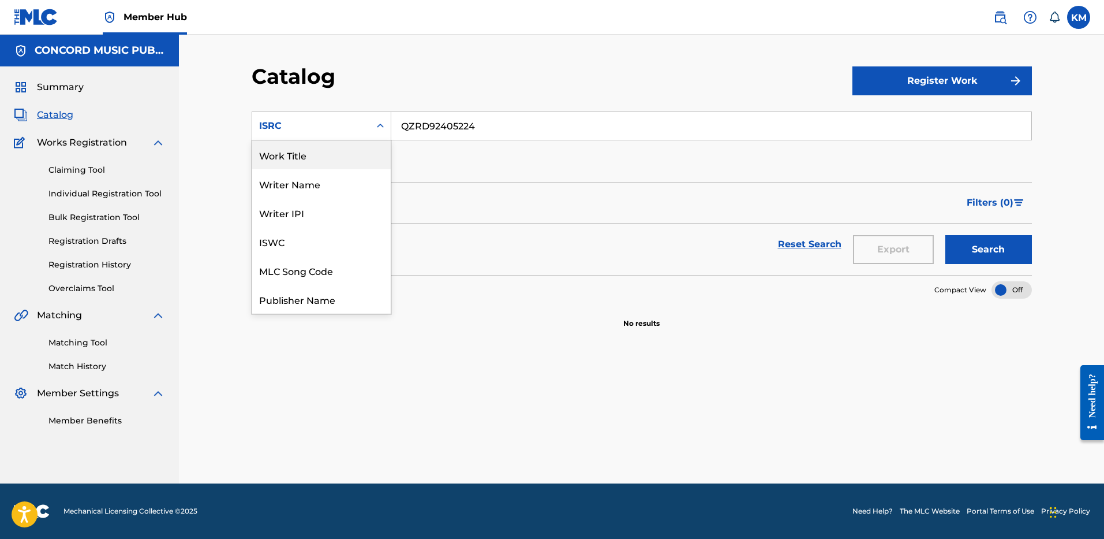
click at [343, 159] on div "Work Title" at bounding box center [321, 154] width 139 height 29
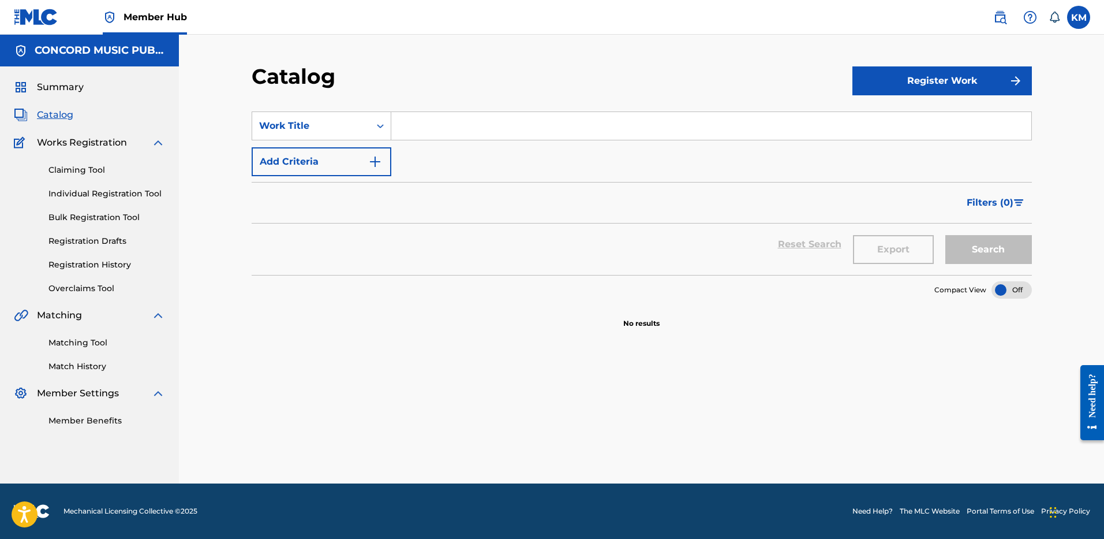
click at [413, 126] on input "Search Form" at bounding box center [711, 126] width 640 height 28
paste input "Only Girl"
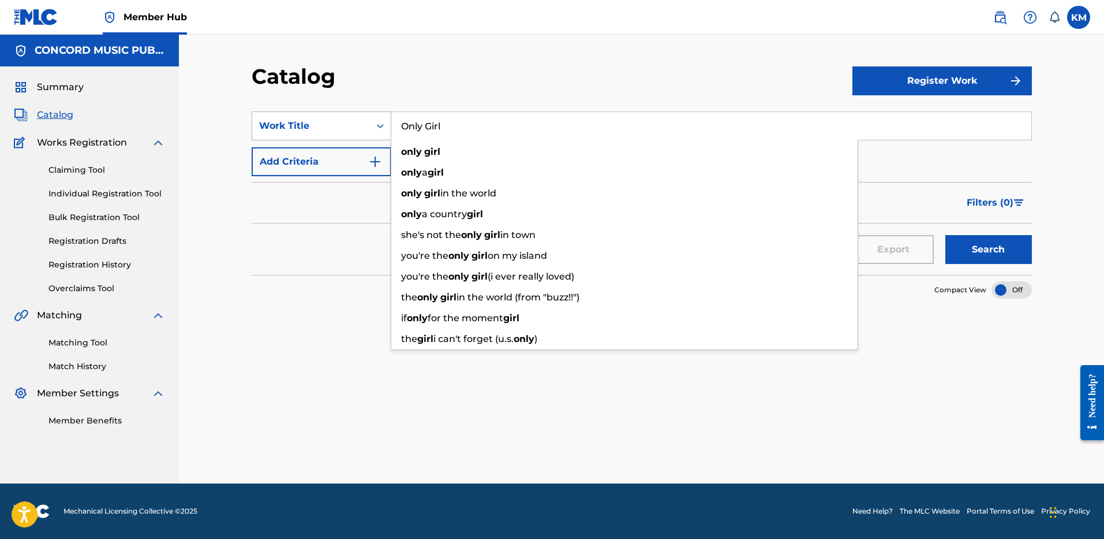
type input "Only Girl"
click at [378, 119] on div "Search Form" at bounding box center [380, 125] width 21 height 21
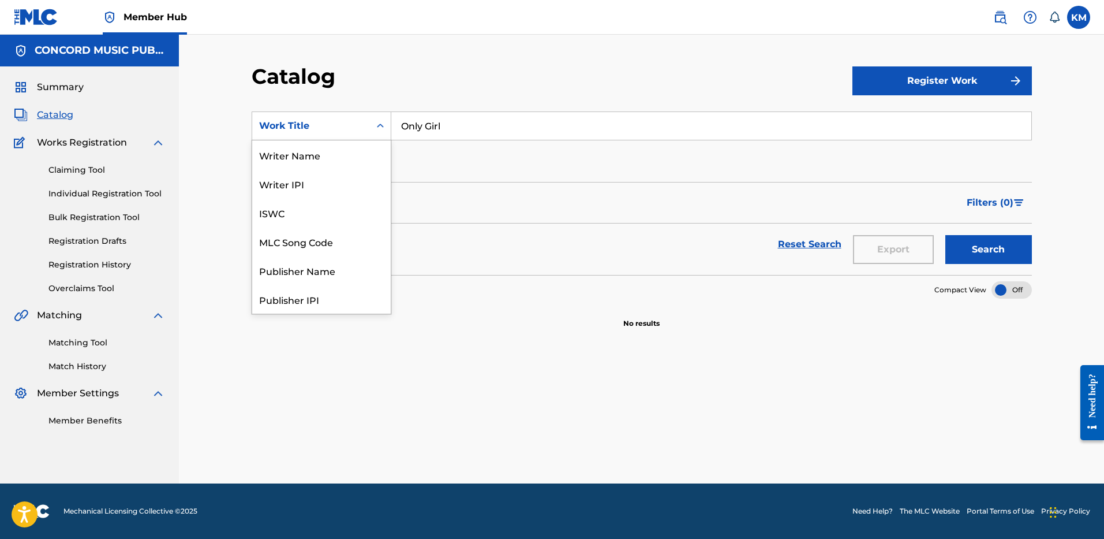
scroll to position [173, 0]
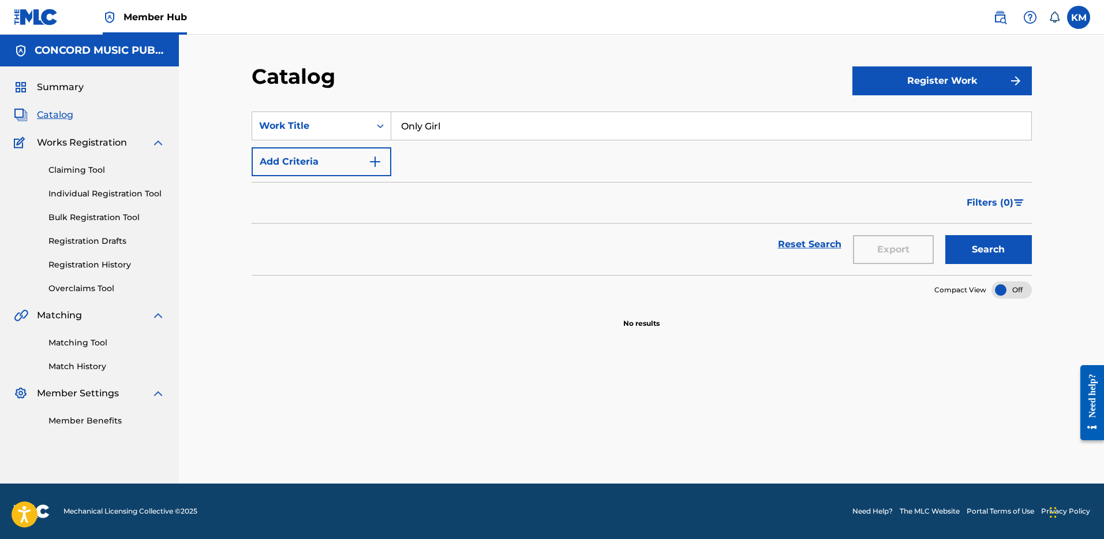
click at [430, 162] on div "SearchWithCriteriab4fb4346-b81a-42be-a552-dcd3d6b9ee02 Work Title Only Girl Add…" at bounding box center [642, 143] width 780 height 65
click at [380, 160] on img "Search Form" at bounding box center [375, 162] width 14 height 14
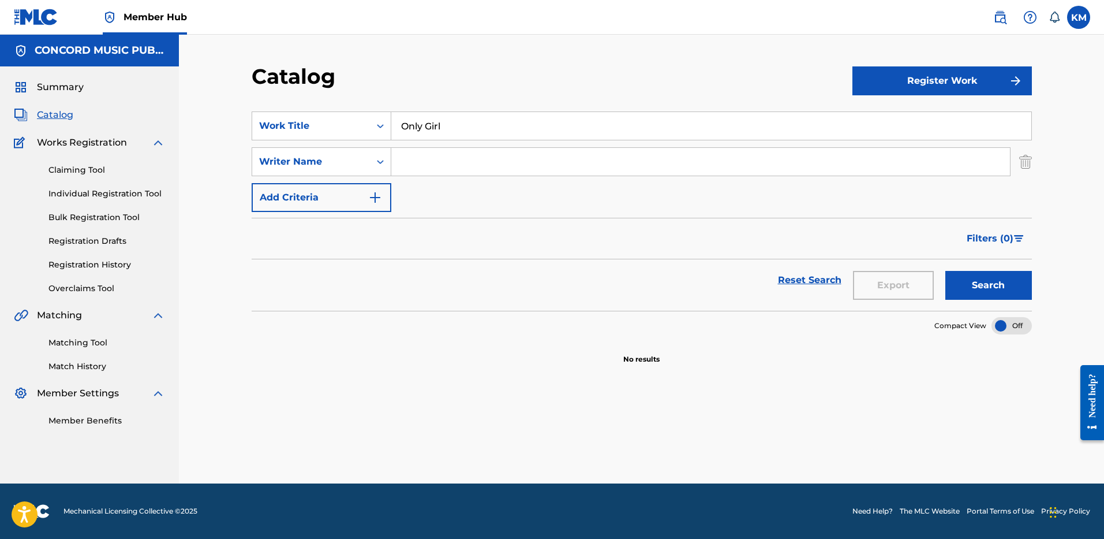
click at [431, 165] on input "Search Form" at bounding box center [700, 162] width 619 height 28
paste input "[PERSON_NAME]"
type input "[PERSON_NAME]"
click at [990, 287] on button "Search" at bounding box center [989, 285] width 87 height 29
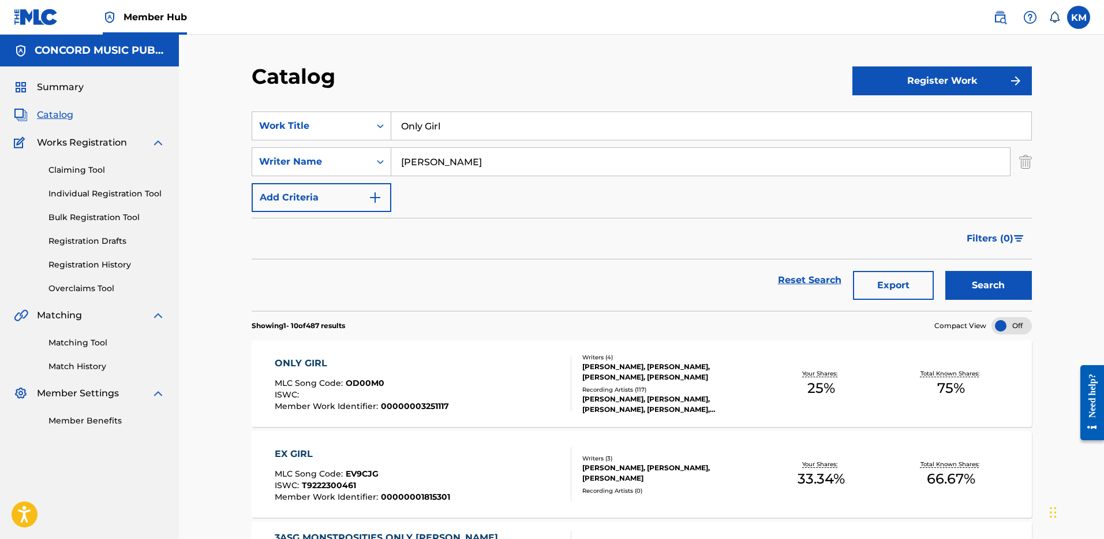
scroll to position [58, 0]
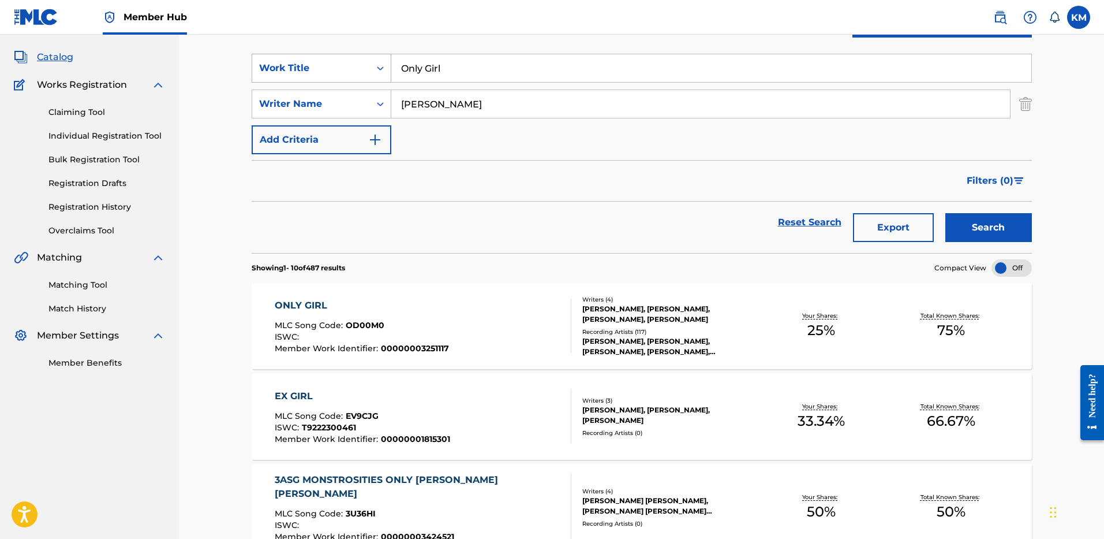
click at [384, 66] on icon "Search Form" at bounding box center [381, 68] width 12 height 12
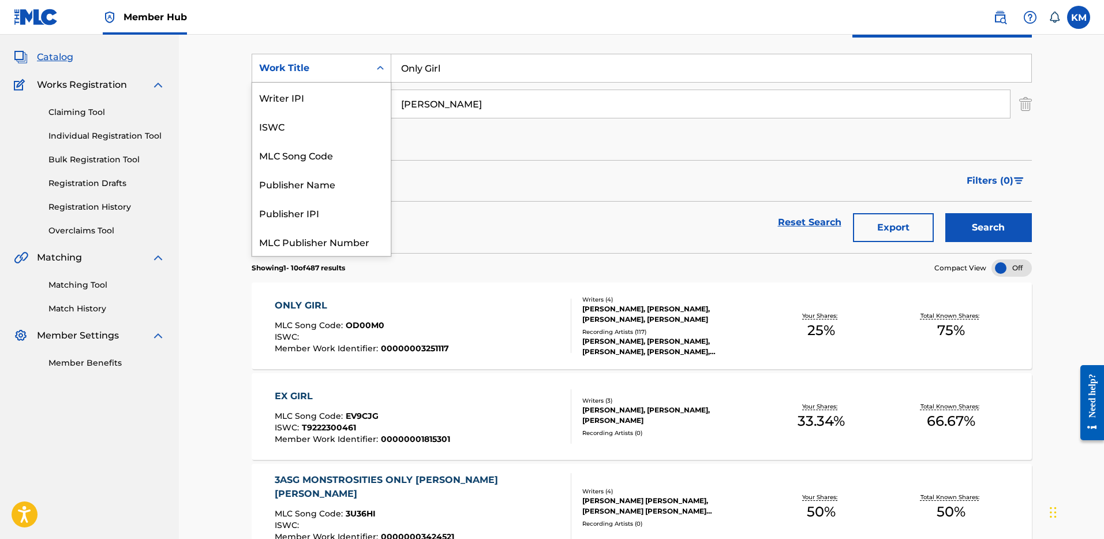
scroll to position [144, 0]
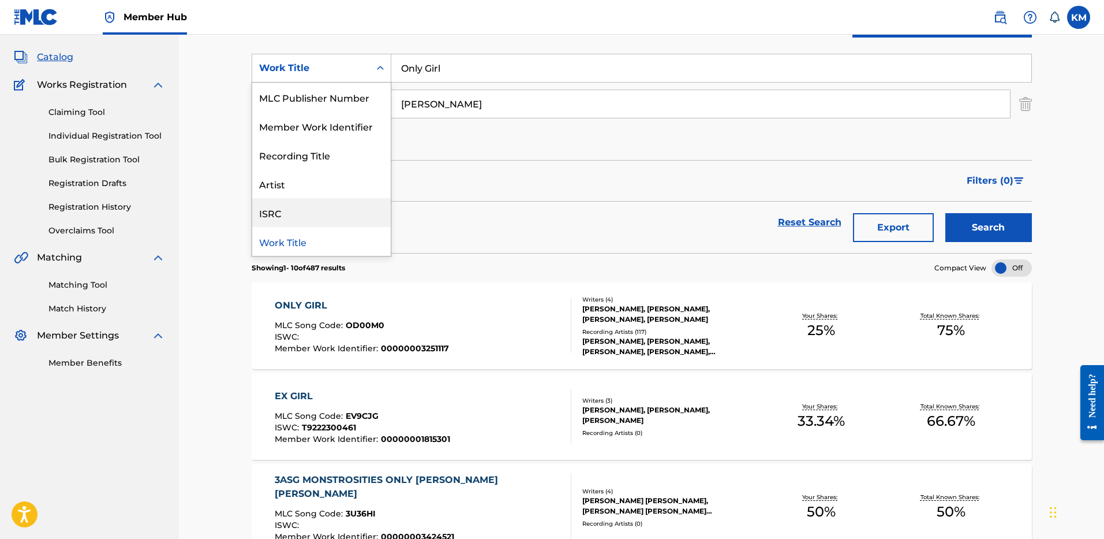
click at [331, 206] on div "ISRC" at bounding box center [321, 212] width 139 height 29
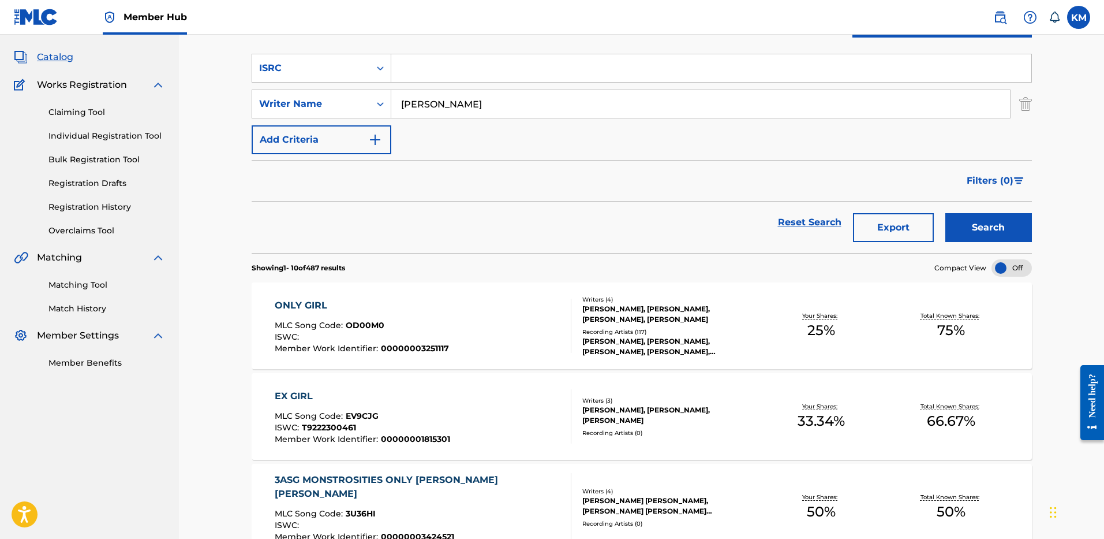
click at [409, 64] on input "Search Form" at bounding box center [711, 68] width 640 height 28
paste input "DEN961003860"
type input "DEN961003860"
click at [1021, 103] on img "Search Form" at bounding box center [1025, 103] width 13 height 29
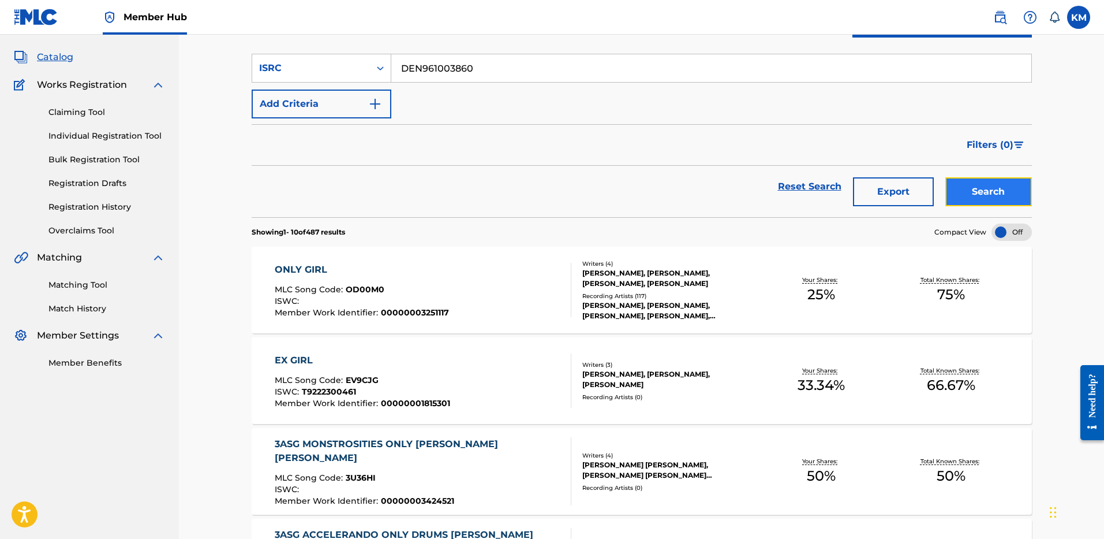
click at [967, 184] on button "Search" at bounding box center [989, 191] width 87 height 29
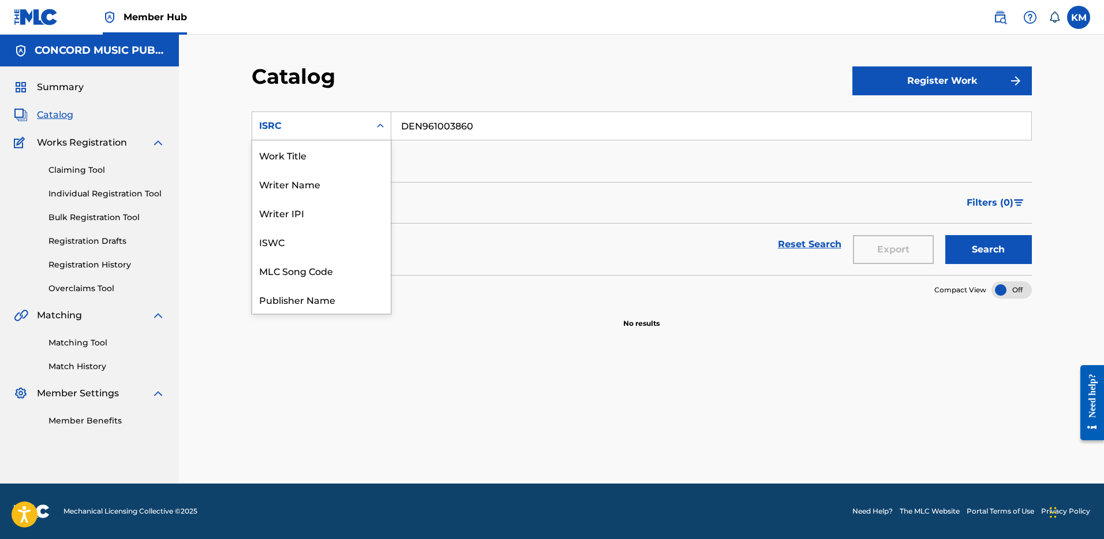
click at [381, 125] on icon "Search Form" at bounding box center [380, 126] width 7 height 4
click at [366, 152] on div "Work Title" at bounding box center [321, 154] width 139 height 29
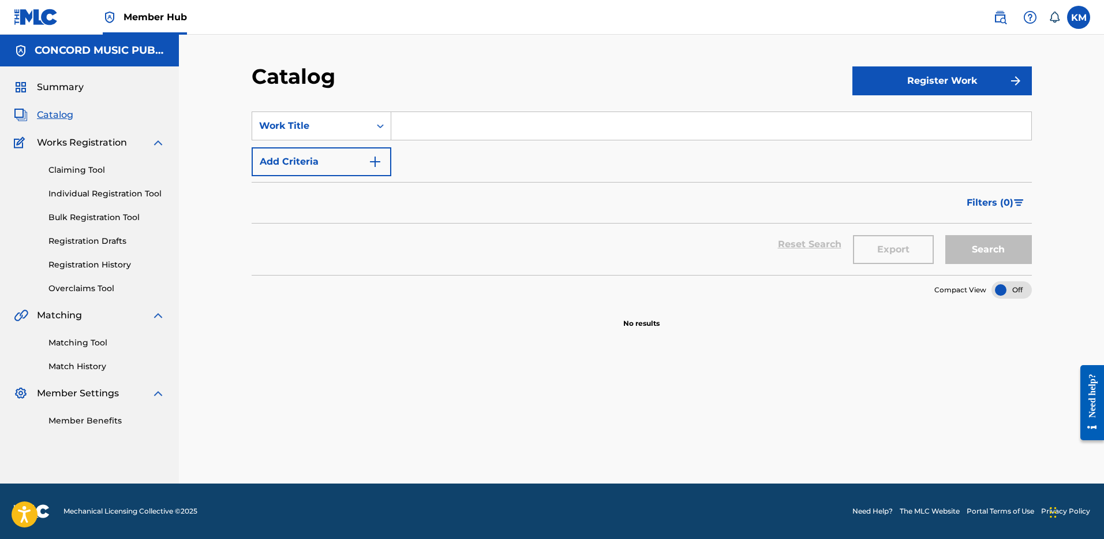
click at [424, 125] on input "Search Form" at bounding box center [711, 126] width 640 height 28
paste input "V. Lilacs"
type input "V. Lilacs"
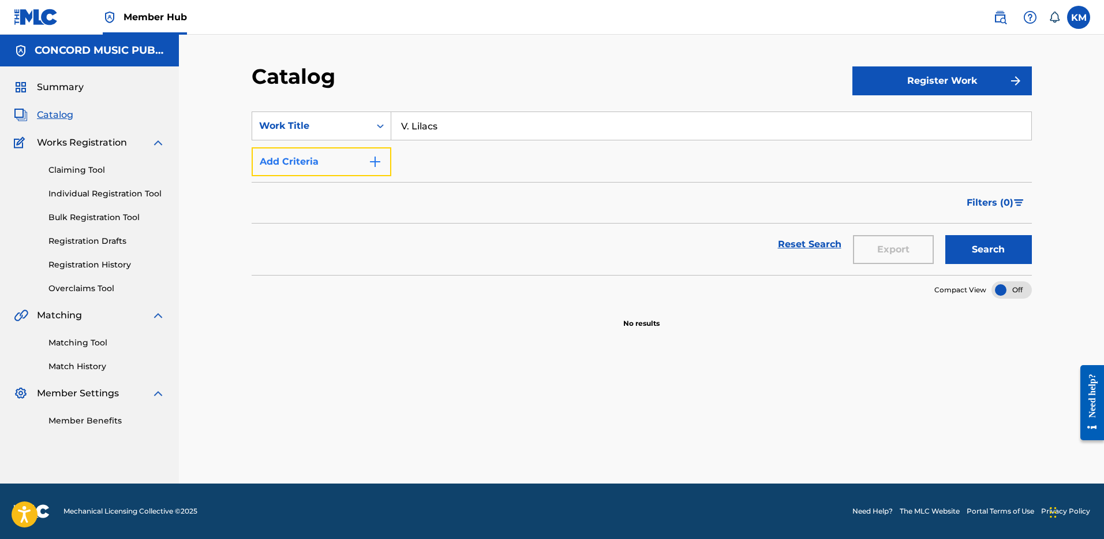
click at [372, 157] on img "Search Form" at bounding box center [375, 162] width 14 height 14
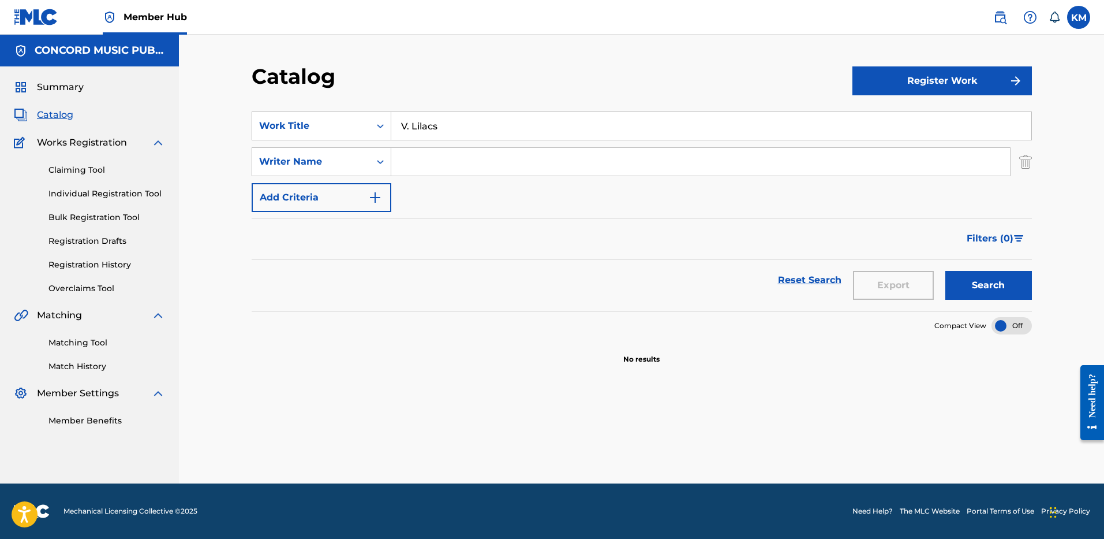
click at [440, 159] on input "Search Form" at bounding box center [700, 162] width 619 height 28
click at [424, 160] on input "Search Form" at bounding box center [700, 162] width 619 height 28
paste input "[PERSON_NAME]"
type input "[PERSON_NAME]"
click at [975, 295] on button "Search" at bounding box center [989, 285] width 87 height 29
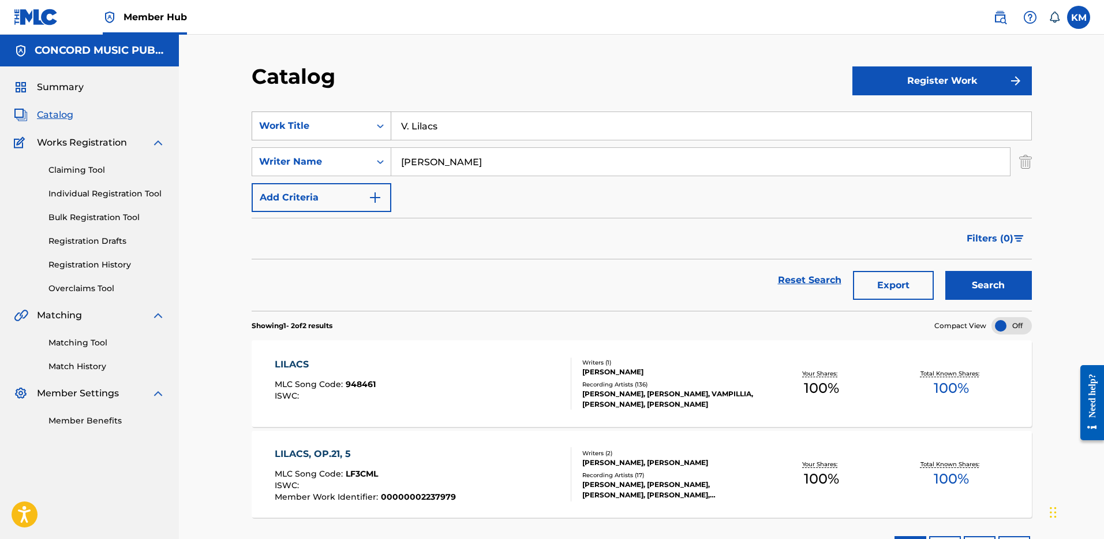
click at [379, 132] on div "Search Form" at bounding box center [380, 125] width 21 height 21
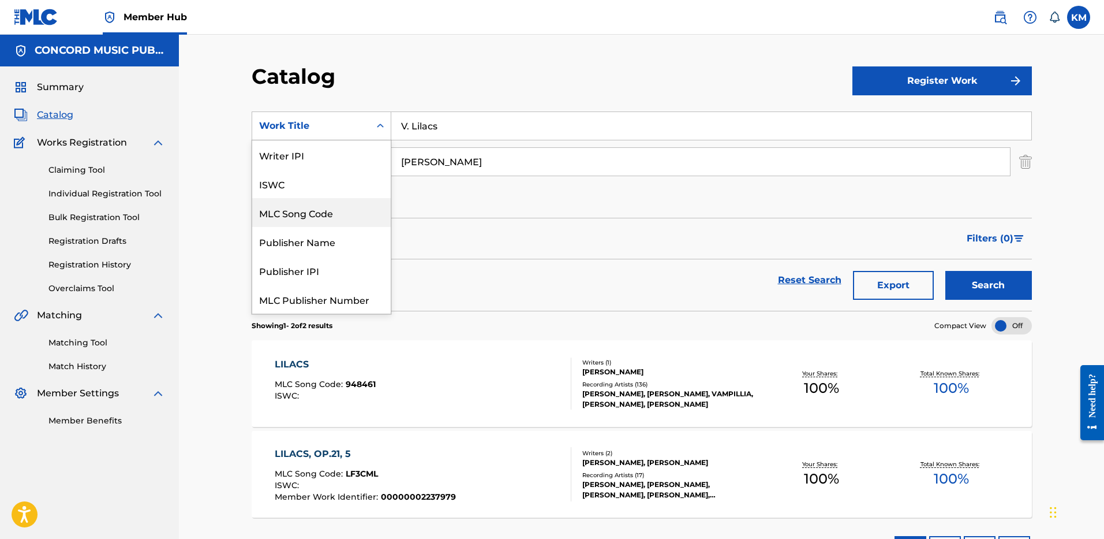
click at [347, 217] on div "MLC Song Code" at bounding box center [321, 212] width 139 height 29
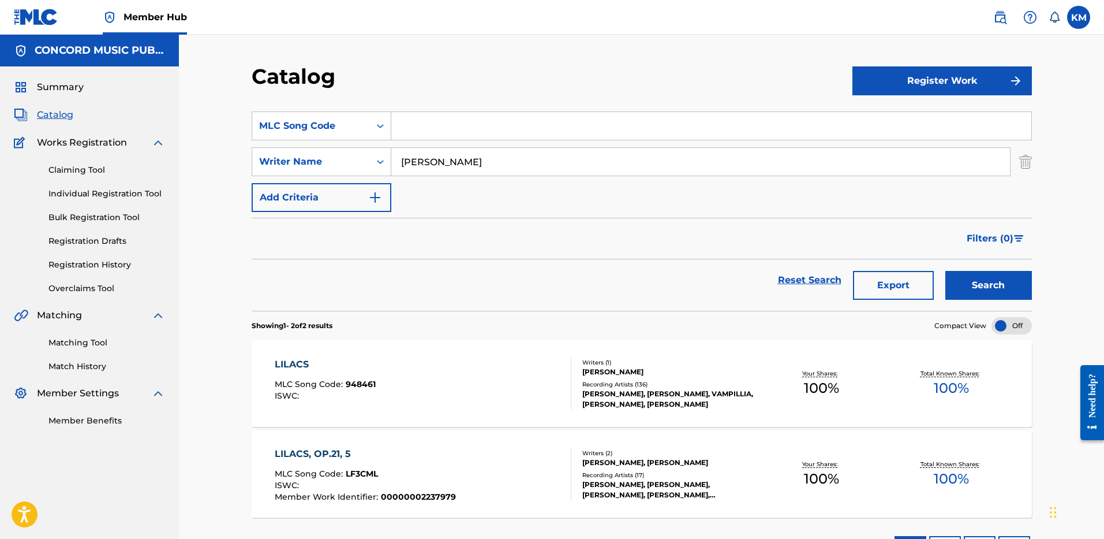
click at [417, 126] on input "Search Form" at bounding box center [711, 126] width 640 height 28
paste input "L03449"
type input "L03449"
click at [1025, 155] on img "Search Form" at bounding box center [1025, 161] width 13 height 29
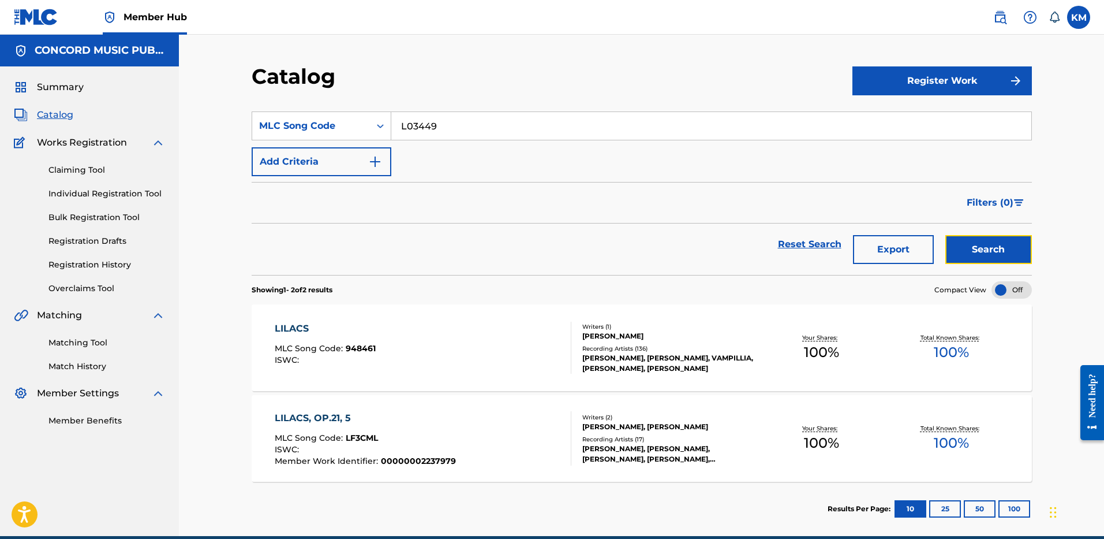
click at [991, 251] on button "Search" at bounding box center [989, 249] width 87 height 29
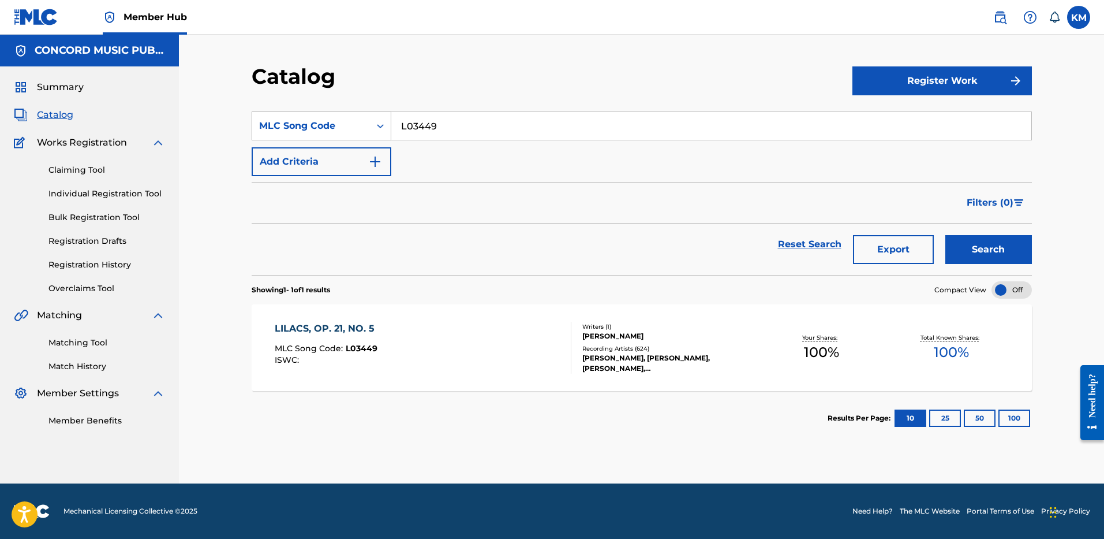
click at [380, 119] on div "Search Form" at bounding box center [380, 125] width 21 height 21
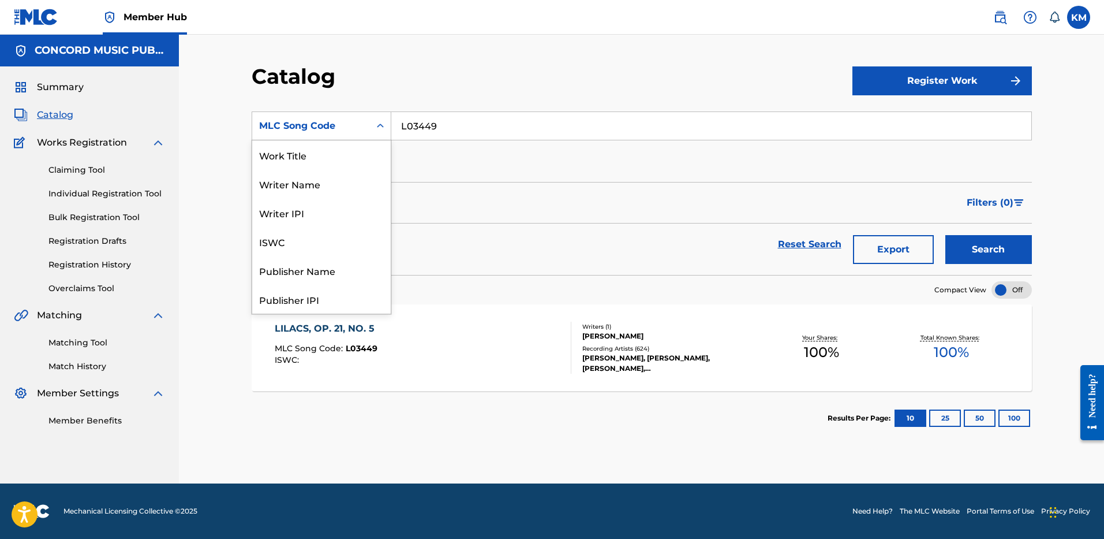
scroll to position [173, 0]
click at [335, 263] on div "ISRC" at bounding box center [321, 270] width 139 height 29
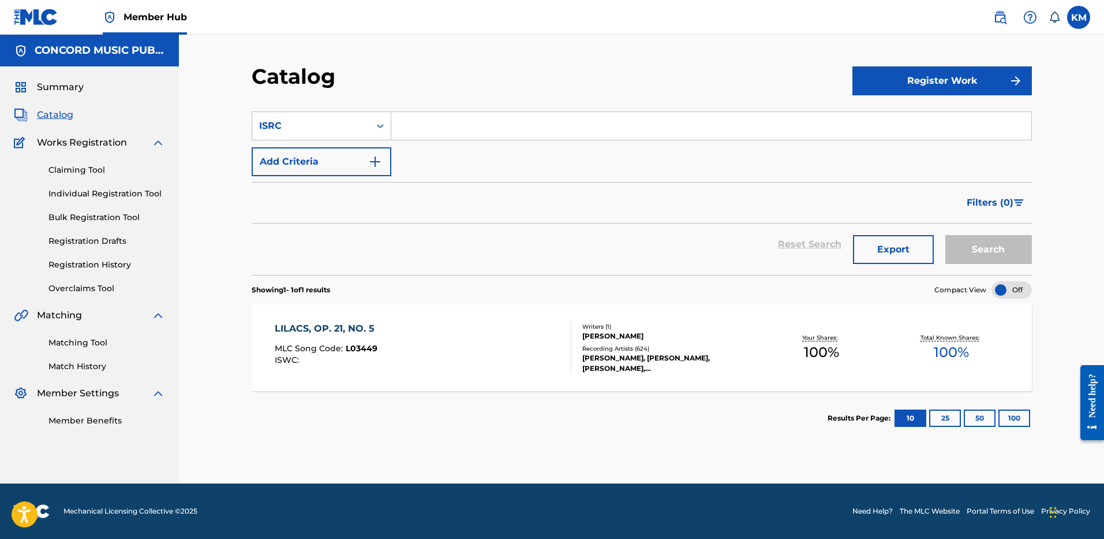
click at [421, 126] on input "Search Form" at bounding box center [711, 126] width 640 height 28
paste input "USAT20001011"
type input "USAT20001011"
click at [983, 253] on button "Search" at bounding box center [989, 249] width 87 height 29
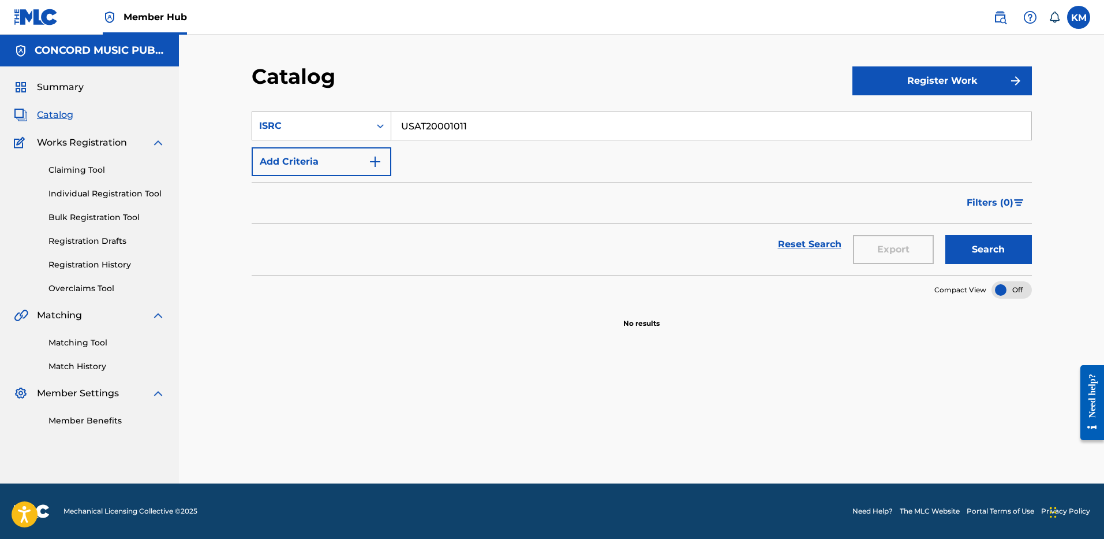
click at [376, 128] on icon "Search Form" at bounding box center [381, 126] width 12 height 12
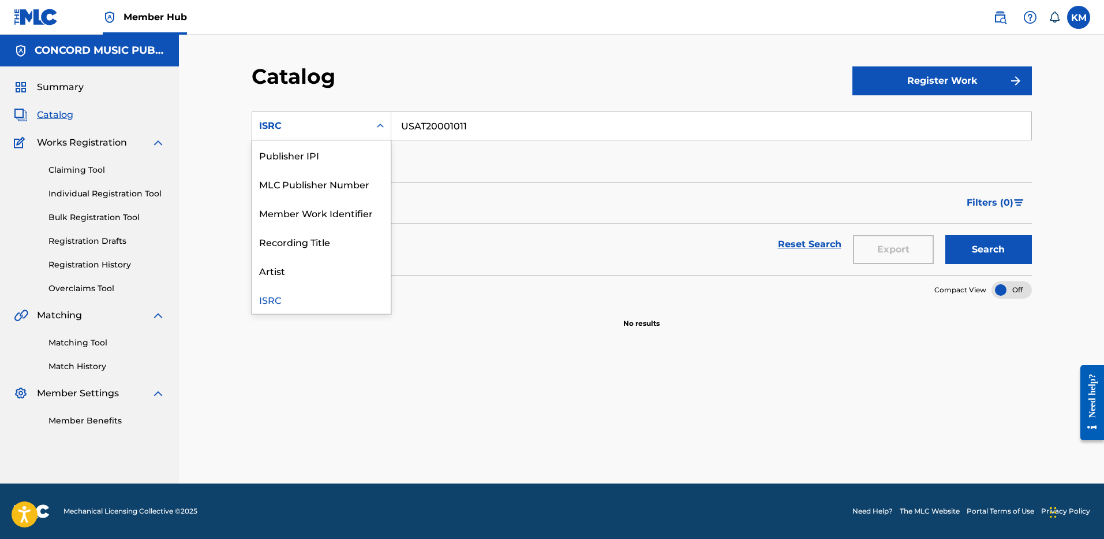
scroll to position [0, 0]
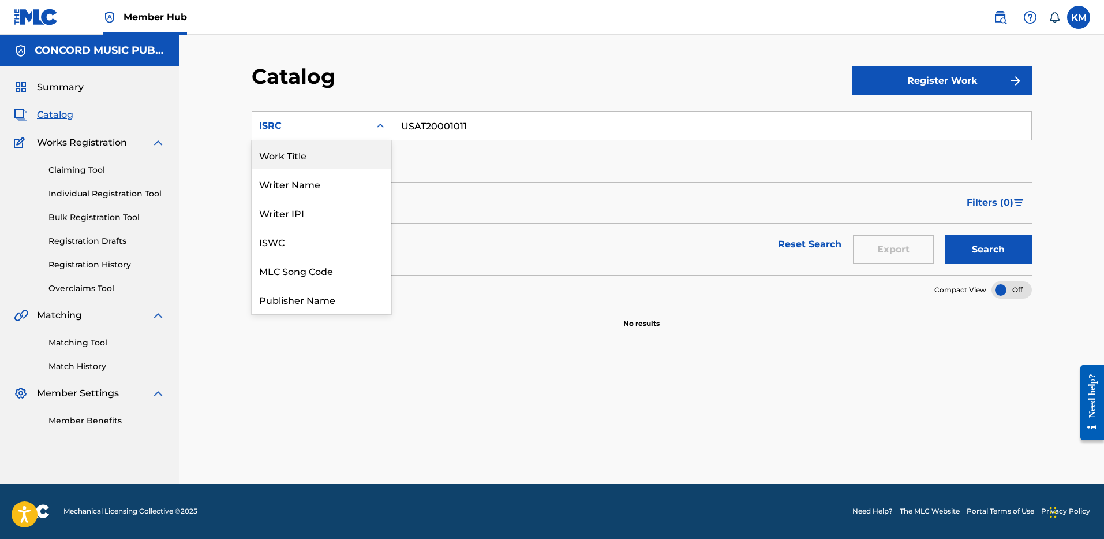
click at [313, 159] on div "Work Title" at bounding box center [321, 154] width 139 height 29
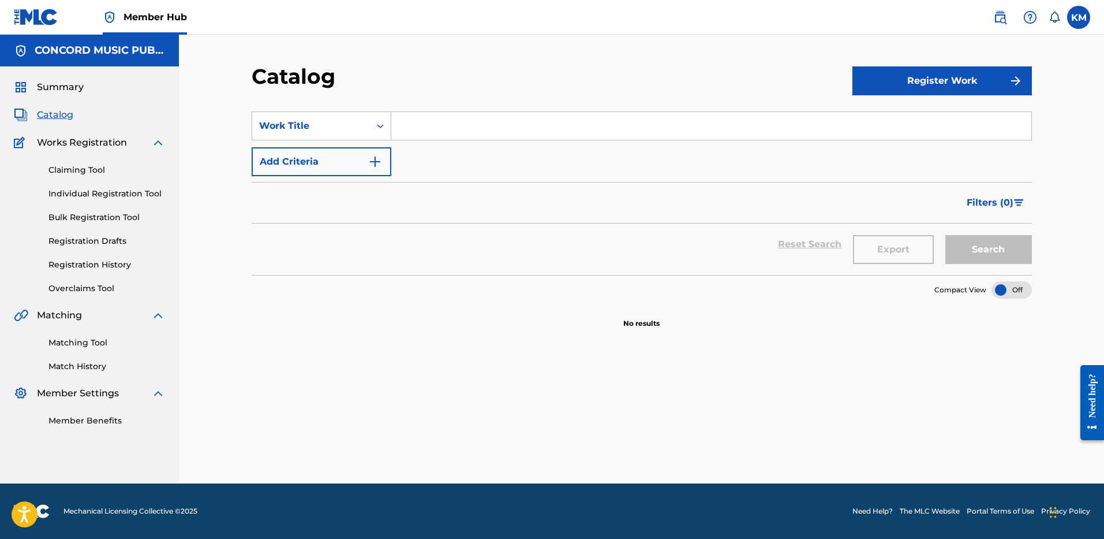
click at [440, 122] on input "Search Form" at bounding box center [711, 126] width 640 height 28
paste input "Just One Look"
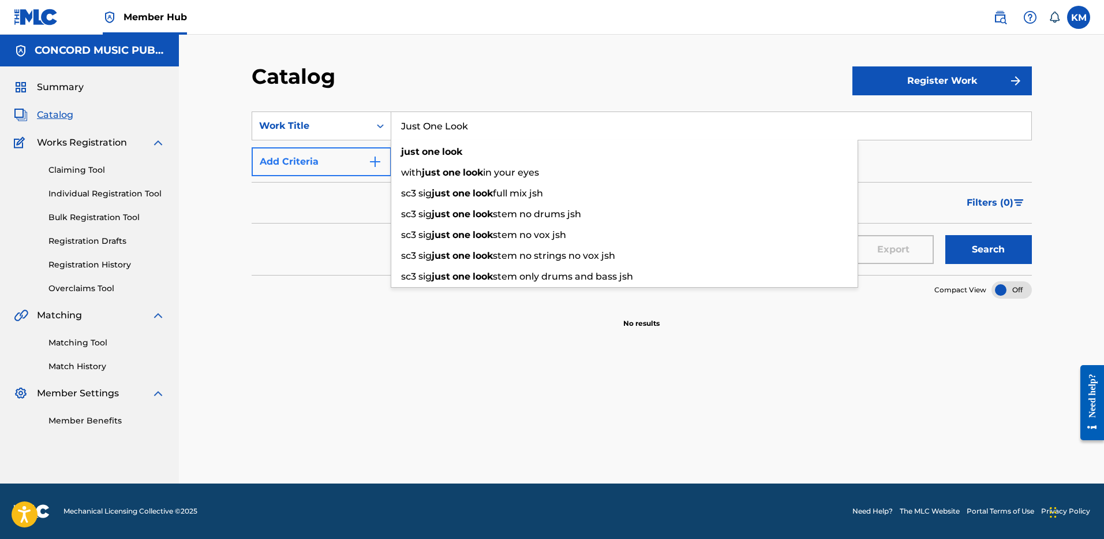
type input "Just One Look"
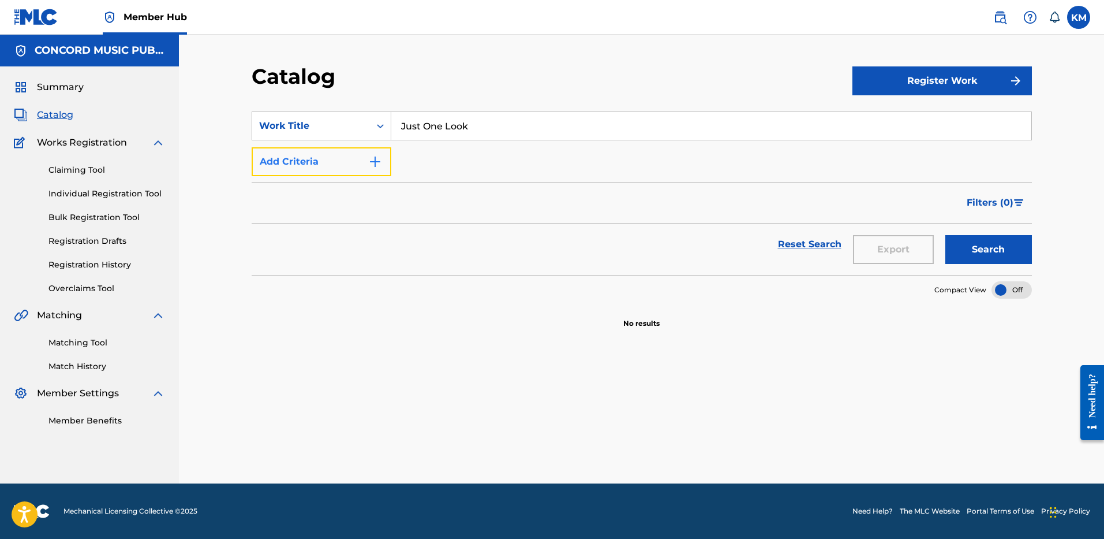
click at [369, 158] on img "Search Form" at bounding box center [375, 162] width 14 height 14
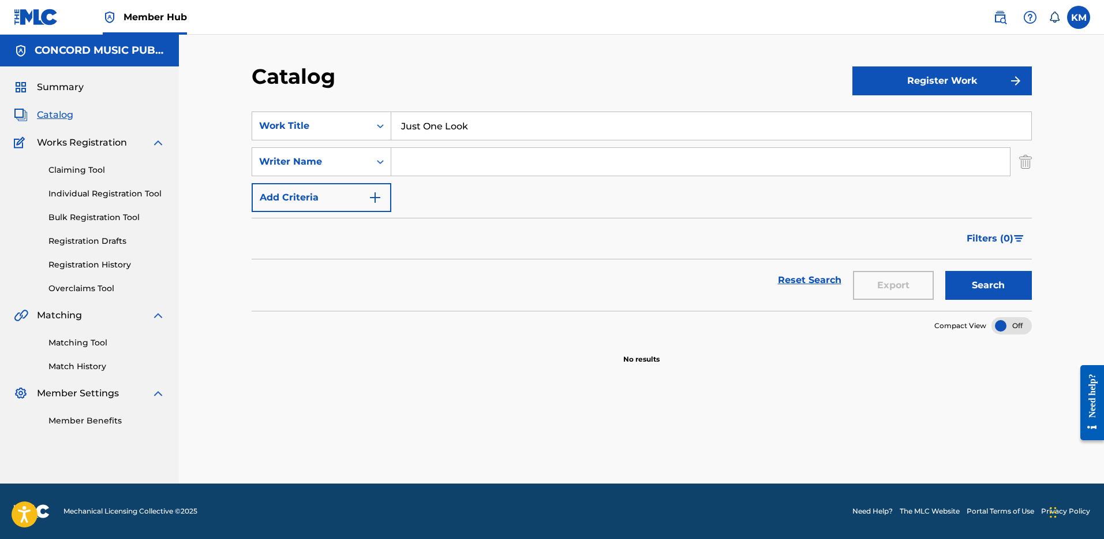
click at [449, 163] on input "Search Form" at bounding box center [700, 162] width 619 height 28
type input "[PERSON_NAME]"
click at [968, 289] on button "Search" at bounding box center [989, 285] width 87 height 29
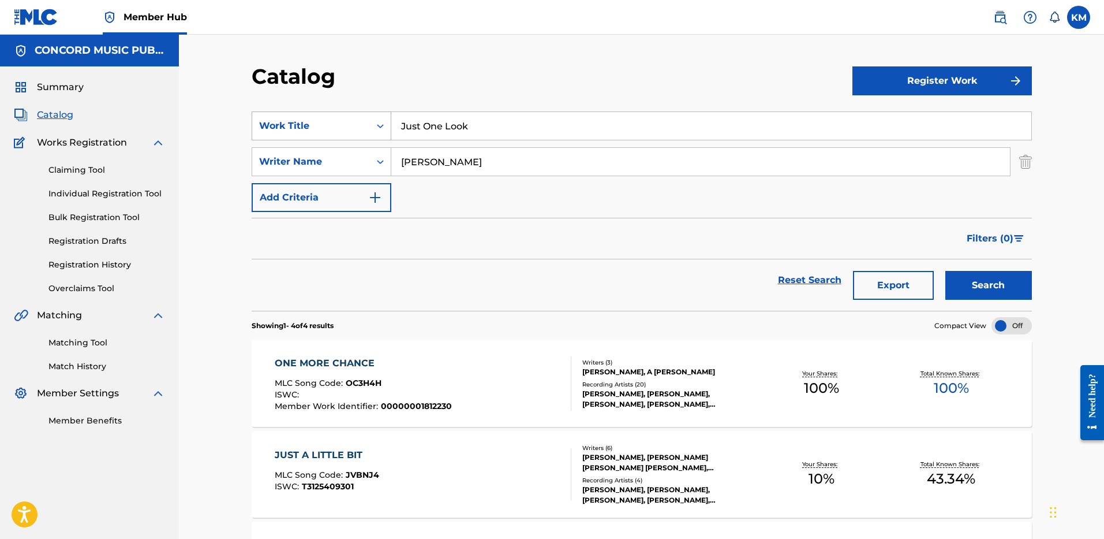
click at [387, 126] on div "Search Form" at bounding box center [380, 125] width 21 height 21
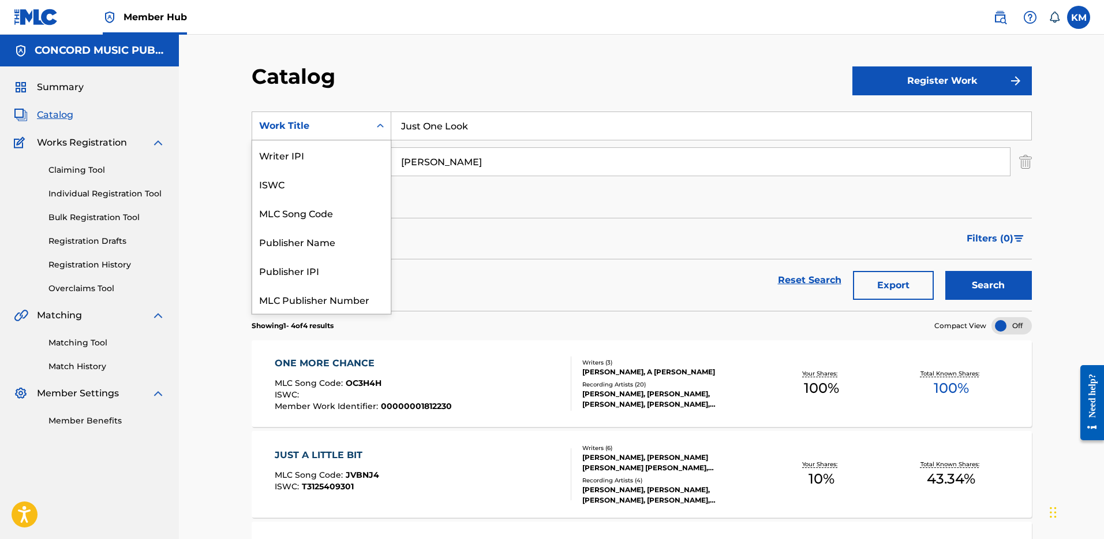
scroll to position [144, 0]
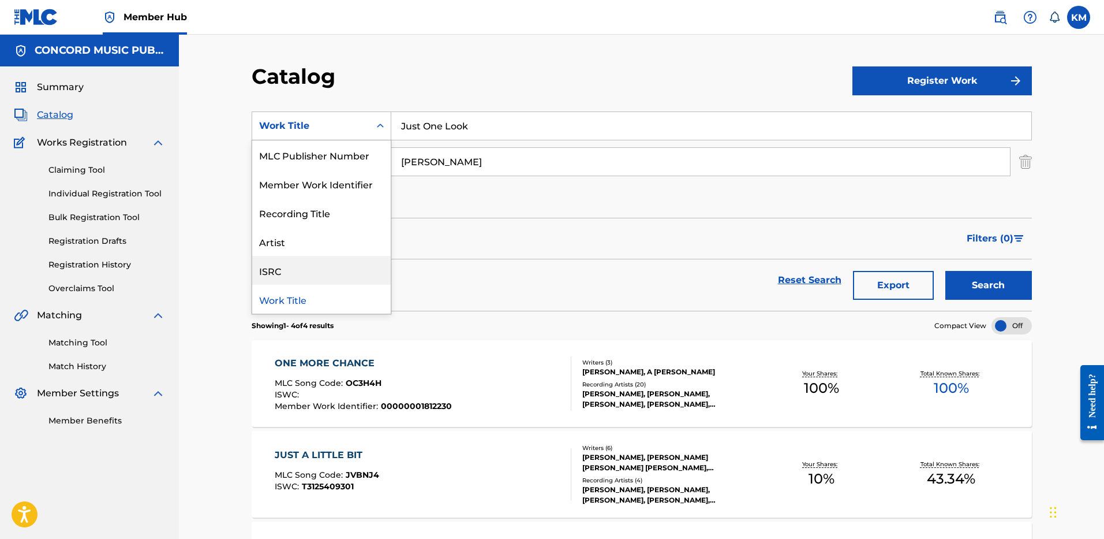
click at [328, 272] on div "ISRC" at bounding box center [321, 270] width 139 height 29
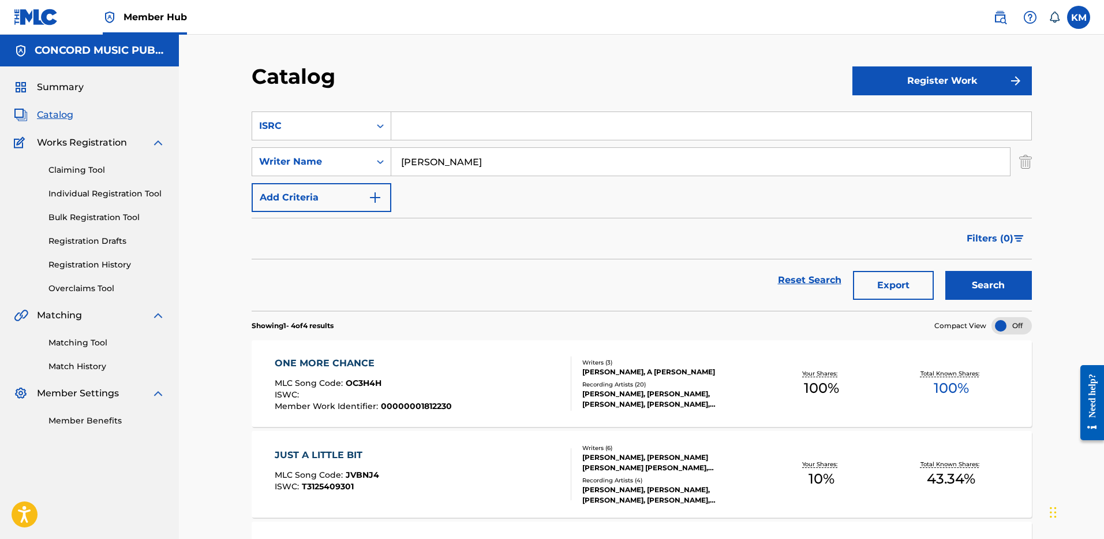
click at [395, 128] on input "Search Form" at bounding box center [711, 126] width 640 height 28
paste input "GBUM72502254"
type input "GBUM72502254"
click at [1024, 162] on img "Search Form" at bounding box center [1025, 161] width 13 height 29
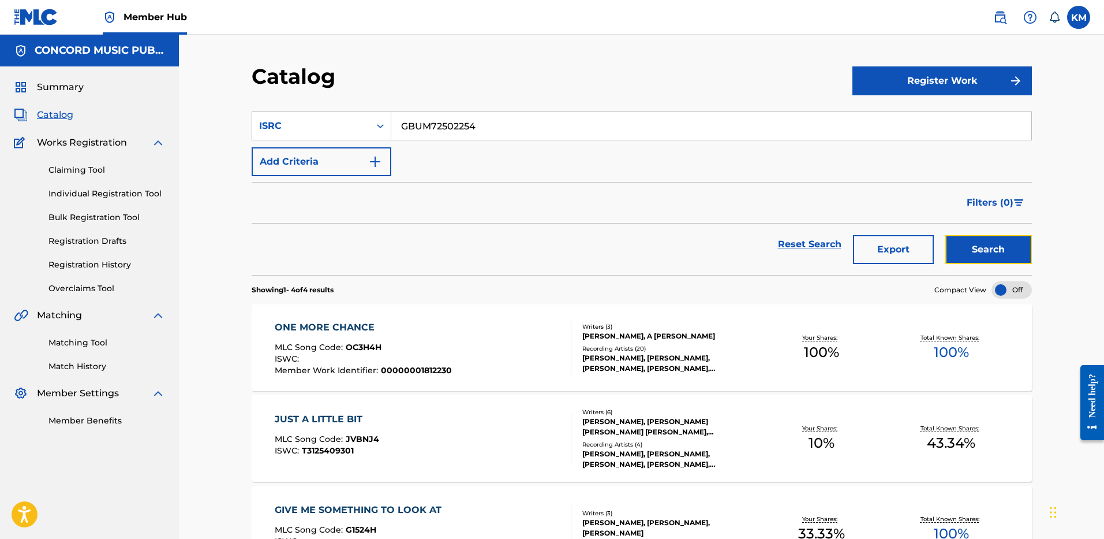
click at [984, 247] on button "Search" at bounding box center [989, 249] width 87 height 29
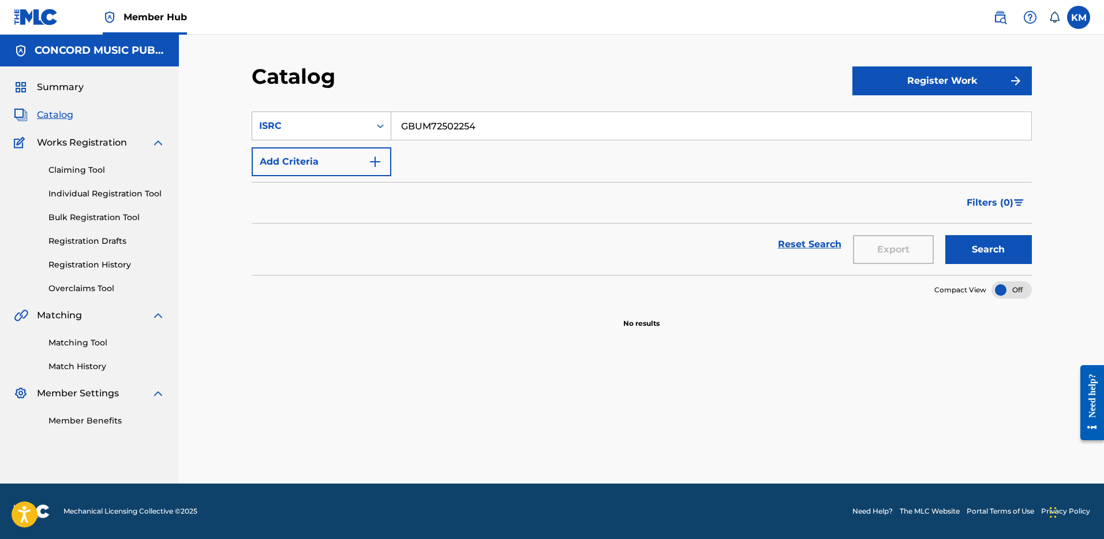
click at [382, 126] on icon "Search Form" at bounding box center [380, 126] width 7 height 4
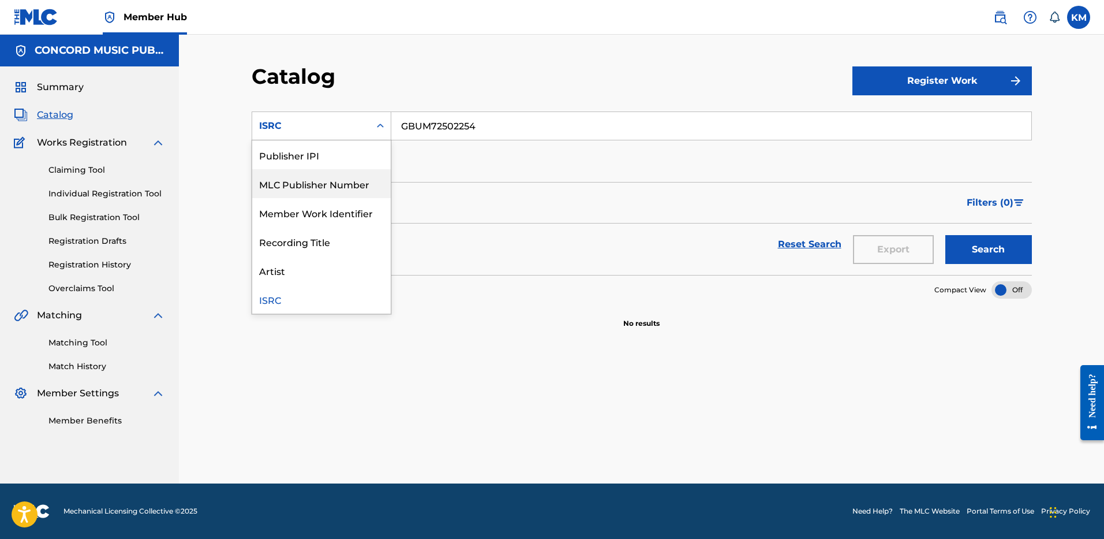
scroll to position [0, 0]
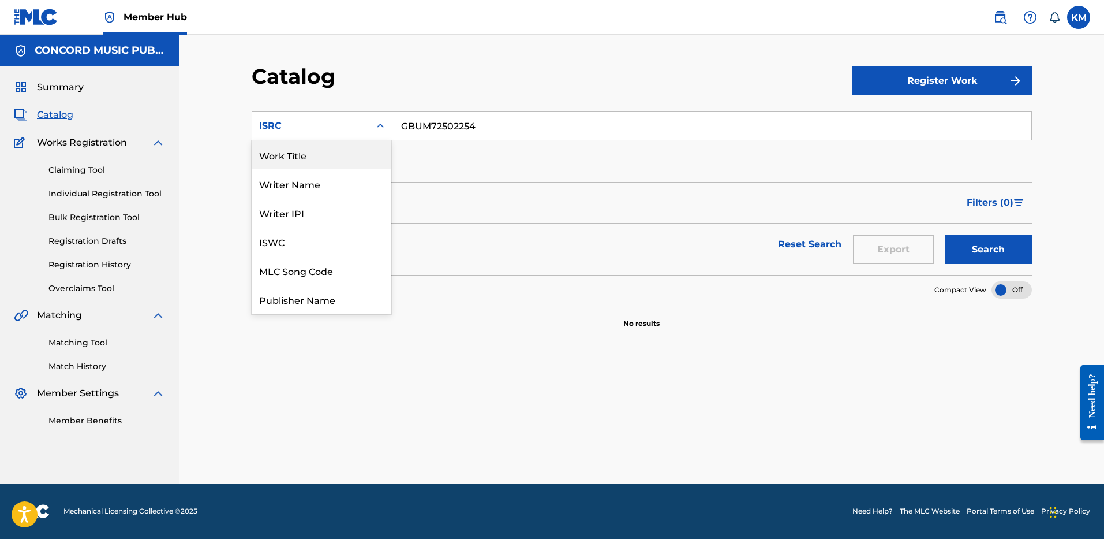
click at [353, 156] on div "Work Title" at bounding box center [321, 154] width 139 height 29
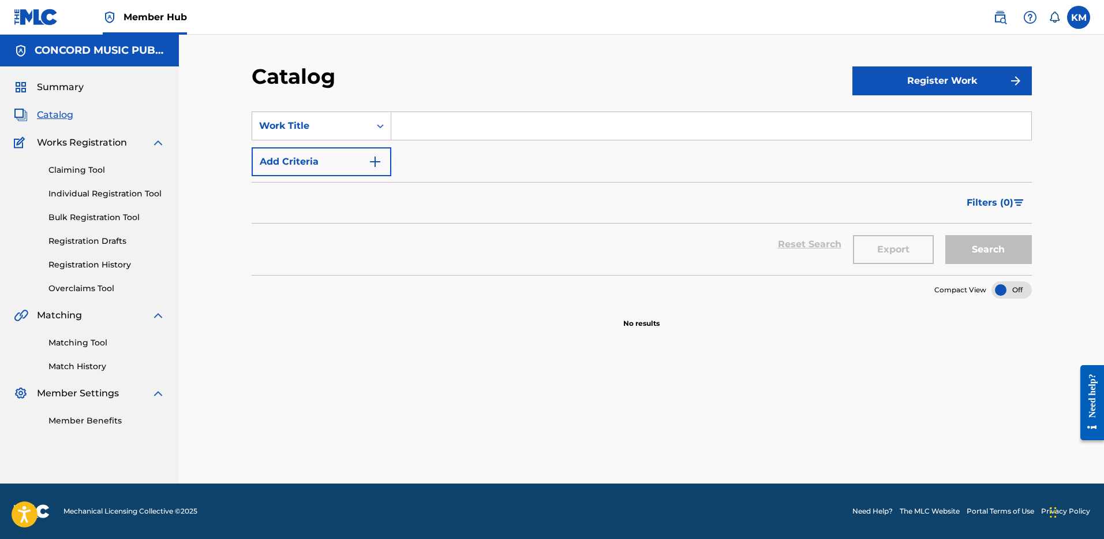
click at [401, 130] on input "Search Form" at bounding box center [711, 126] width 640 height 28
paste input "Back Of My Mind"
type input "Back Of My Mind"
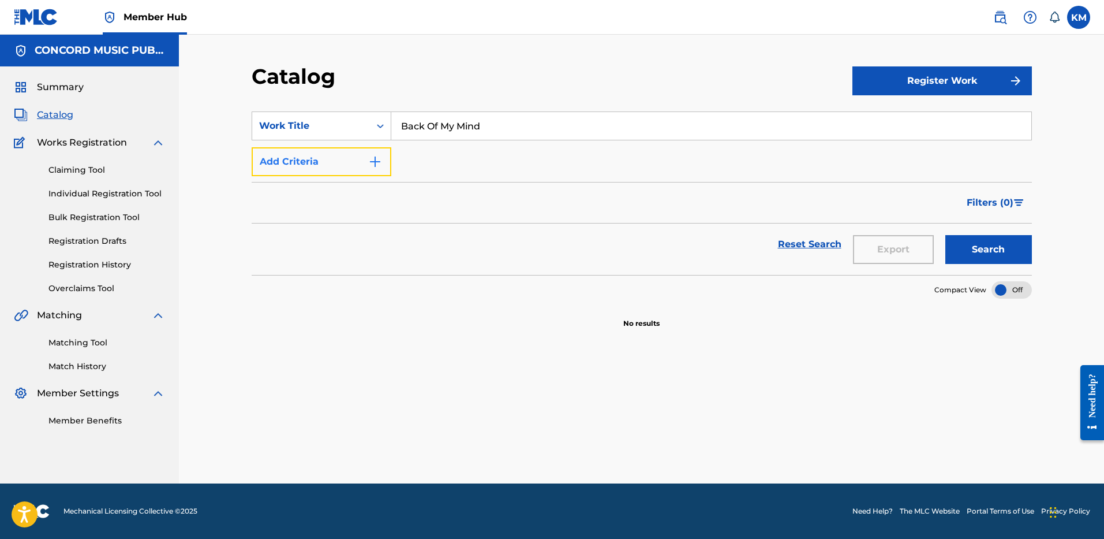
click at [374, 160] on img "Search Form" at bounding box center [375, 162] width 14 height 14
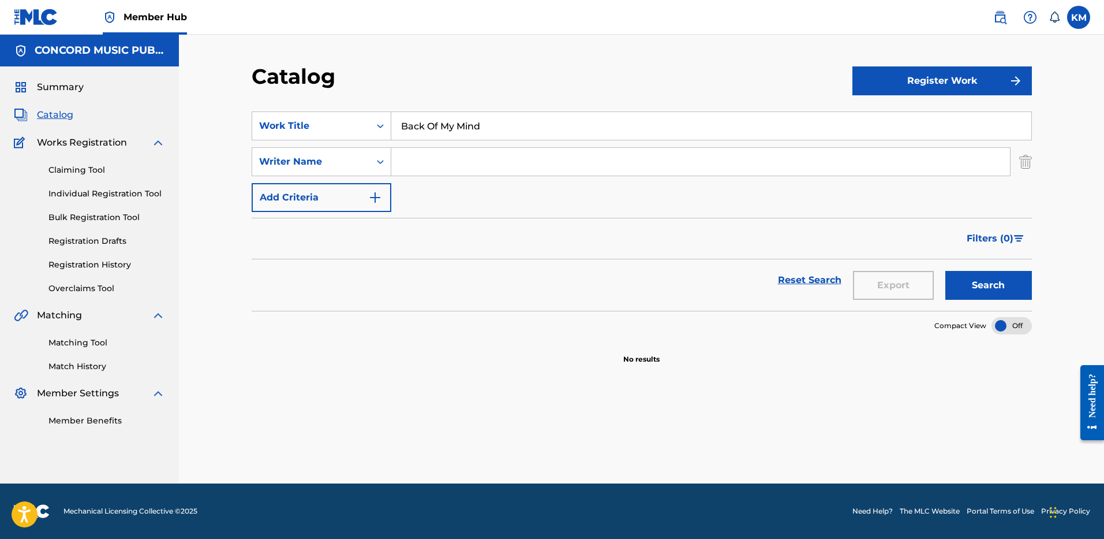
click at [431, 161] on input "Search Form" at bounding box center [700, 162] width 619 height 28
type input "[PERSON_NAME]"
click at [970, 283] on button "Search" at bounding box center [989, 285] width 87 height 29
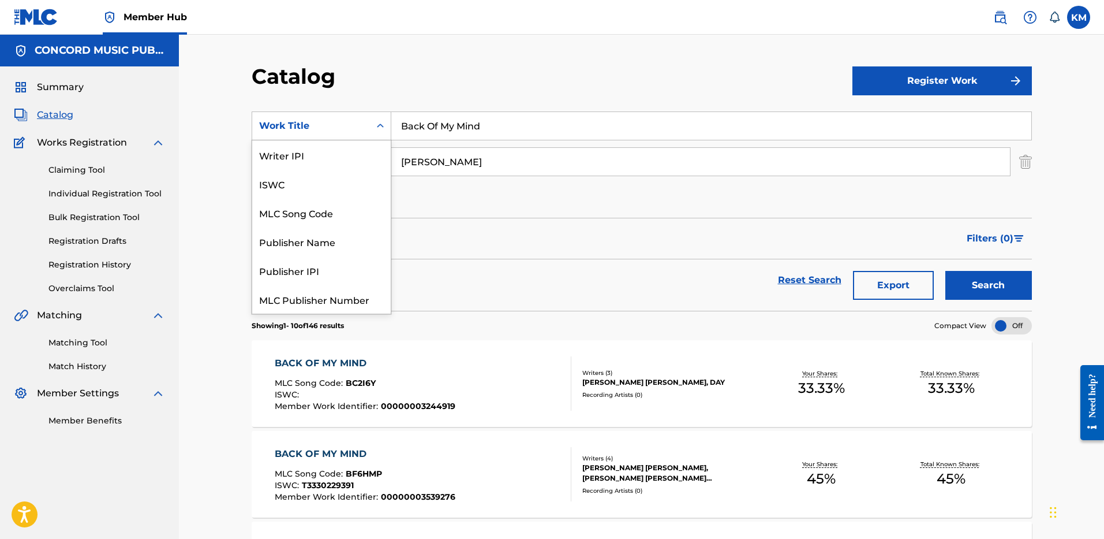
click at [382, 126] on icon "Search Form" at bounding box center [380, 126] width 7 height 4
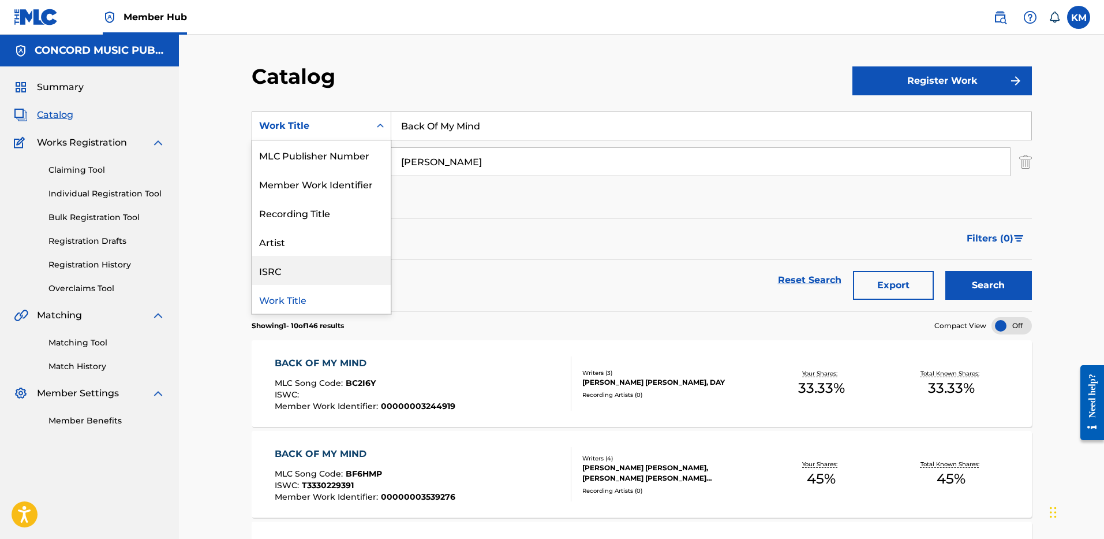
click at [350, 268] on div "ISRC" at bounding box center [321, 270] width 139 height 29
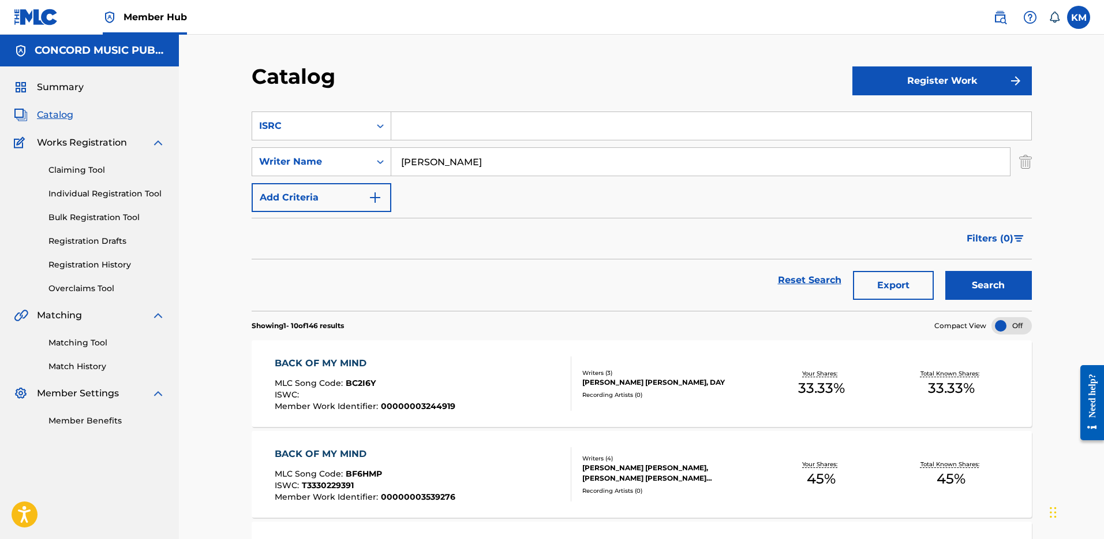
click at [431, 124] on input "Search Form" at bounding box center [711, 126] width 640 height 28
paste input "USUG12504258"
type input "USUG12504258"
click at [1022, 159] on img "Search Form" at bounding box center [1025, 161] width 13 height 29
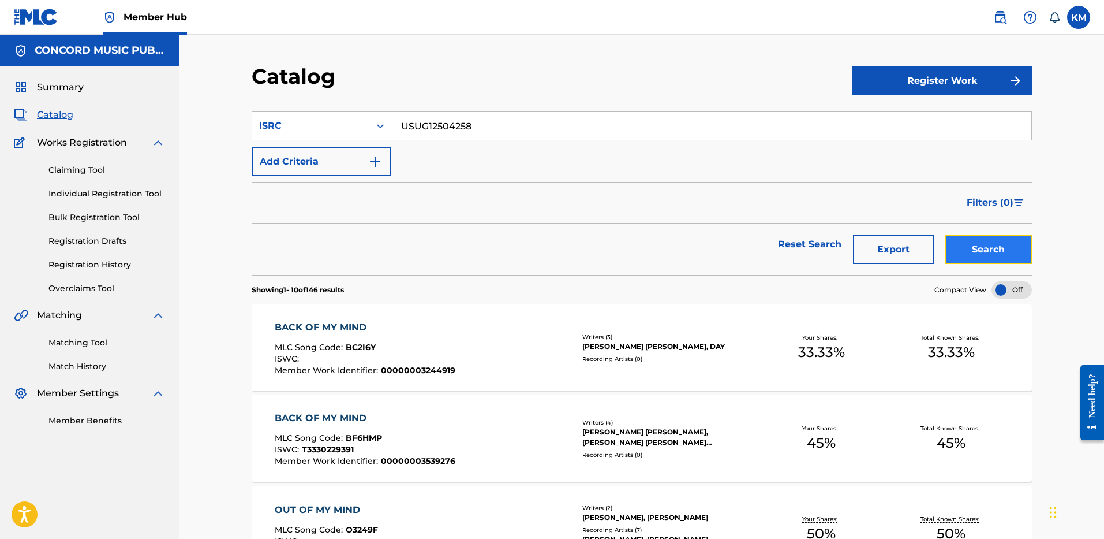
click at [993, 240] on button "Search" at bounding box center [989, 249] width 87 height 29
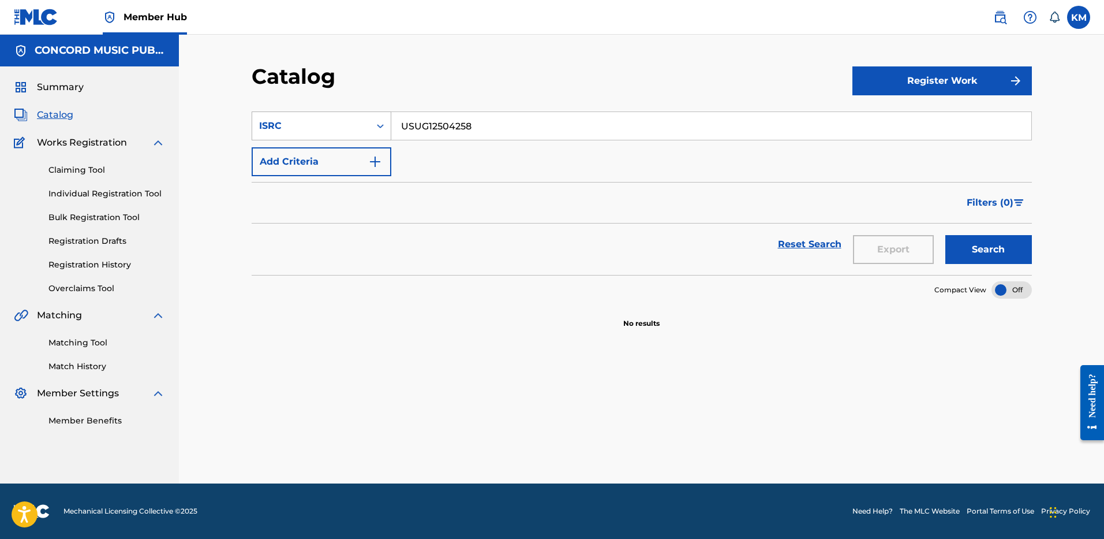
click at [383, 126] on icon "Search Form" at bounding box center [381, 126] width 12 height 12
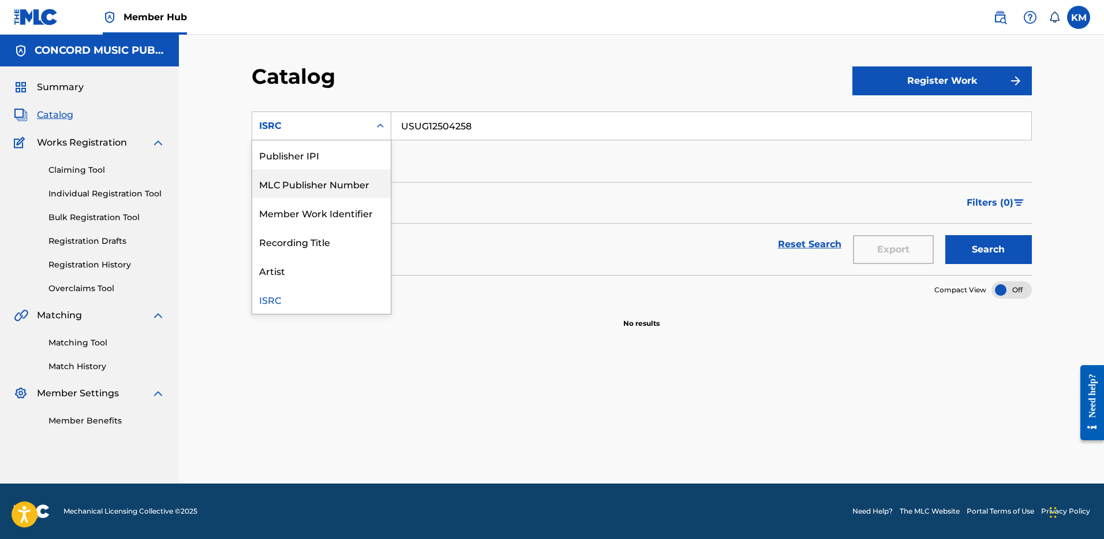
scroll to position [0, 0]
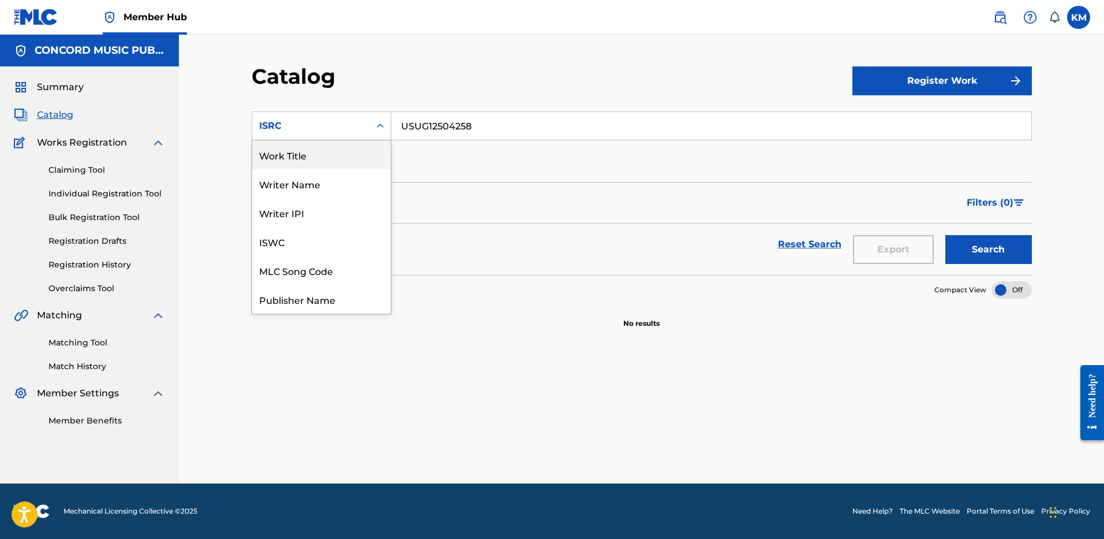
click at [361, 154] on div "Work Title" at bounding box center [321, 154] width 139 height 29
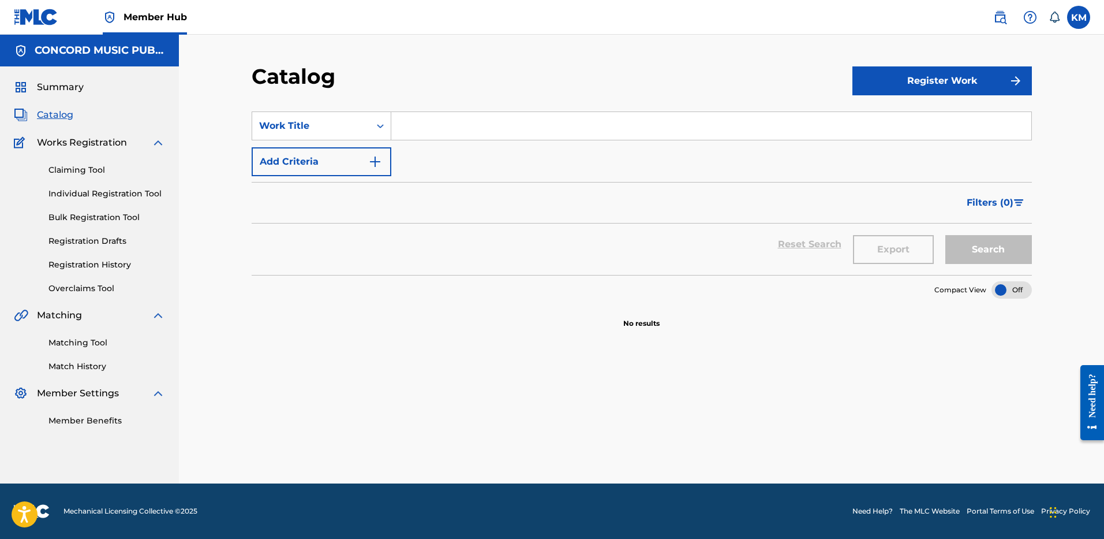
click at [434, 117] on input "Search Form" at bounding box center [711, 126] width 640 height 28
paste input "[US_STATE] Quick Cash"
type input "[US_STATE] Quick Cash"
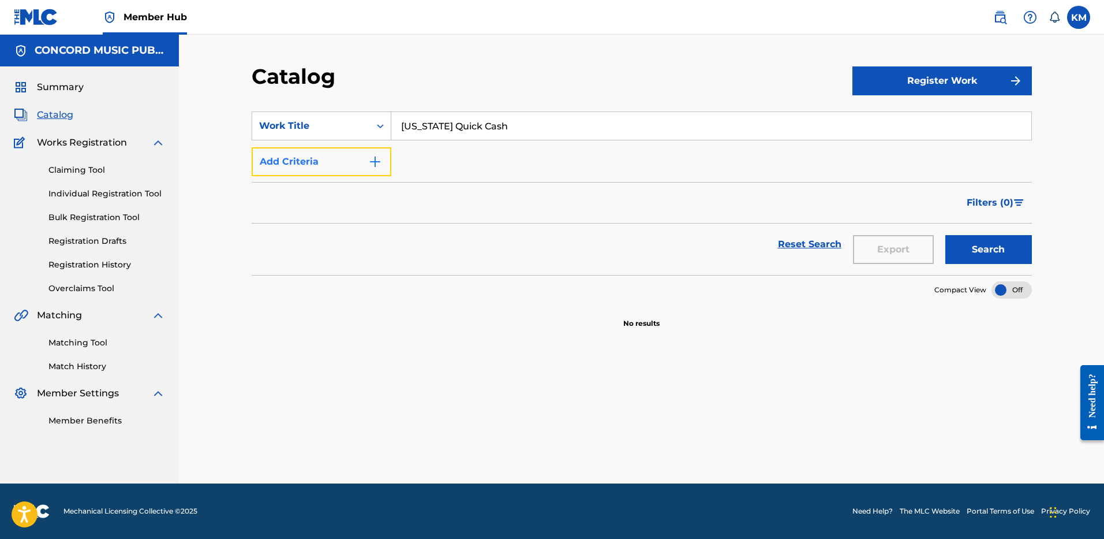
click at [375, 152] on button "Add Criteria" at bounding box center [322, 161] width 140 height 29
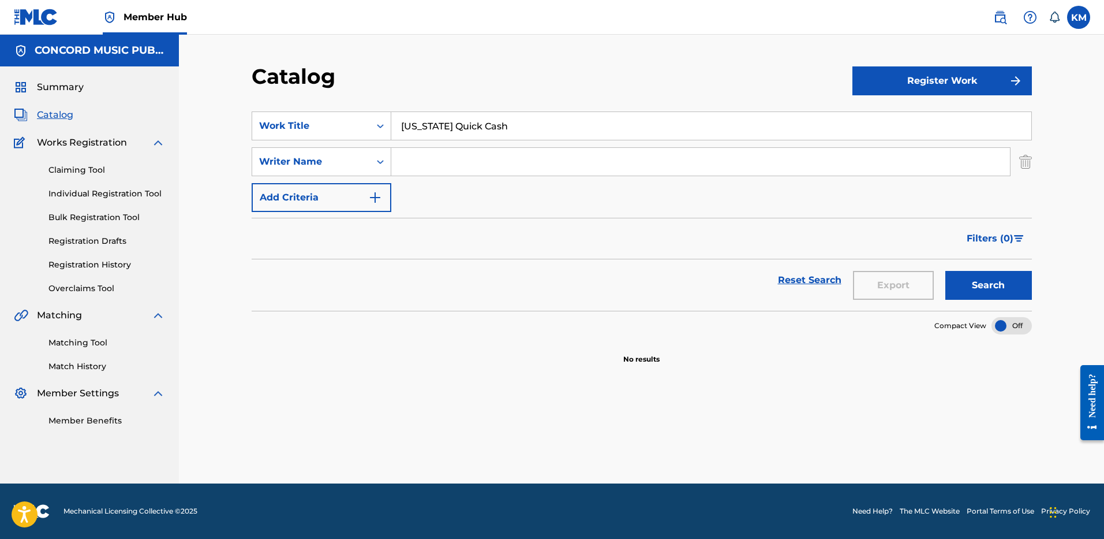
click at [440, 159] on input "Search Form" at bounding box center [700, 162] width 619 height 28
paste input "[PERSON_NAME]"
type input "[PERSON_NAME]"
click at [965, 281] on button "Search" at bounding box center [989, 285] width 87 height 29
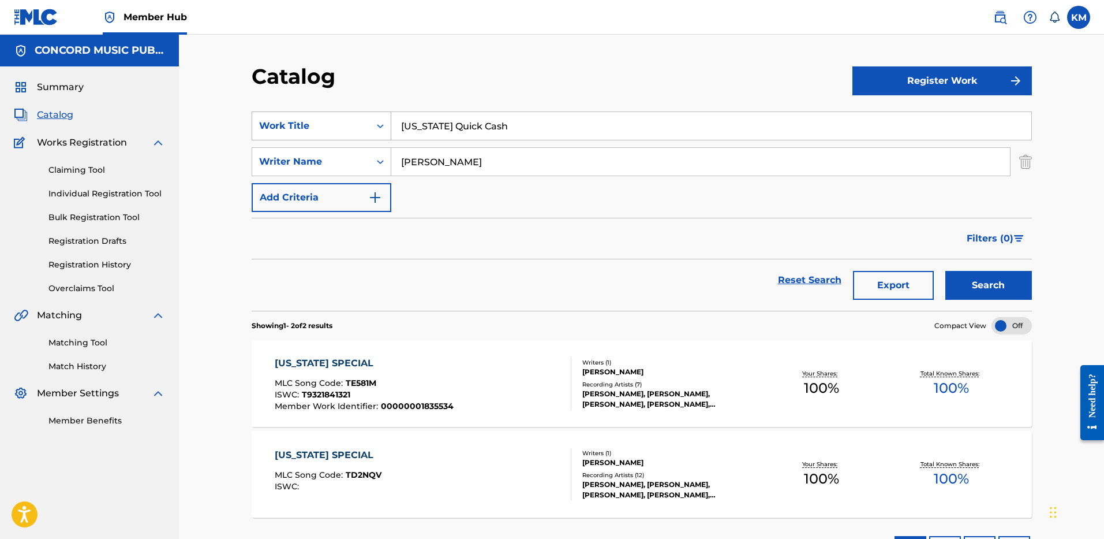
click at [382, 124] on icon "Search Form" at bounding box center [381, 126] width 12 height 12
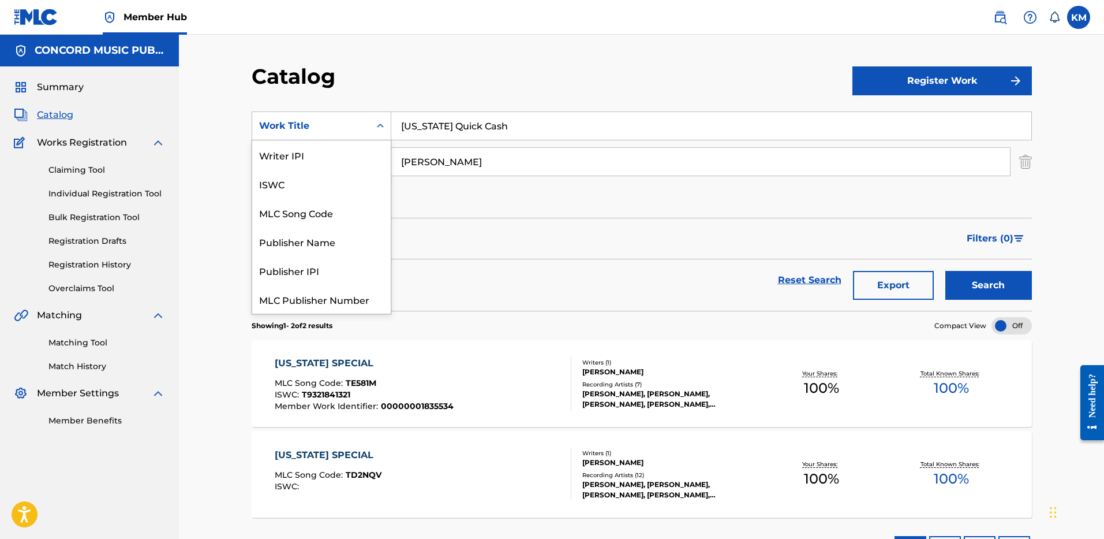
scroll to position [144, 0]
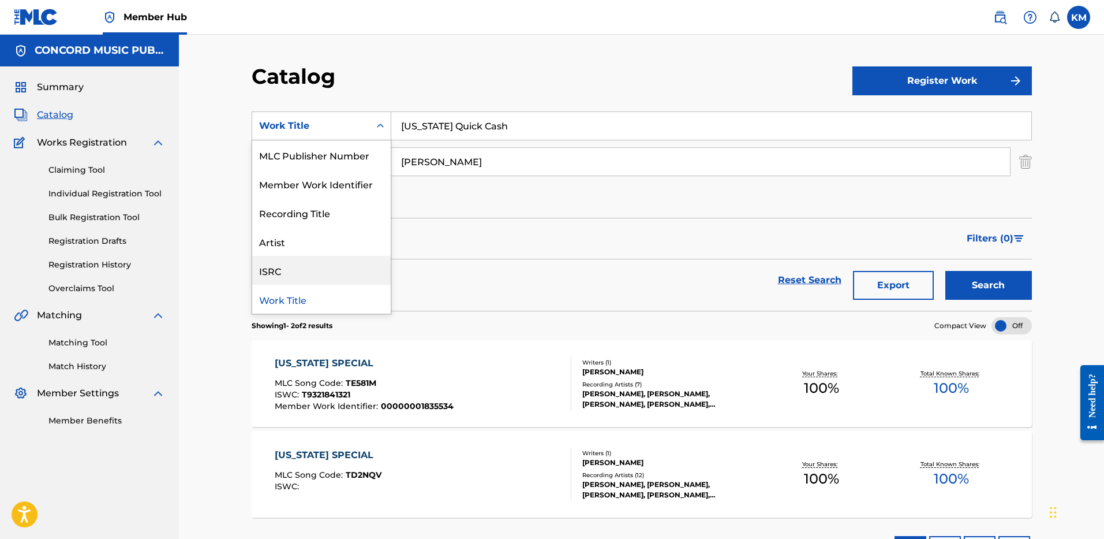
click at [330, 266] on div "ISRC" at bounding box center [321, 270] width 139 height 29
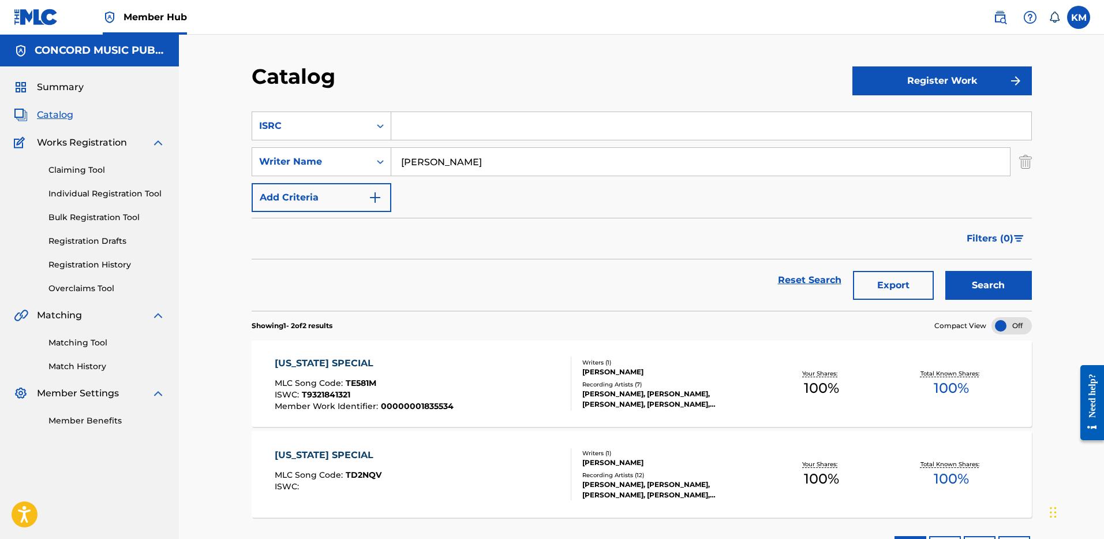
click at [420, 124] on input "Search Form" at bounding box center [711, 126] width 640 height 28
paste input "USA2P2527029"
type input "USA2P2527029"
click at [1021, 160] on img "Search Form" at bounding box center [1025, 161] width 13 height 29
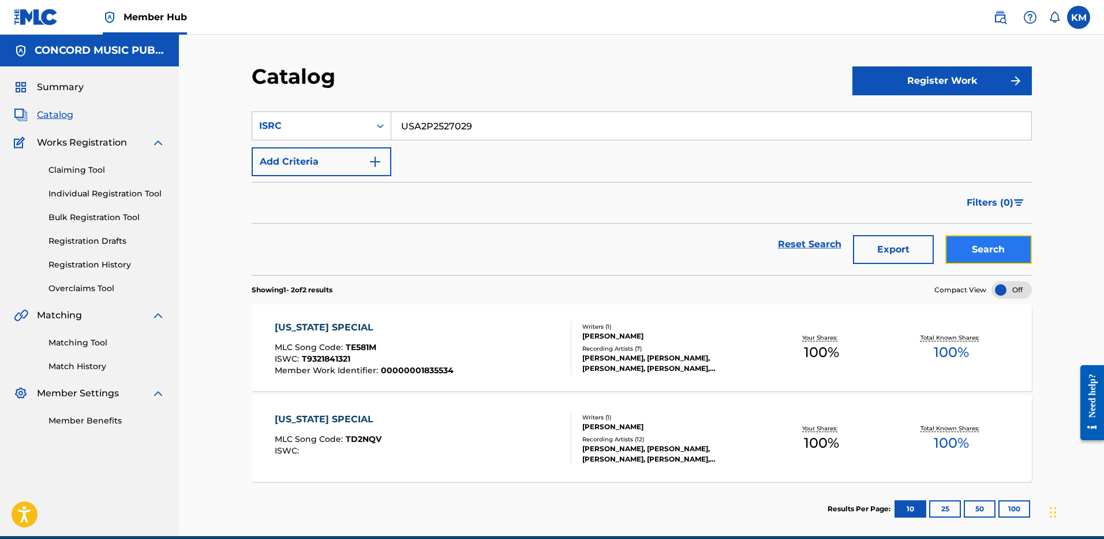
click at [961, 240] on button "Search" at bounding box center [989, 249] width 87 height 29
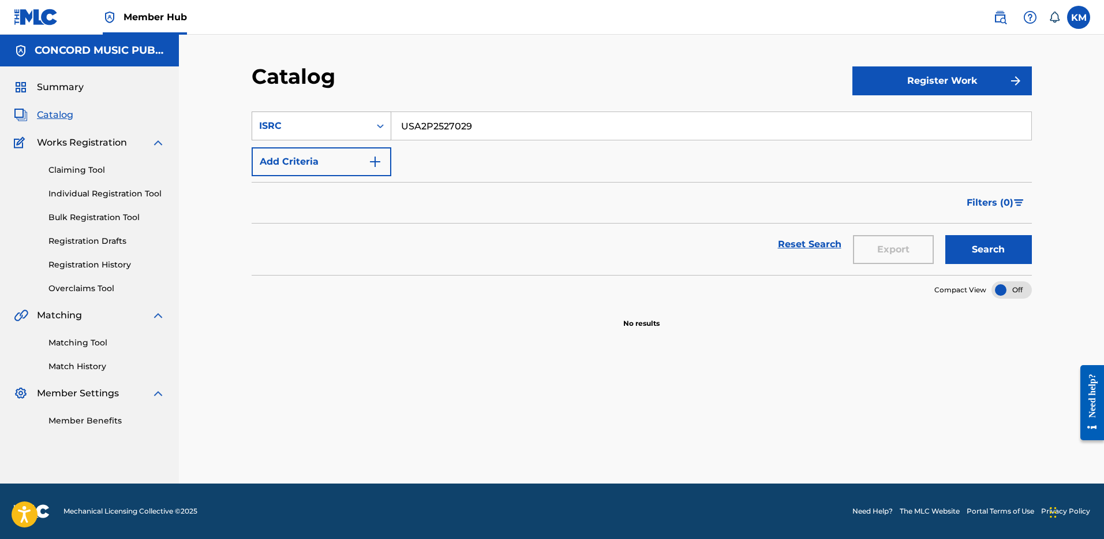
click at [383, 130] on icon "Search Form" at bounding box center [381, 126] width 12 height 12
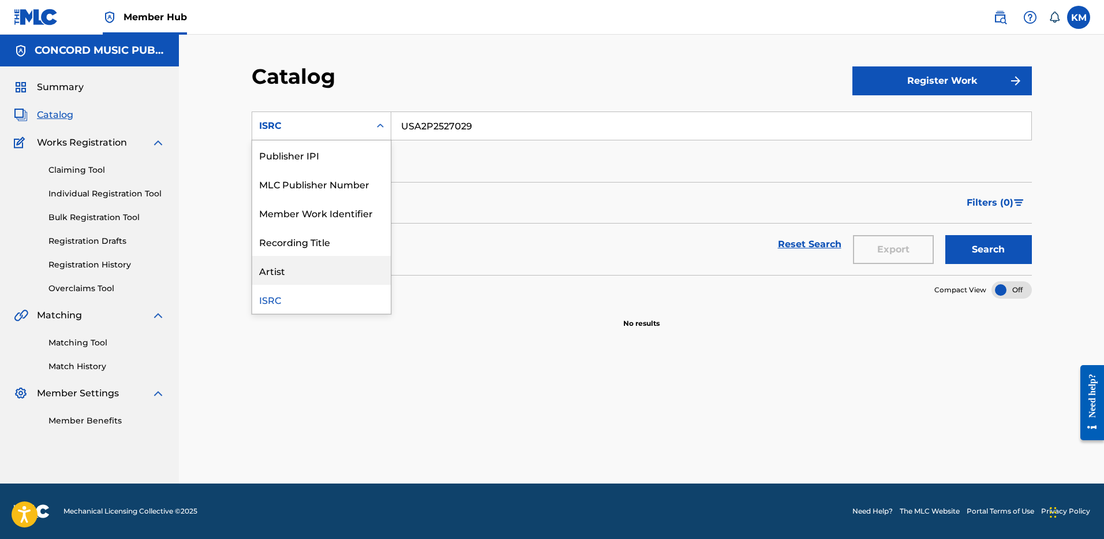
scroll to position [0, 0]
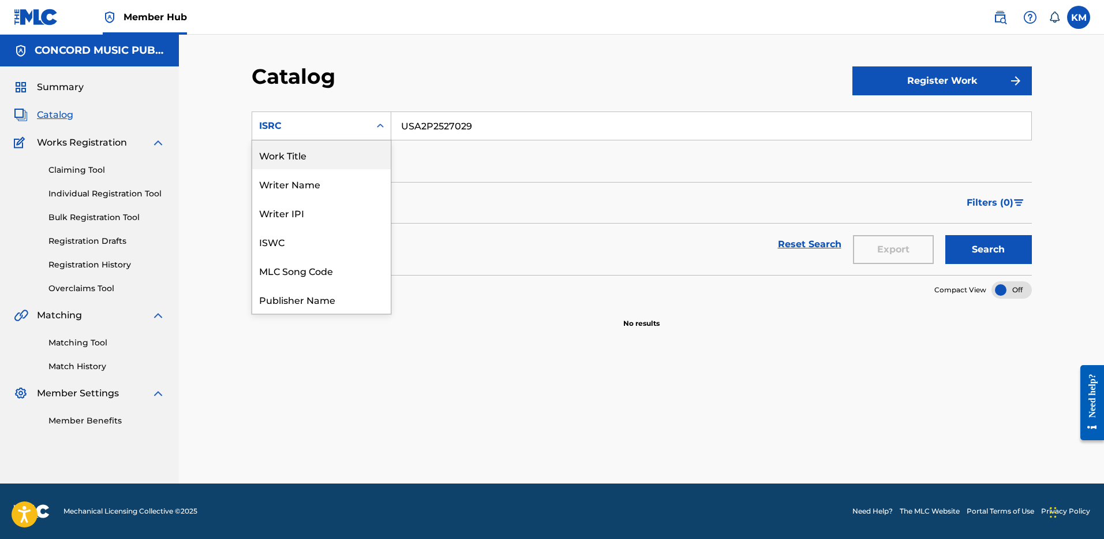
click at [320, 162] on div "Work Title" at bounding box center [321, 154] width 139 height 29
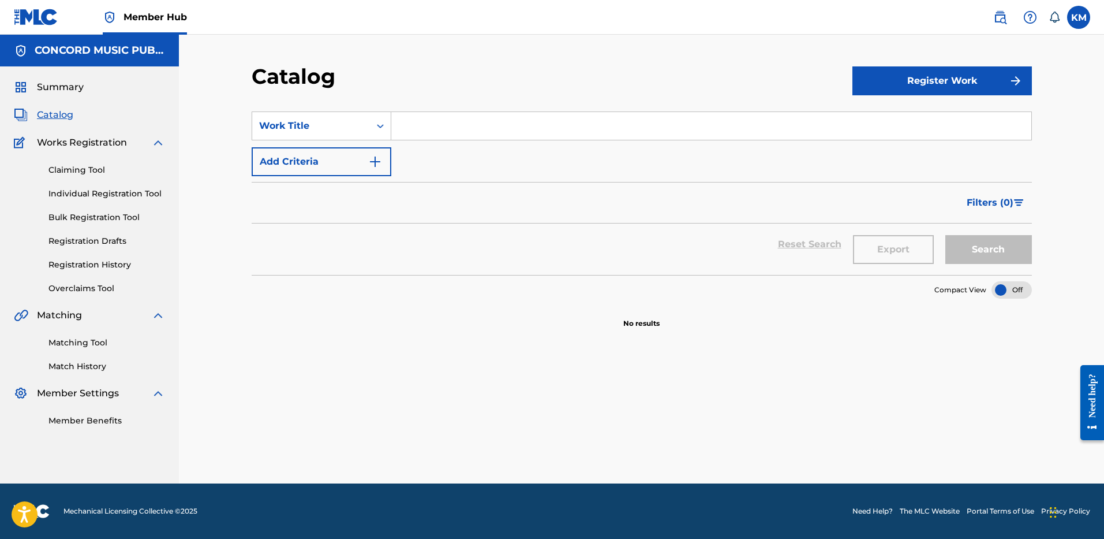
click at [458, 105] on section "SearchWithCriteriac6ba478d-cf4c-41ca-8f3b-77c346988197 Work Title Add Criteria …" at bounding box center [642, 186] width 780 height 177
click at [449, 135] on input "Search Form" at bounding box center [711, 126] width 640 height 28
paste input "Maroon"
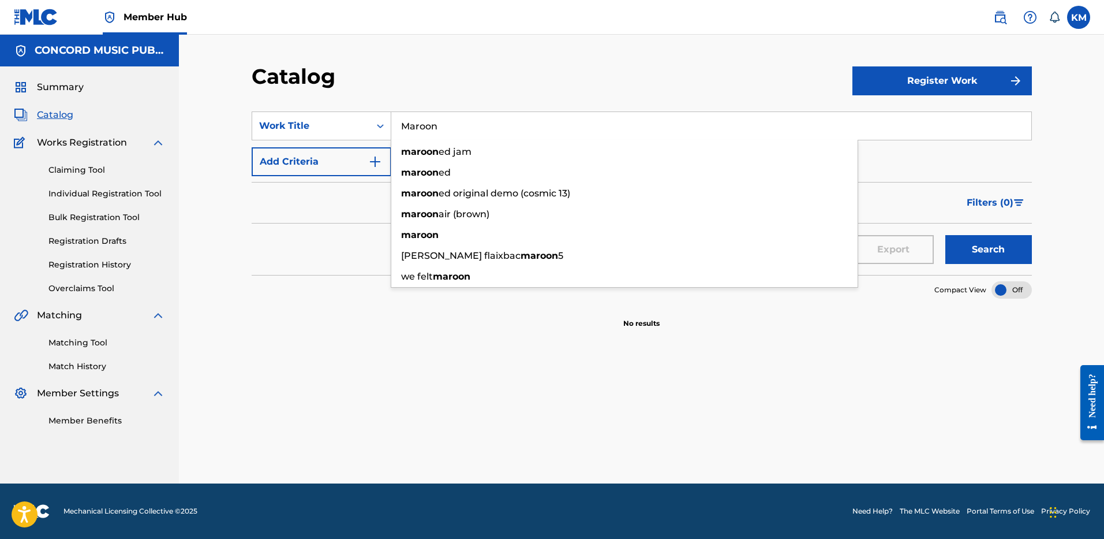
type input "Maroon"
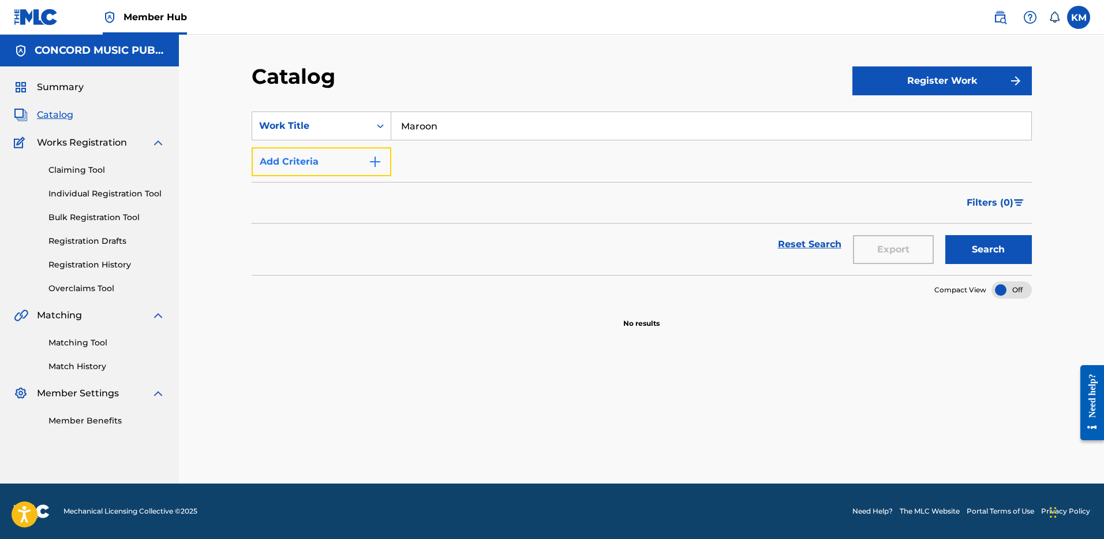
click at [376, 163] on img "Search Form" at bounding box center [375, 162] width 14 height 14
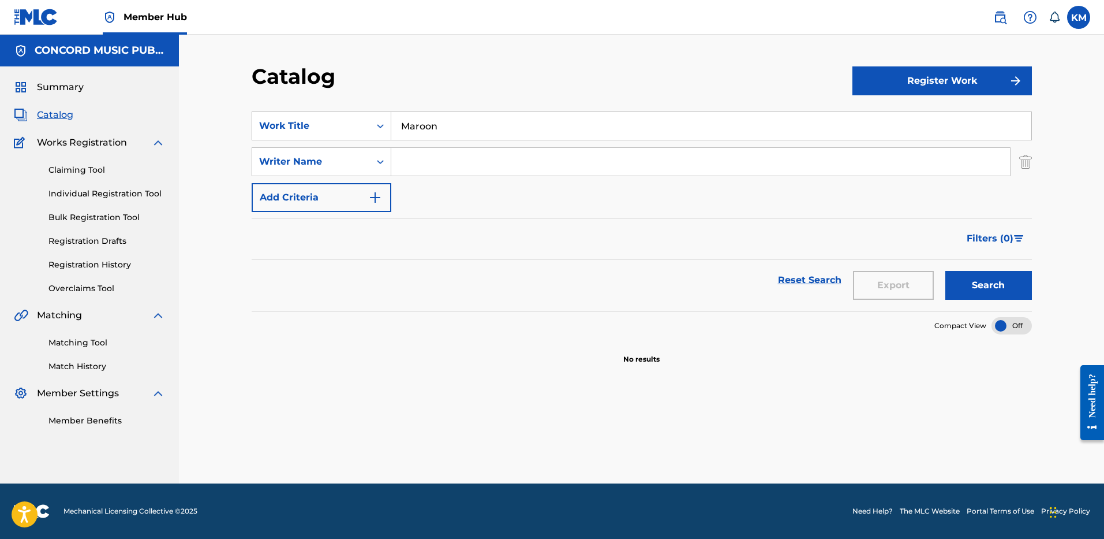
click at [425, 166] on input "Search Form" at bounding box center [700, 162] width 619 height 28
paste input "[PERSON_NAME]"
type input "[PERSON_NAME]"
click at [966, 290] on button "Search" at bounding box center [989, 285] width 87 height 29
click at [379, 125] on icon "Search Form" at bounding box center [381, 126] width 12 height 12
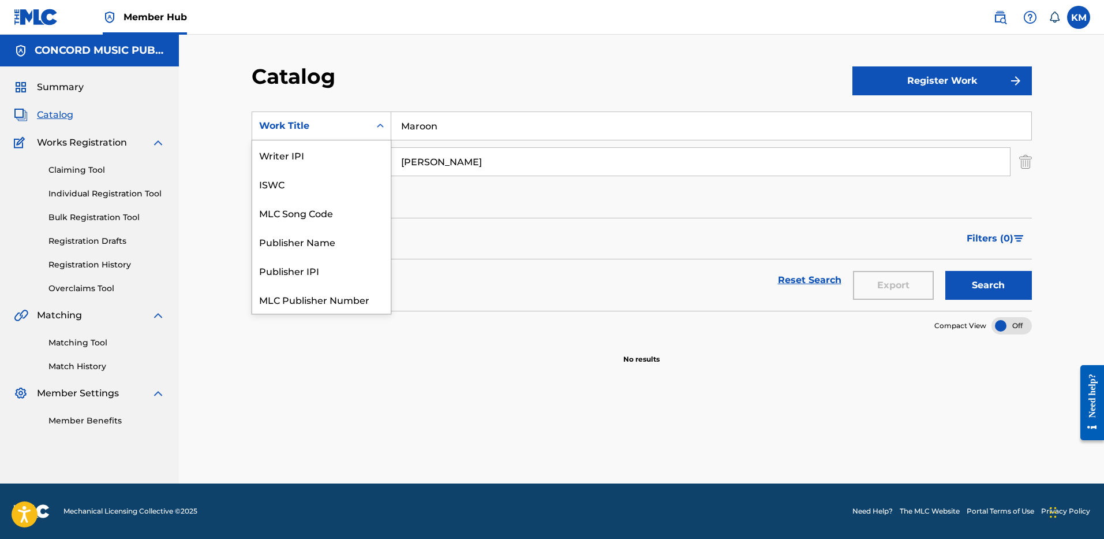
scroll to position [144, 0]
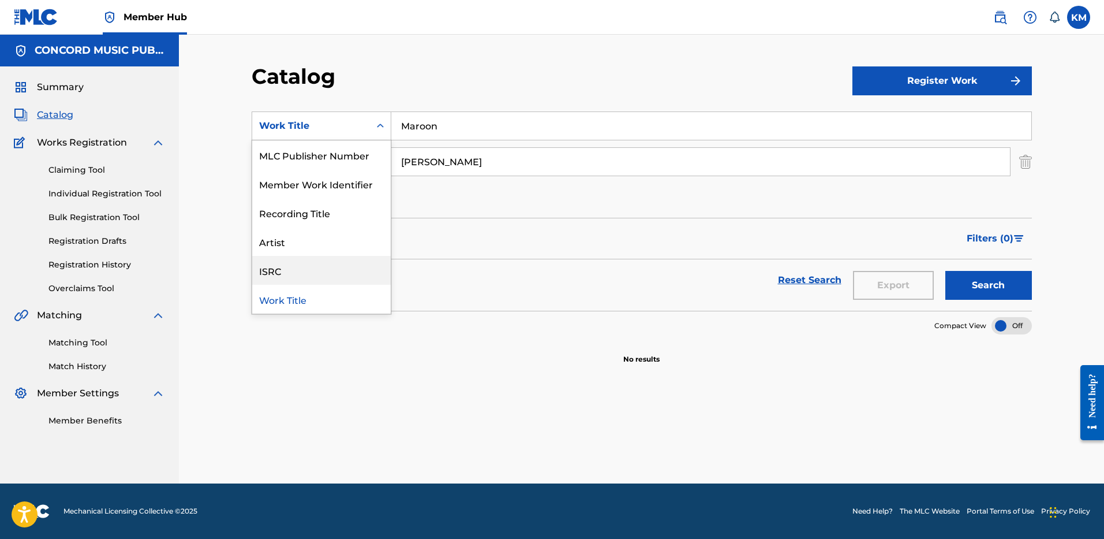
click at [324, 268] on div "ISRC" at bounding box center [321, 270] width 139 height 29
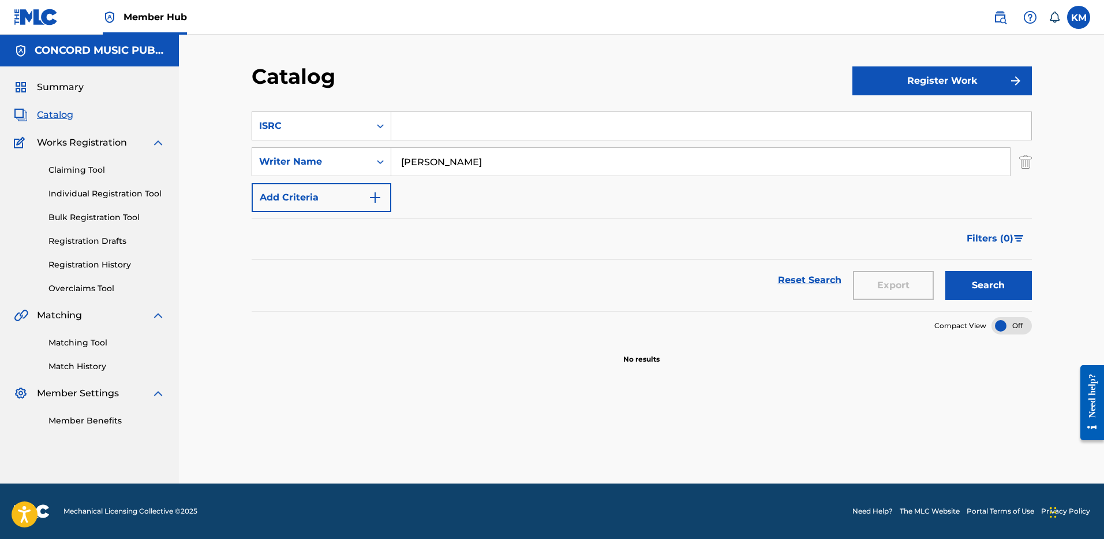
click at [410, 127] on input "Search Form" at bounding box center [711, 126] width 640 height 28
paste input "QZL382302269"
type input "QZL382302269"
click at [1026, 165] on img "Search Form" at bounding box center [1025, 161] width 13 height 29
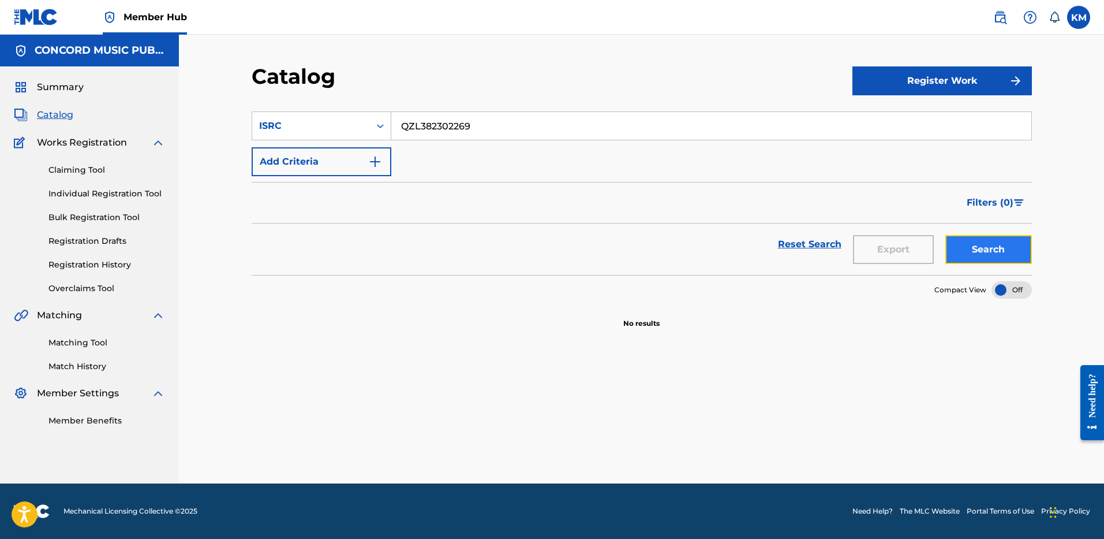
click at [975, 252] on button "Search" at bounding box center [989, 249] width 87 height 29
click at [379, 118] on div "Search Form" at bounding box center [380, 125] width 21 height 21
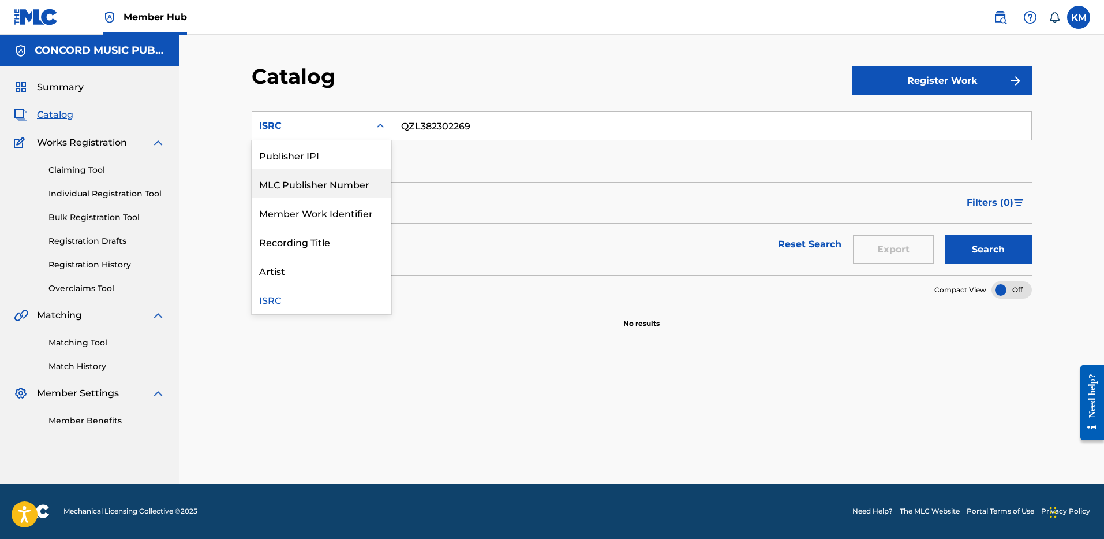
scroll to position [0, 0]
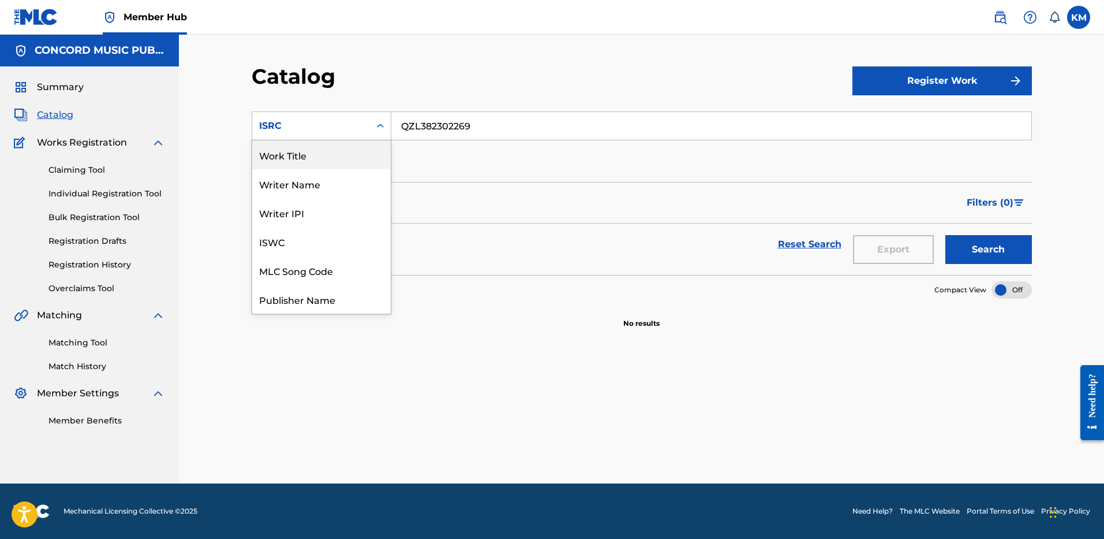
click at [328, 157] on div "Work Title" at bounding box center [321, 154] width 139 height 29
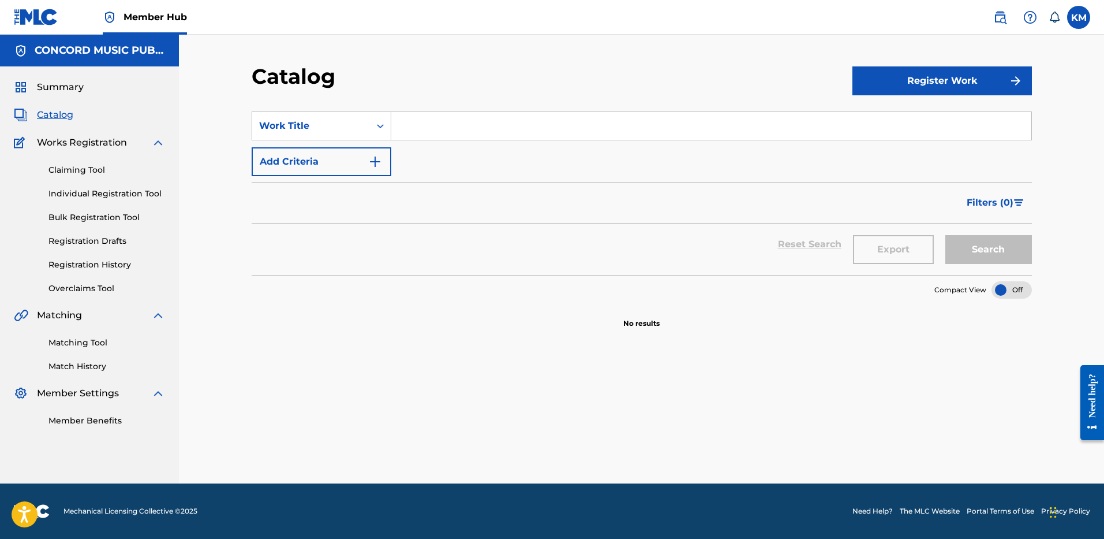
click at [408, 120] on input "Search Form" at bounding box center [711, 126] width 640 height 28
paste input "Bad Bitches"
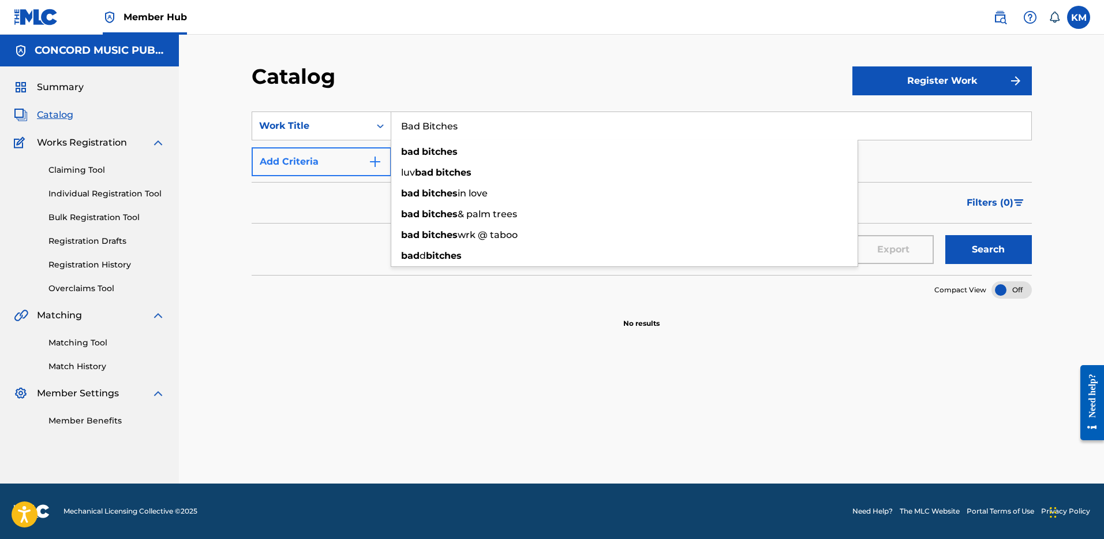
type input "Bad Bitches"
click at [375, 165] on img "Search Form" at bounding box center [375, 162] width 14 height 14
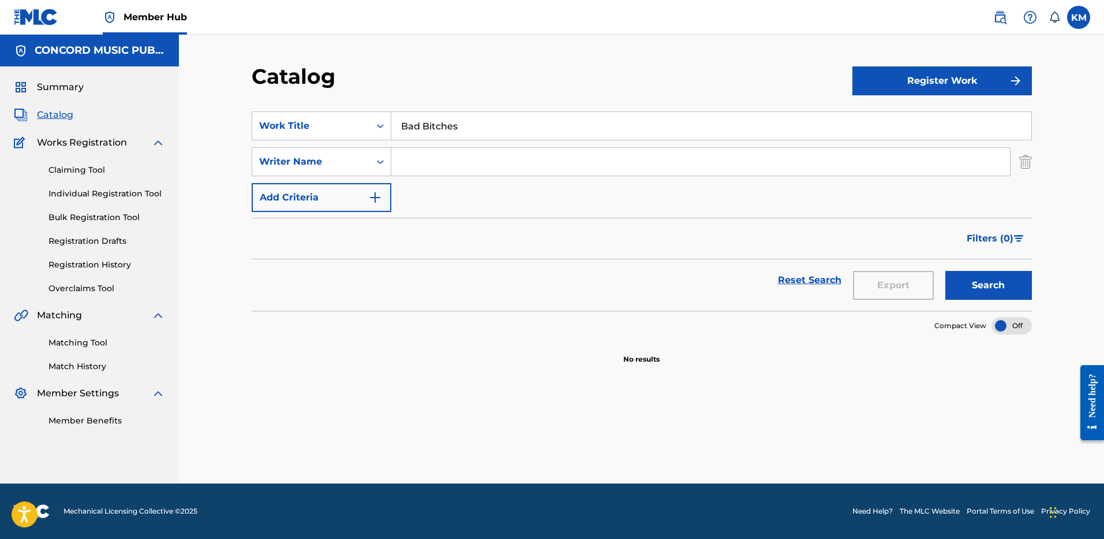
click at [401, 163] on input "Search Form" at bounding box center [700, 162] width 619 height 28
click at [409, 162] on input "Search Form" at bounding box center [700, 162] width 619 height 28
paste input "Wood"
type input "Wood"
click at [957, 280] on button "Search" at bounding box center [989, 285] width 87 height 29
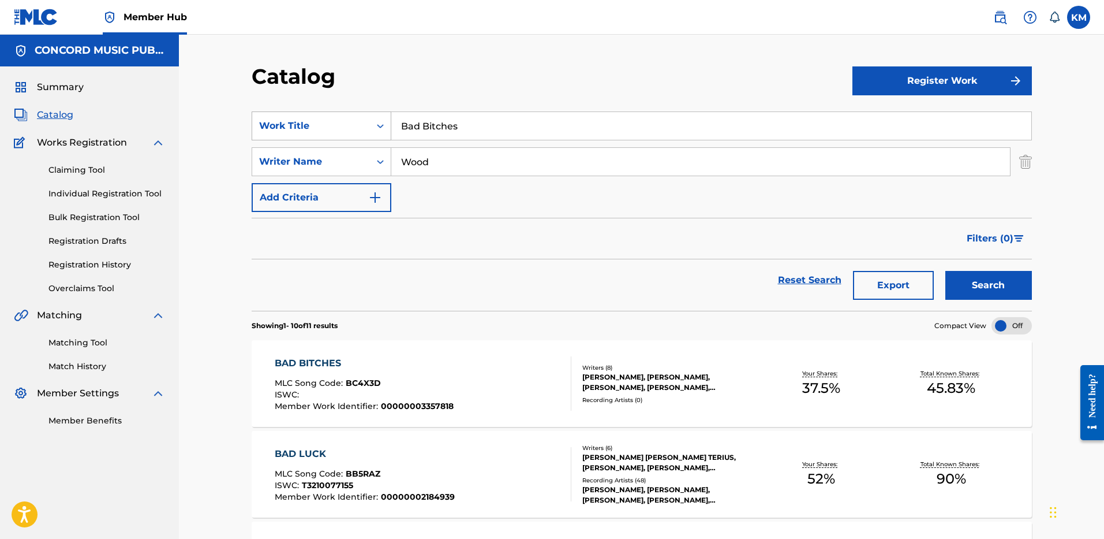
click at [379, 124] on icon "Search Form" at bounding box center [381, 126] width 12 height 12
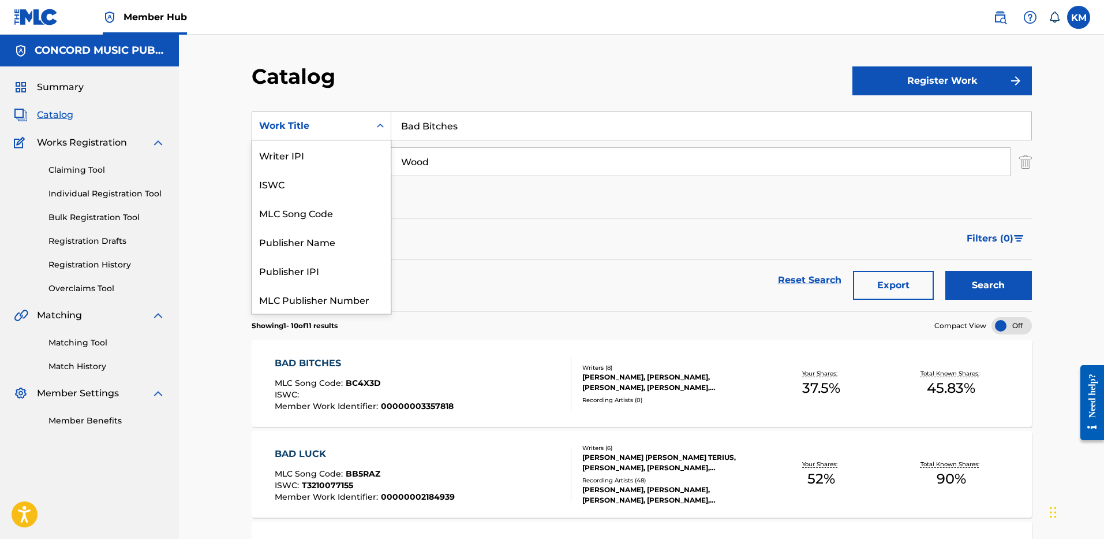
scroll to position [144, 0]
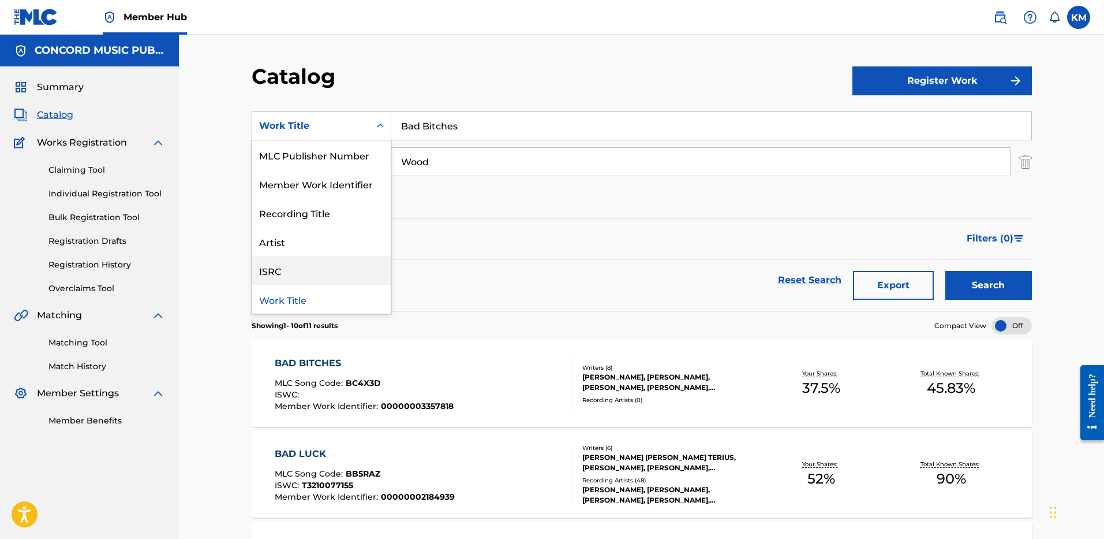
click at [330, 257] on div "ISRC" at bounding box center [321, 270] width 139 height 29
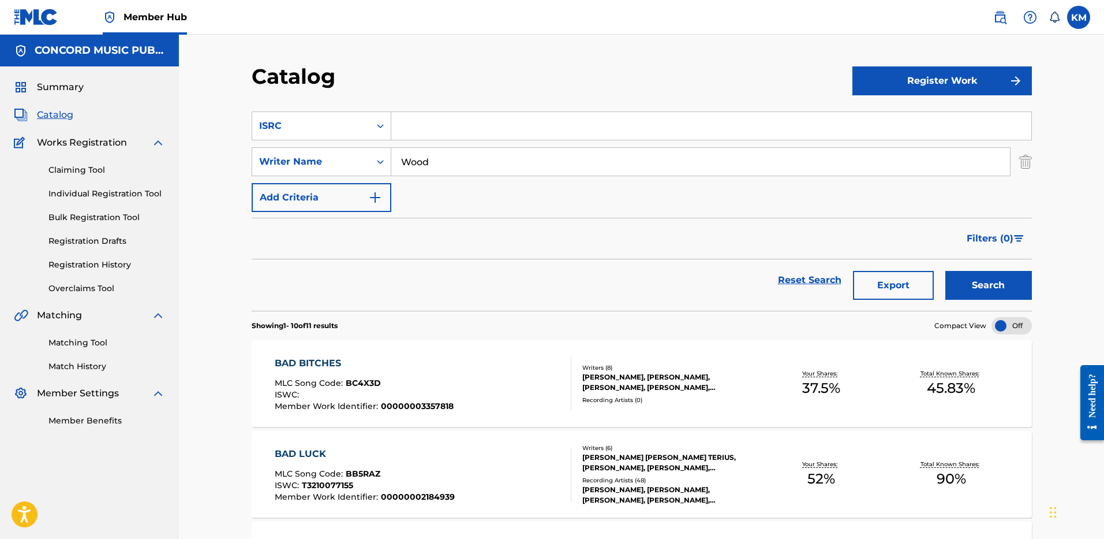
click at [423, 132] on input "Search Form" at bounding box center [711, 126] width 640 height 28
paste input "GXEN72411111"
type input "GXEN72411111"
click at [1022, 160] on img "Search Form" at bounding box center [1025, 161] width 13 height 29
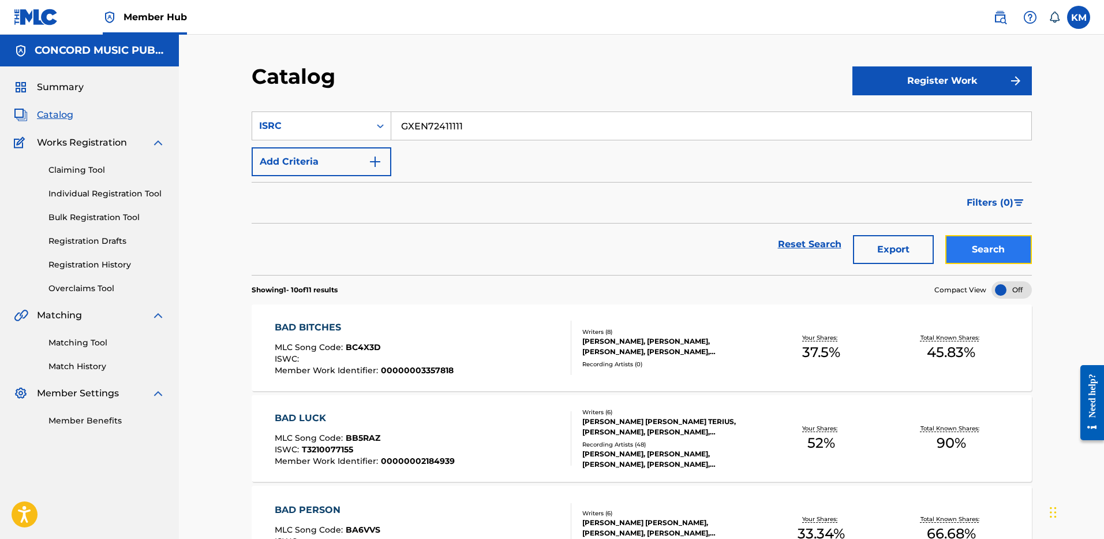
click at [991, 246] on button "Search" at bounding box center [989, 249] width 87 height 29
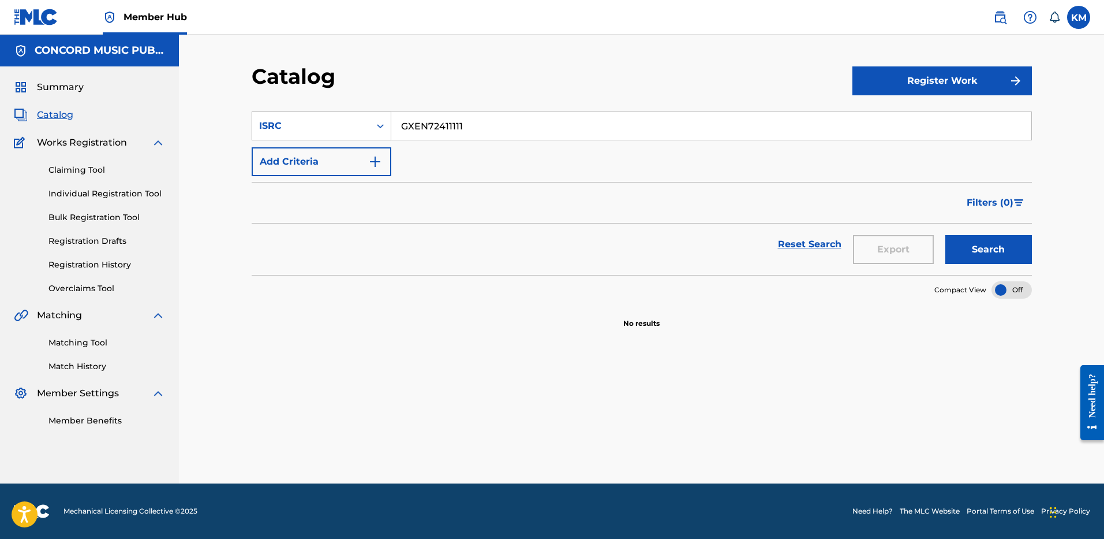
click at [379, 126] on icon "Search Form" at bounding box center [380, 126] width 7 height 4
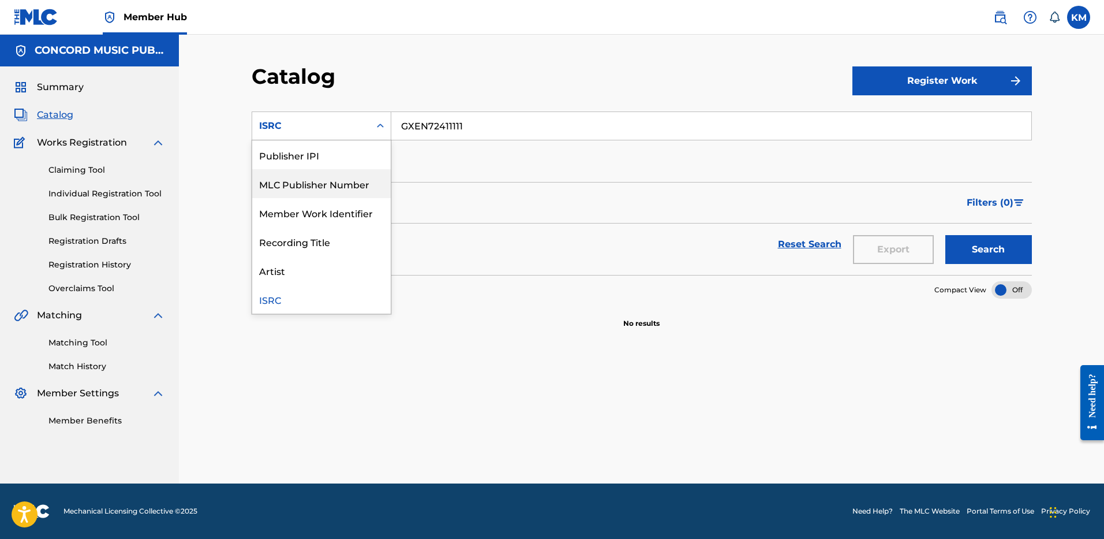
scroll to position [0, 0]
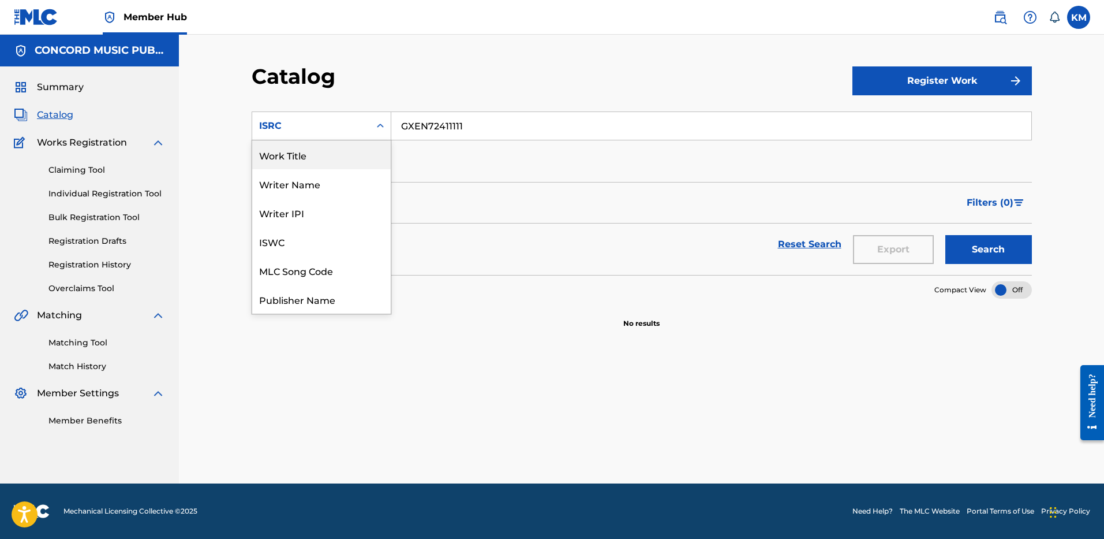
click at [347, 152] on div "Work Title" at bounding box center [321, 154] width 139 height 29
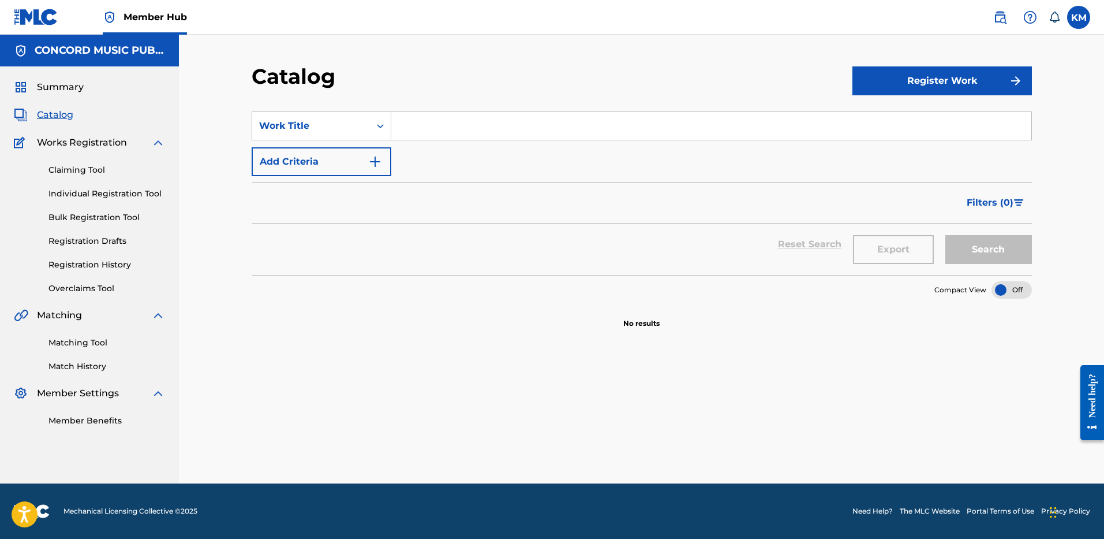
click at [418, 124] on input "Search Form" at bounding box center [711, 126] width 640 height 28
click at [372, 156] on img "Search Form" at bounding box center [375, 162] width 14 height 14
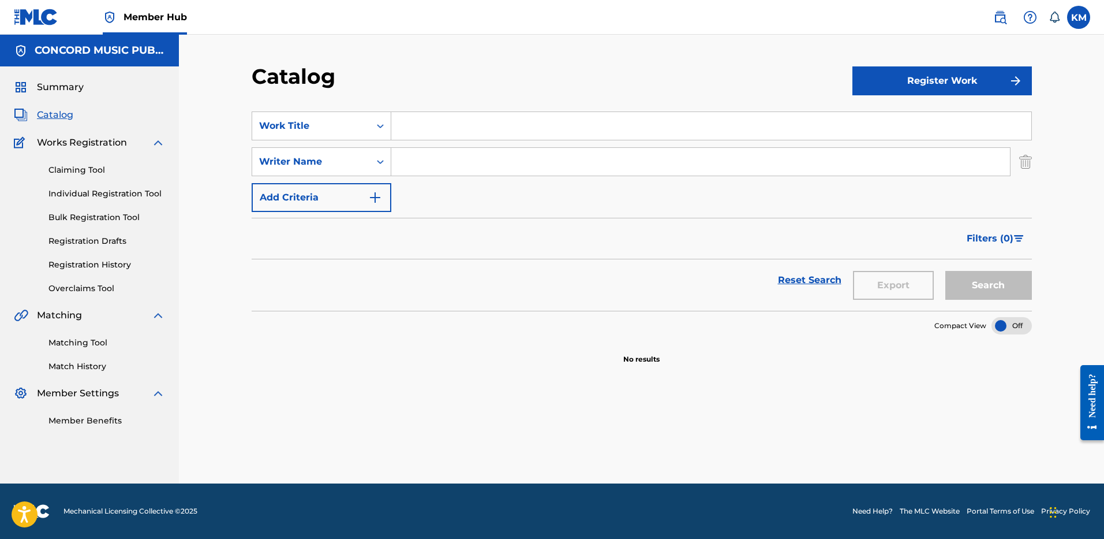
click at [405, 159] on input "Search Form" at bounding box center [700, 162] width 619 height 28
paste input "[PERSON_NAME]"
type input "[PERSON_NAME]"
click at [408, 119] on input "Search Form" at bounding box center [711, 126] width 640 height 28
paste input "worst behaviour"
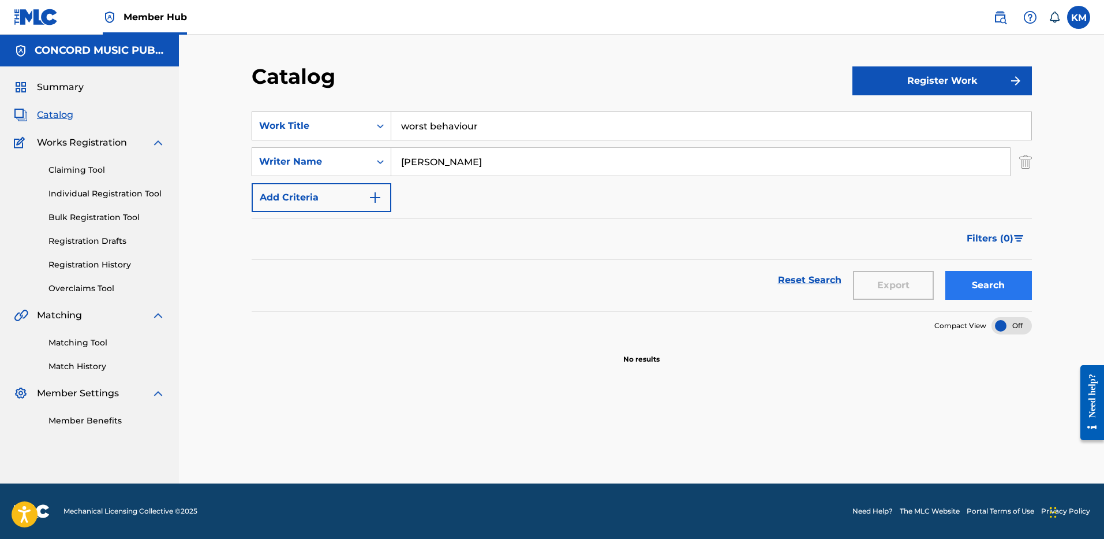
type input "worst behaviour"
click at [995, 293] on button "Search" at bounding box center [989, 285] width 87 height 29
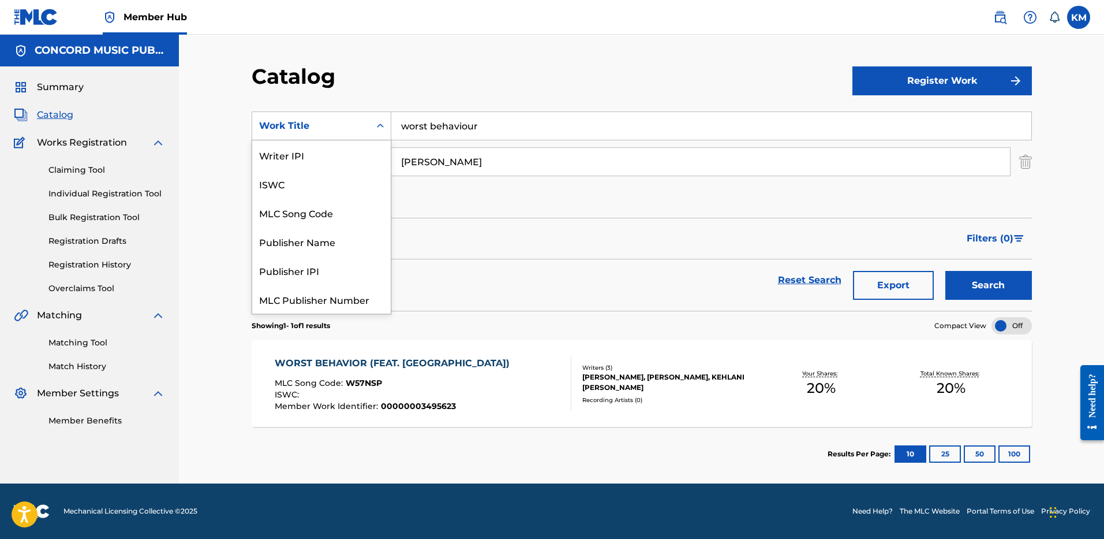
click at [382, 126] on icon "Search Form" at bounding box center [380, 126] width 7 height 4
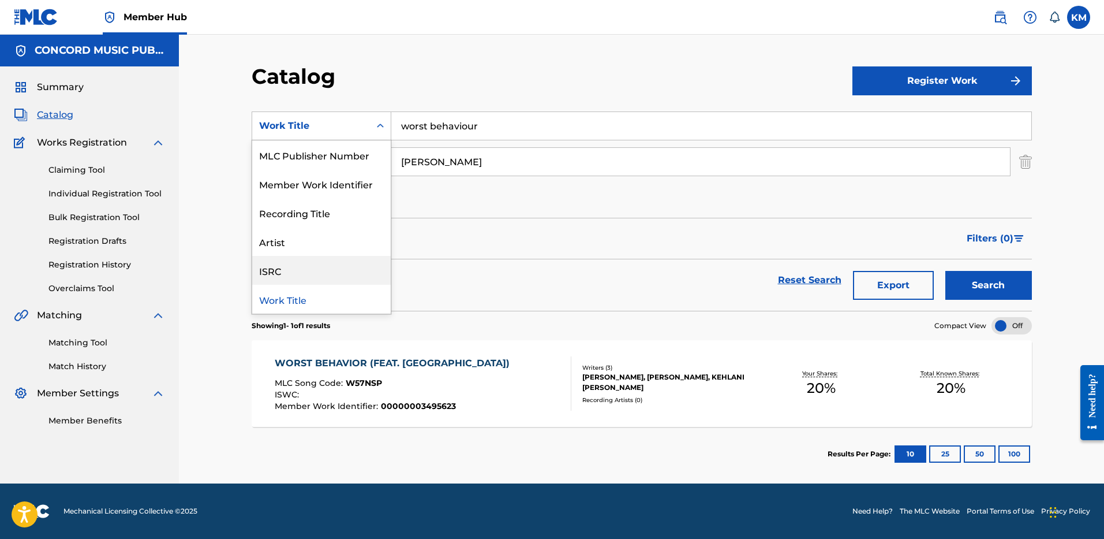
click at [343, 261] on div "ISRC" at bounding box center [321, 270] width 139 height 29
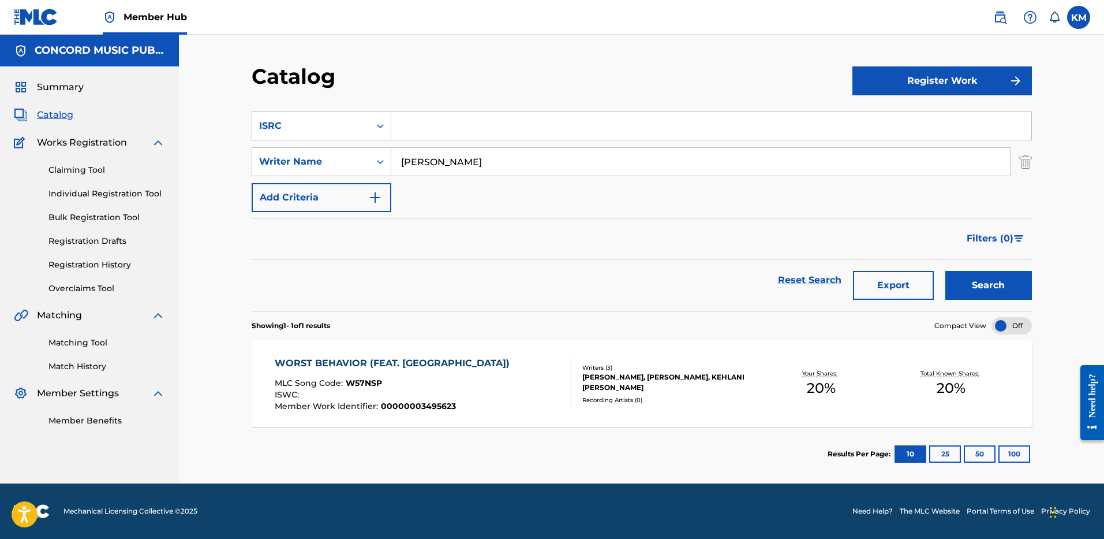
click at [407, 120] on input "Search Form" at bounding box center [711, 126] width 640 height 28
paste input "AEA2M2353114"
type input "AEA2M2353114"
click at [1026, 158] on img "Search Form" at bounding box center [1025, 161] width 13 height 29
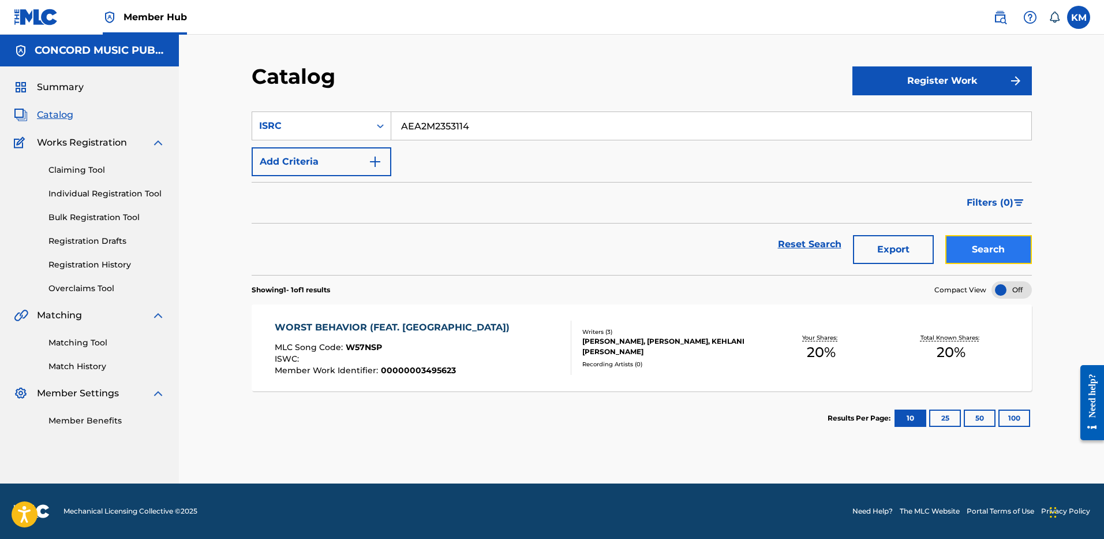
click at [970, 242] on button "Search" at bounding box center [989, 249] width 87 height 29
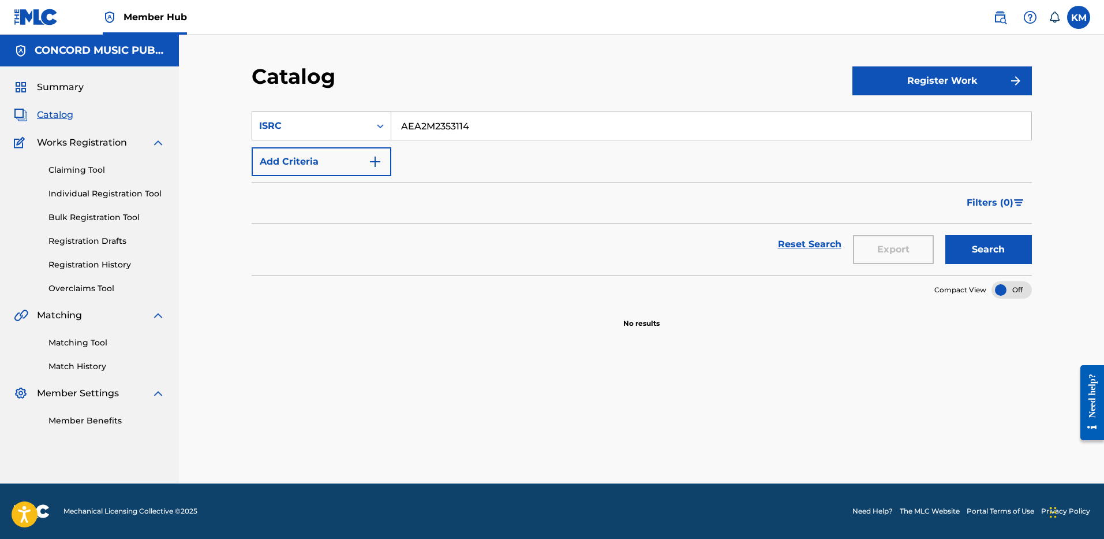
click at [380, 124] on icon "Search Form" at bounding box center [381, 126] width 12 height 12
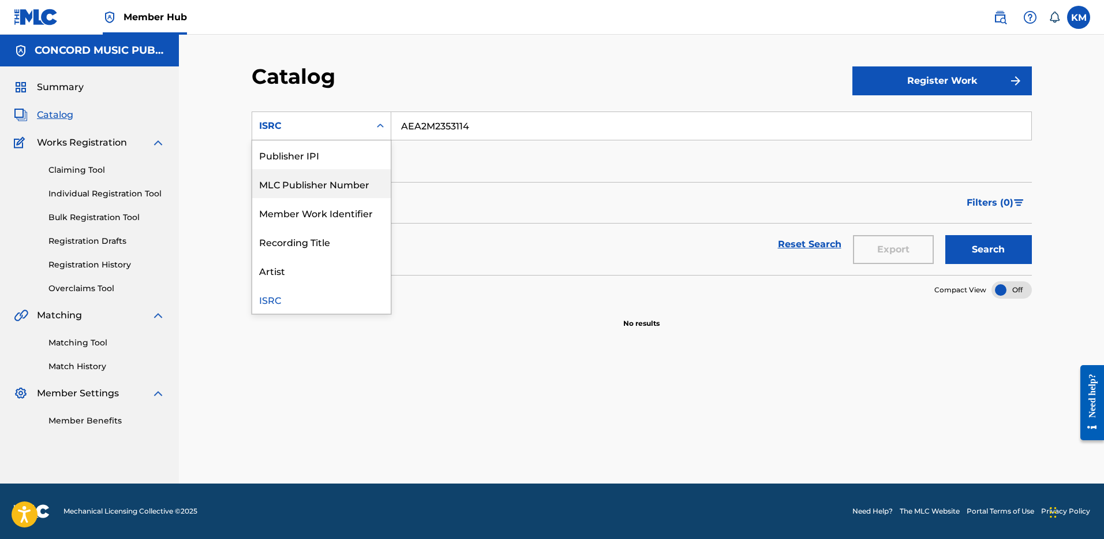
scroll to position [0, 0]
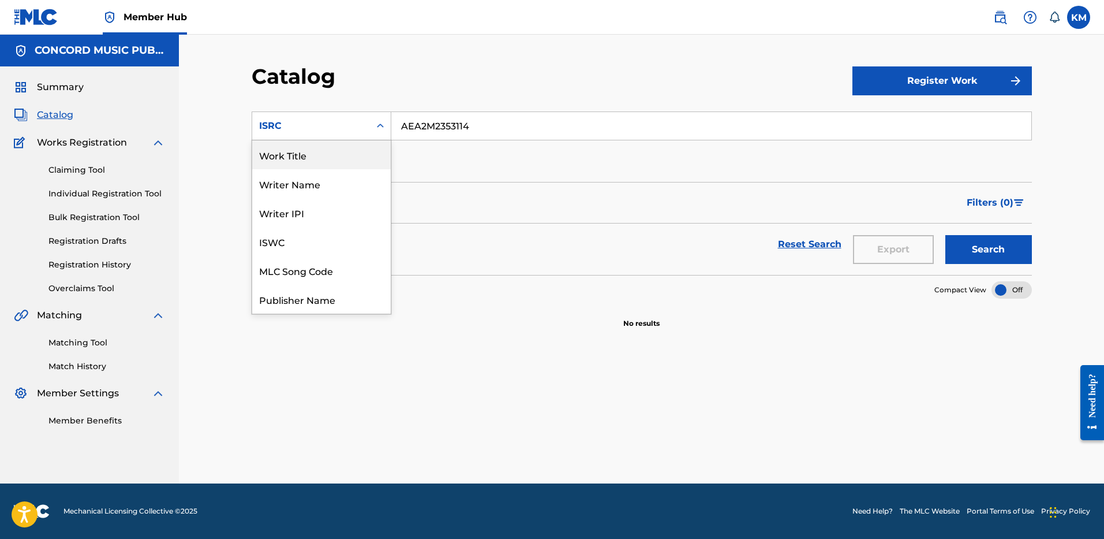
click at [325, 156] on div "Work Title" at bounding box center [321, 154] width 139 height 29
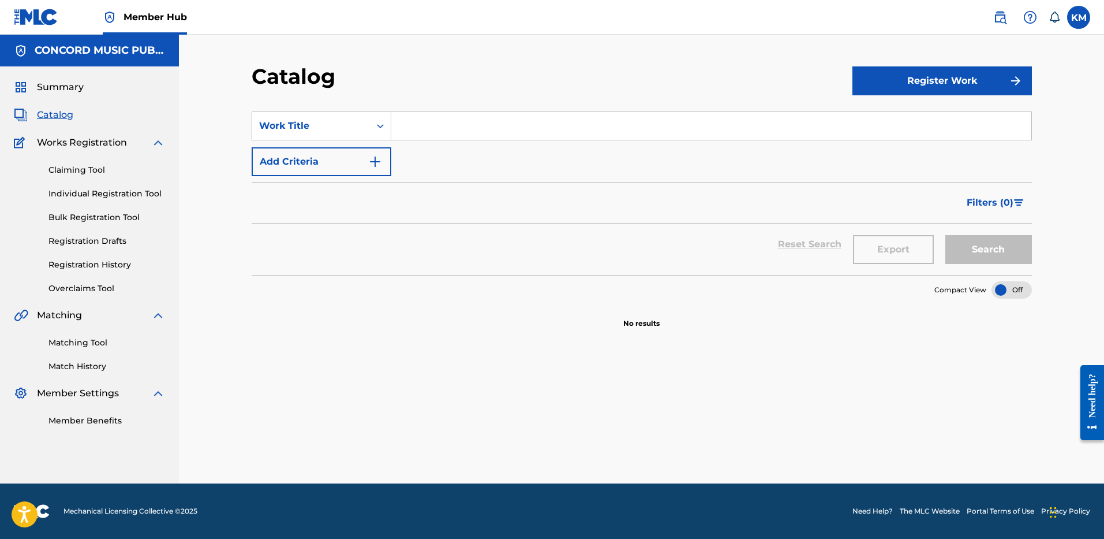
click at [422, 126] on input "Search Form" at bounding box center [711, 126] width 640 height 28
paste input "Drift"
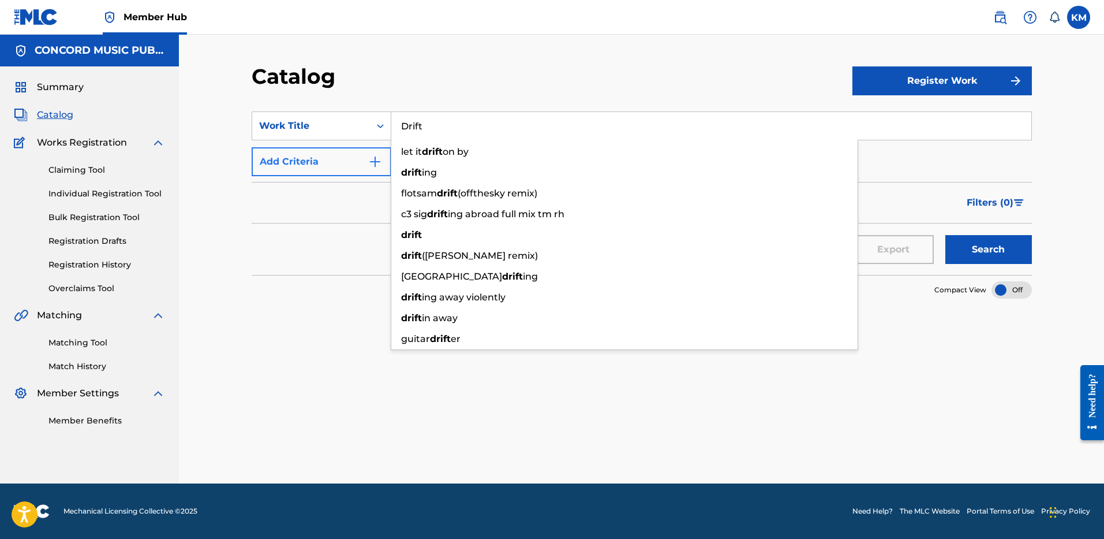
type input "Drift"
click at [373, 163] on img "Search Form" at bounding box center [375, 162] width 14 height 14
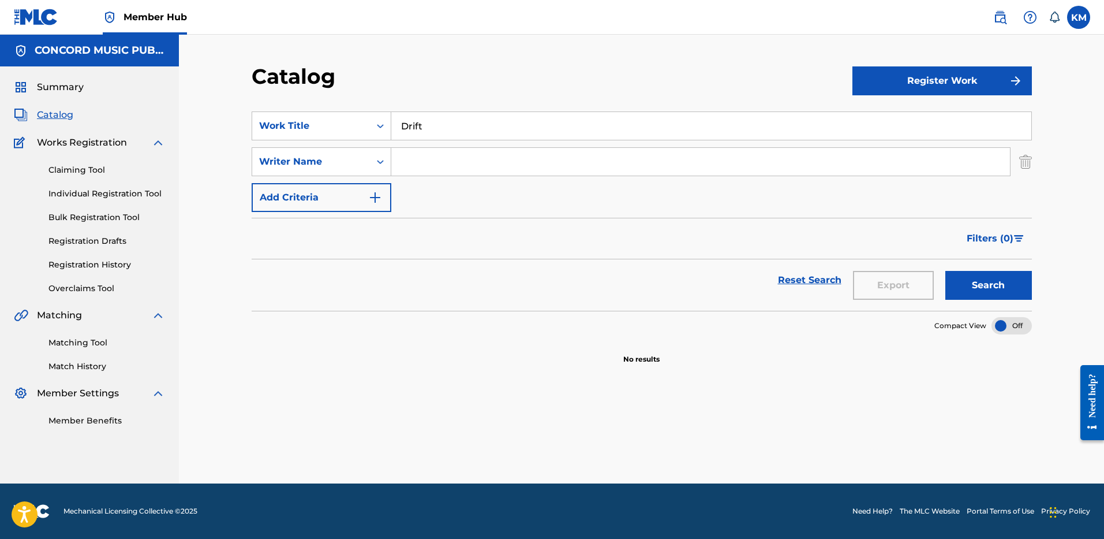
click at [417, 160] on input "Search Form" at bounding box center [700, 162] width 619 height 28
paste input "[PERSON_NAME]"
type input "[PERSON_NAME]"
click at [1006, 283] on button "Search" at bounding box center [989, 285] width 87 height 29
